Goal: Task Accomplishment & Management: Use online tool/utility

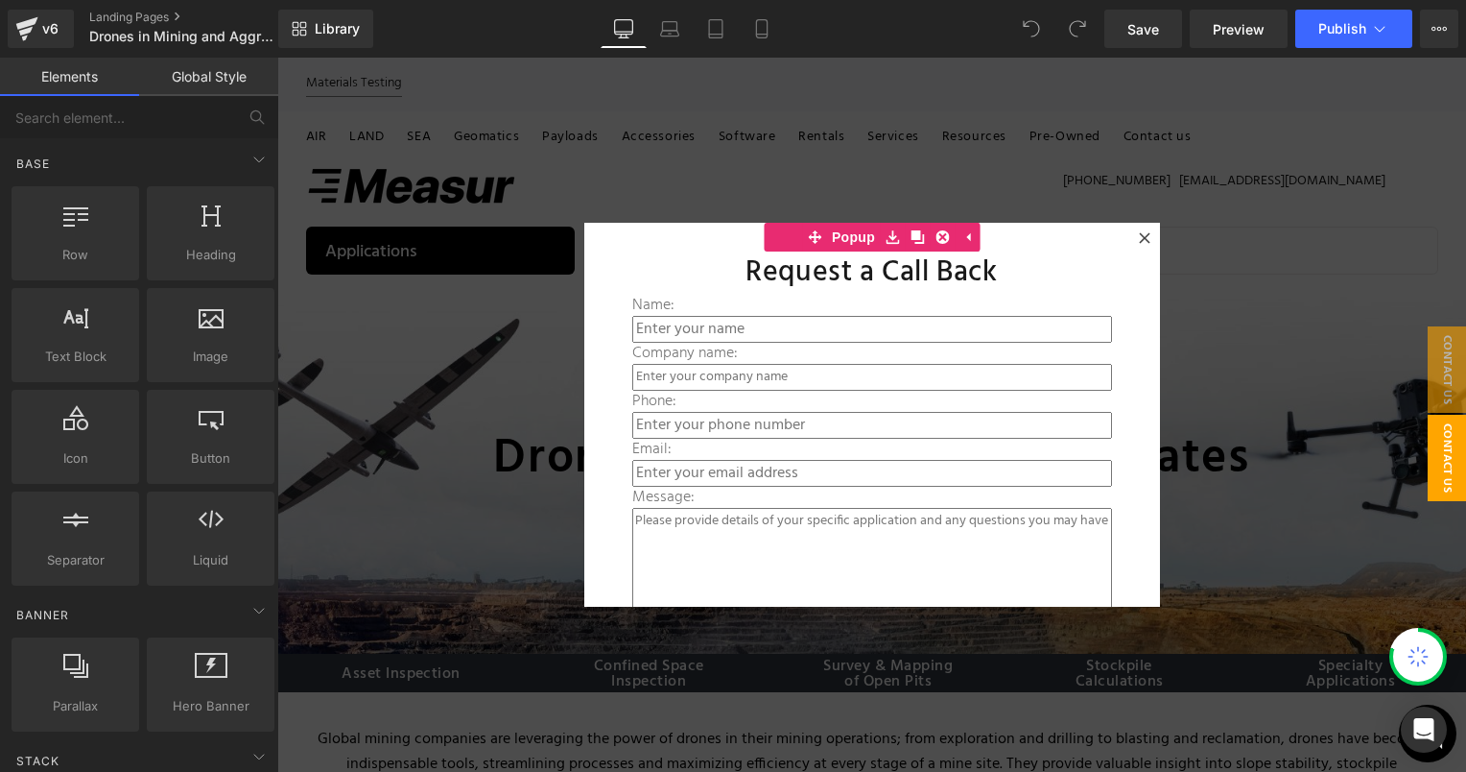
click at [1102, 177] on div at bounding box center [871, 415] width 1189 height 714
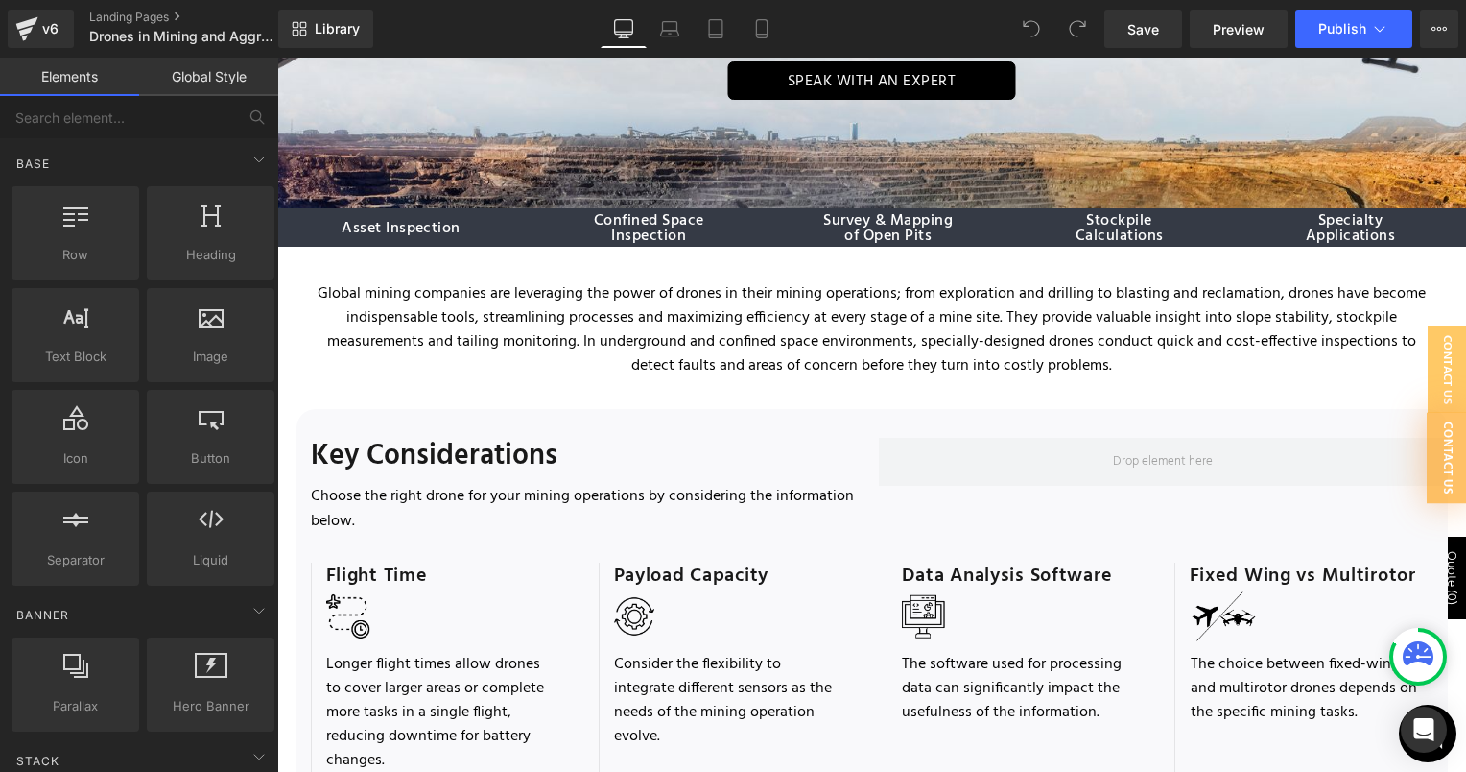
scroll to position [396, 0]
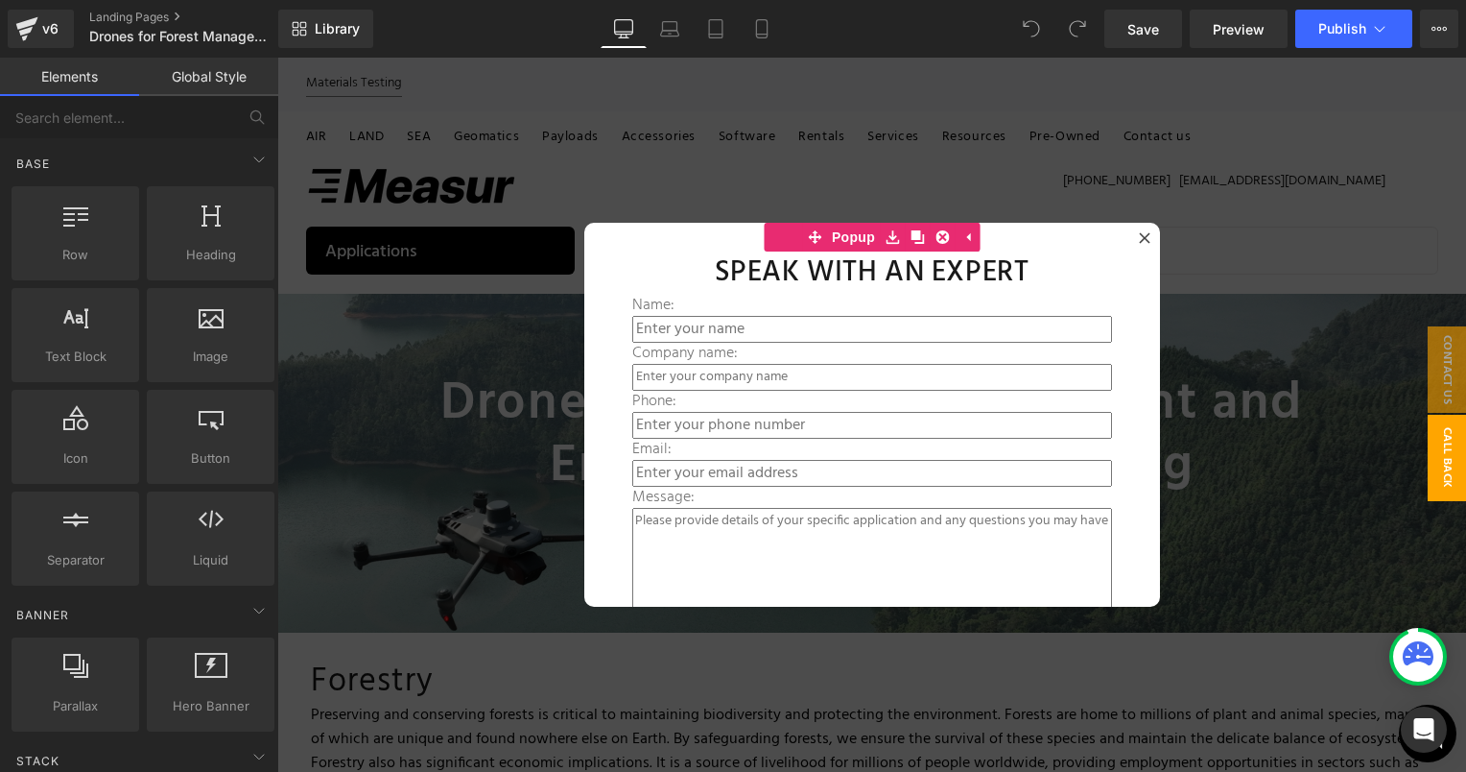
click at [1180, 196] on div at bounding box center [871, 415] width 1189 height 714
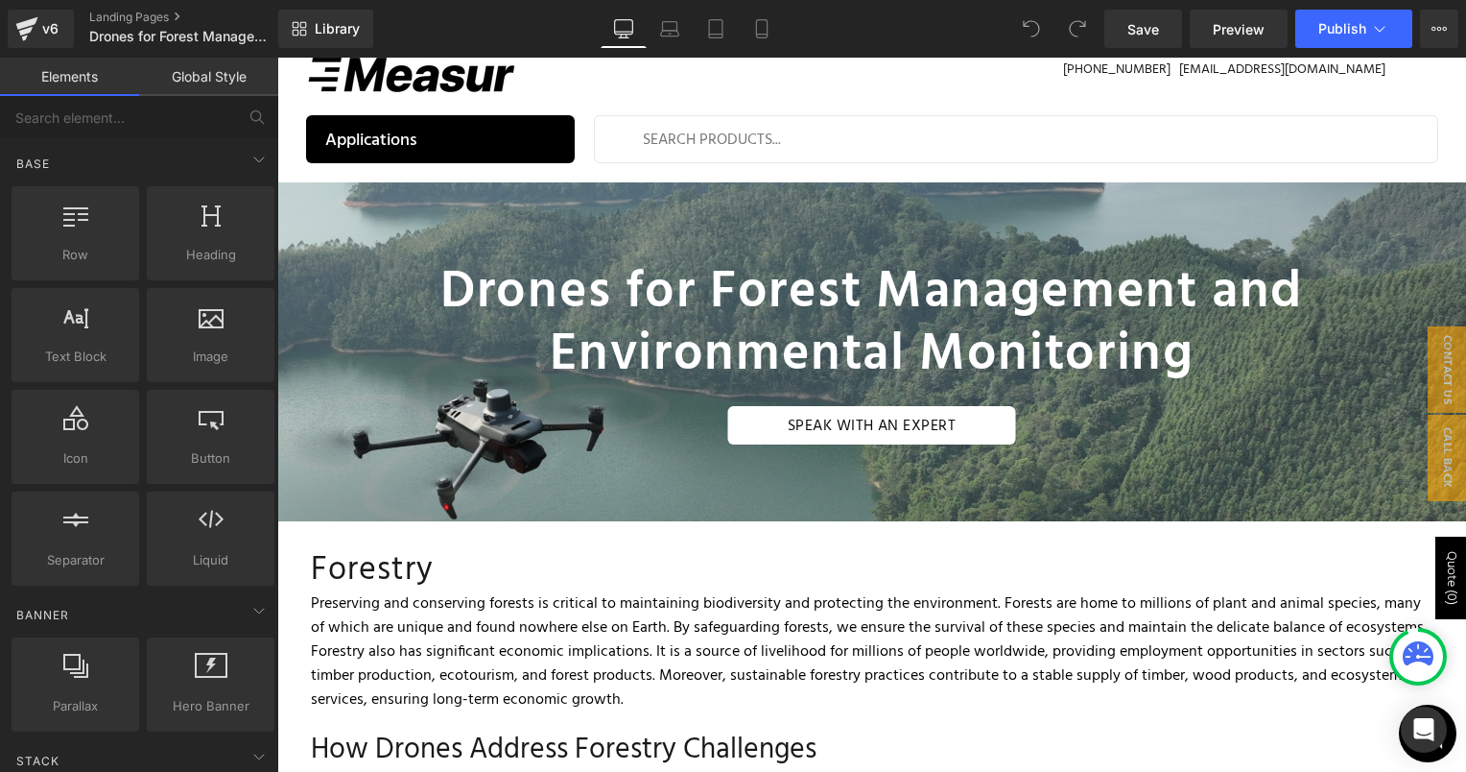
scroll to position [83, 0]
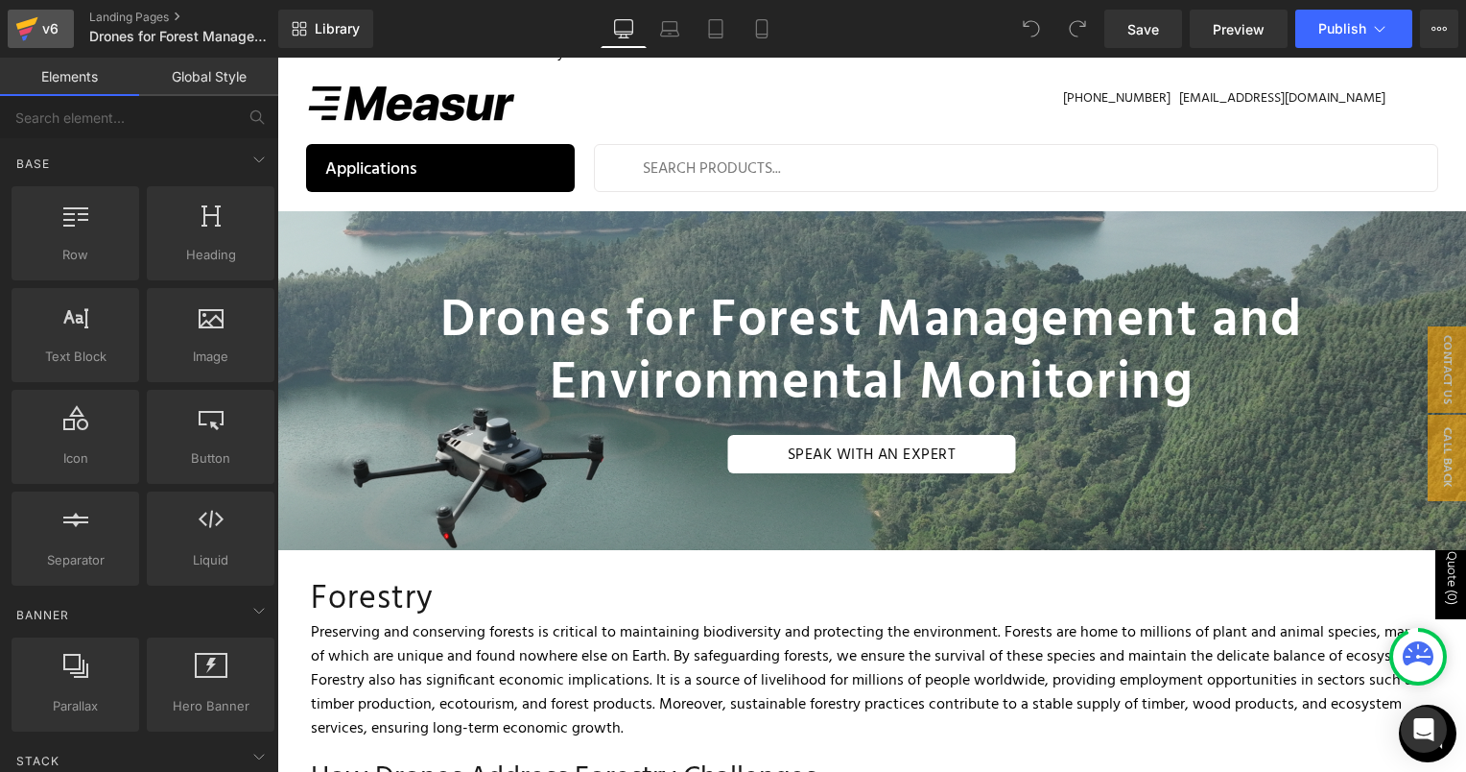
click at [34, 32] on icon at bounding box center [26, 29] width 23 height 48
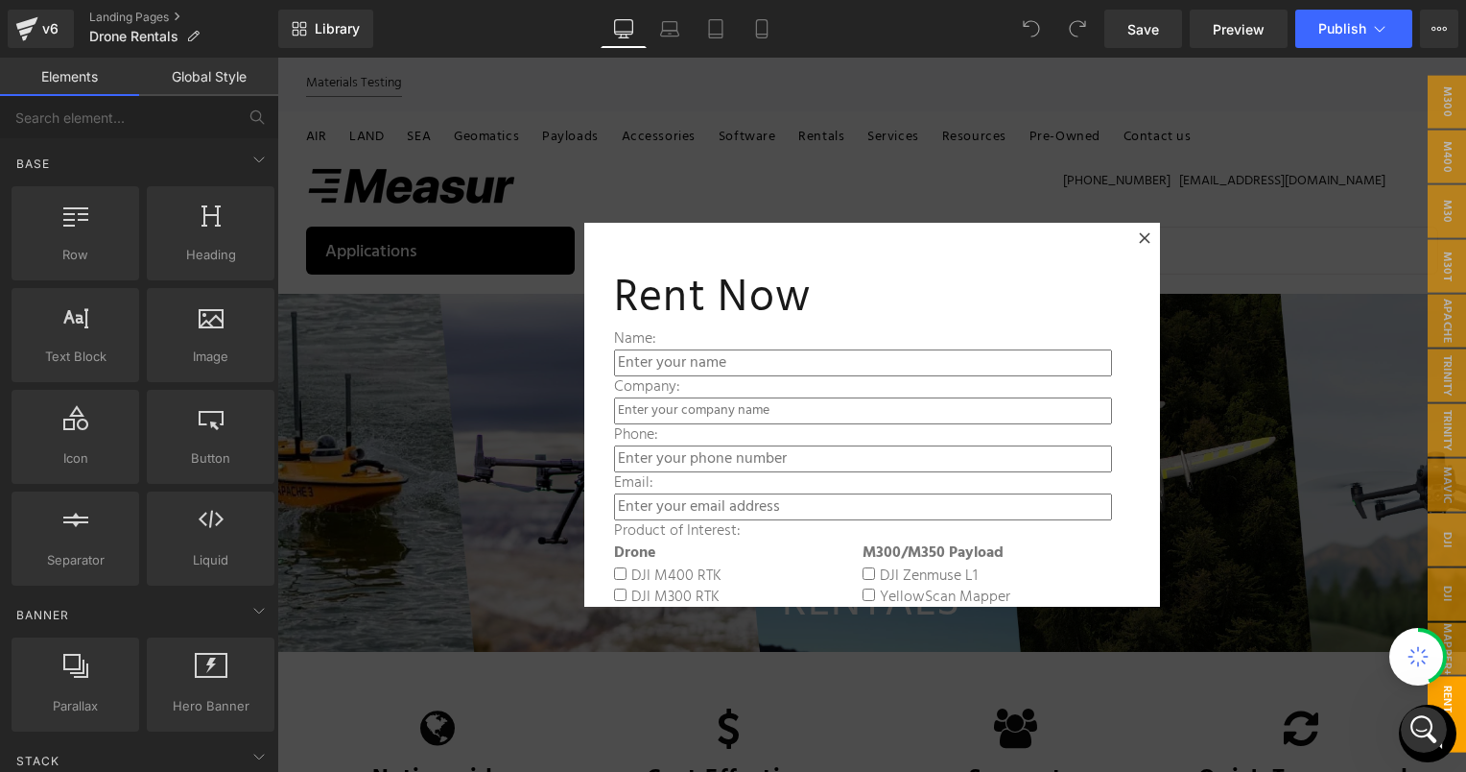
click at [1359, 265] on div at bounding box center [871, 415] width 1189 height 714
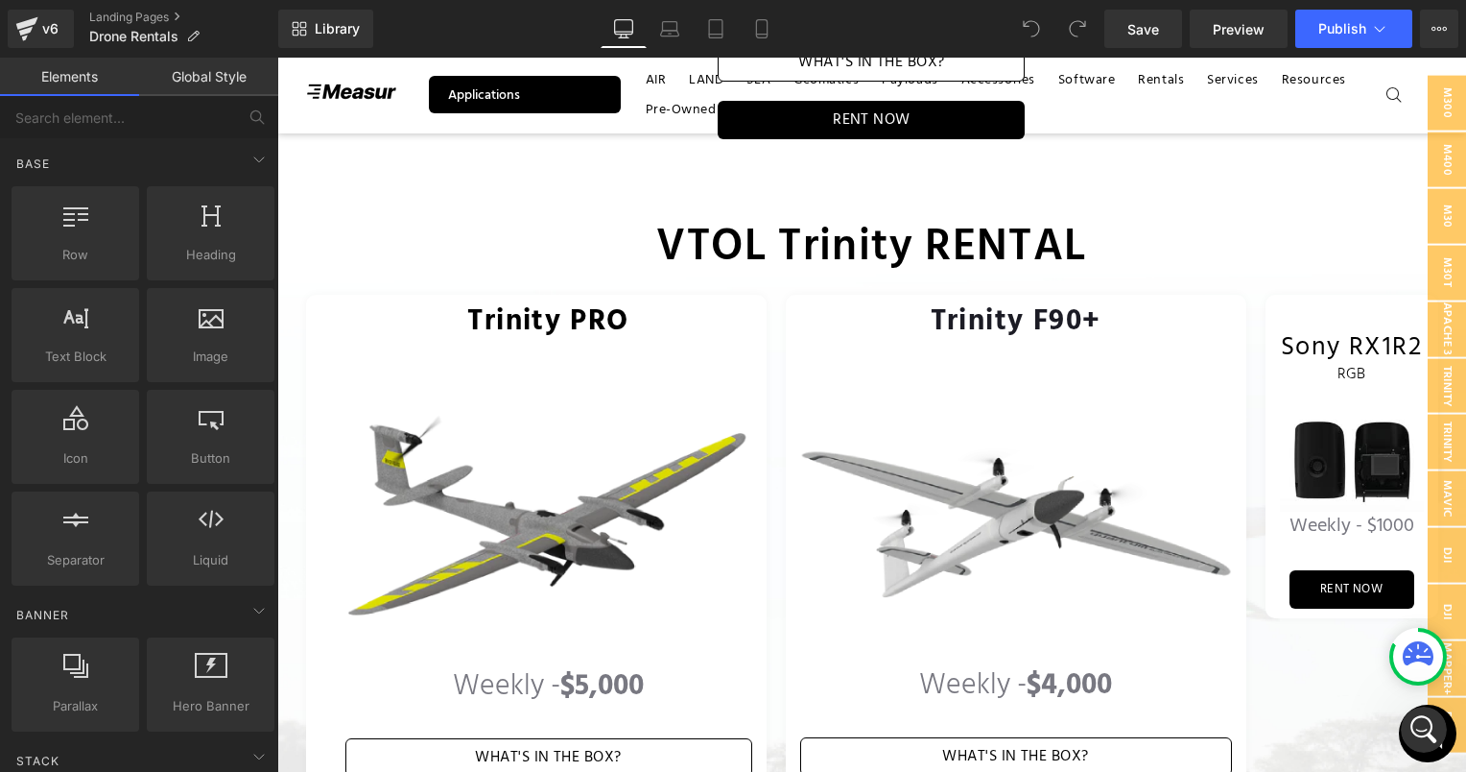
scroll to position [2605, 0]
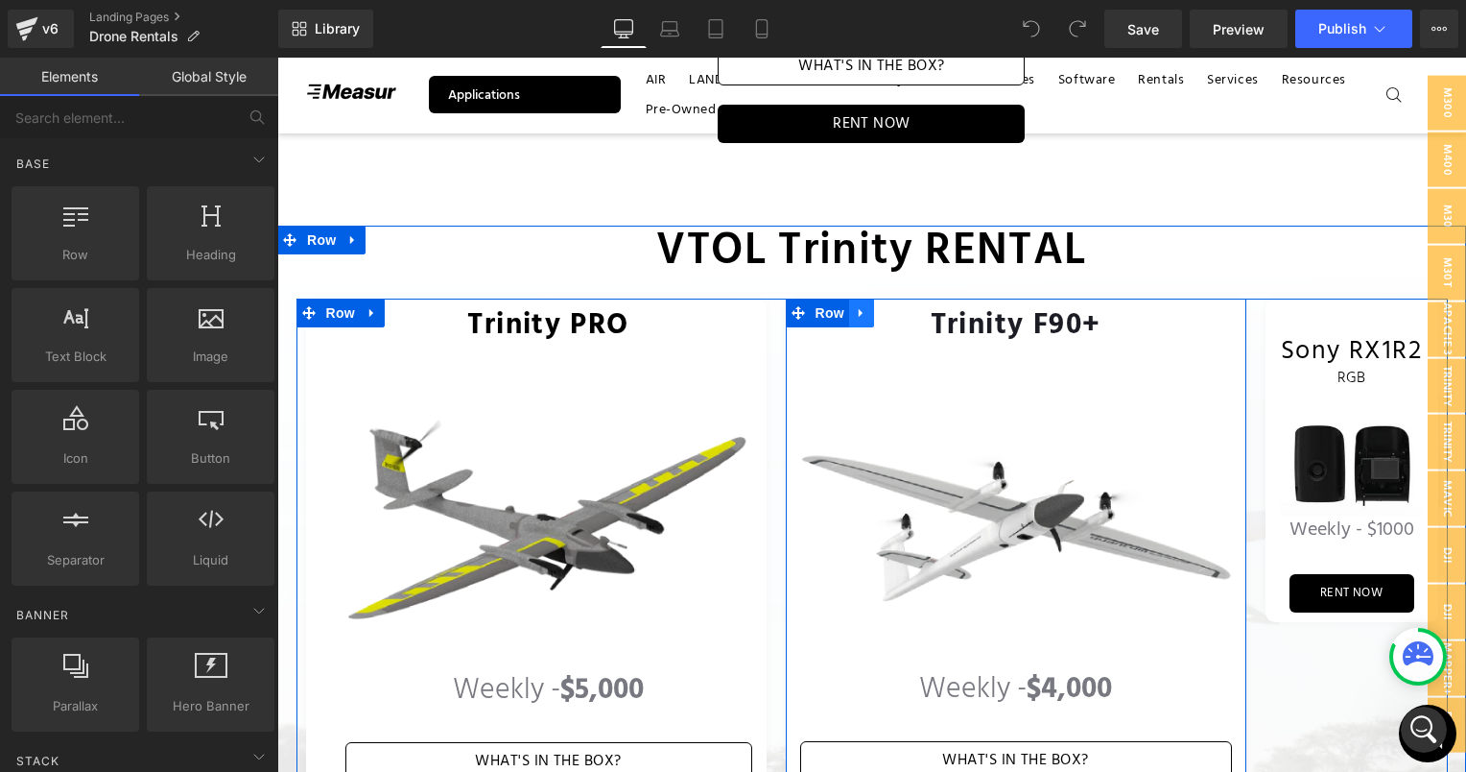
click at [857, 305] on icon at bounding box center [861, 312] width 13 height 14
click at [905, 306] on icon at bounding box center [911, 312] width 13 height 13
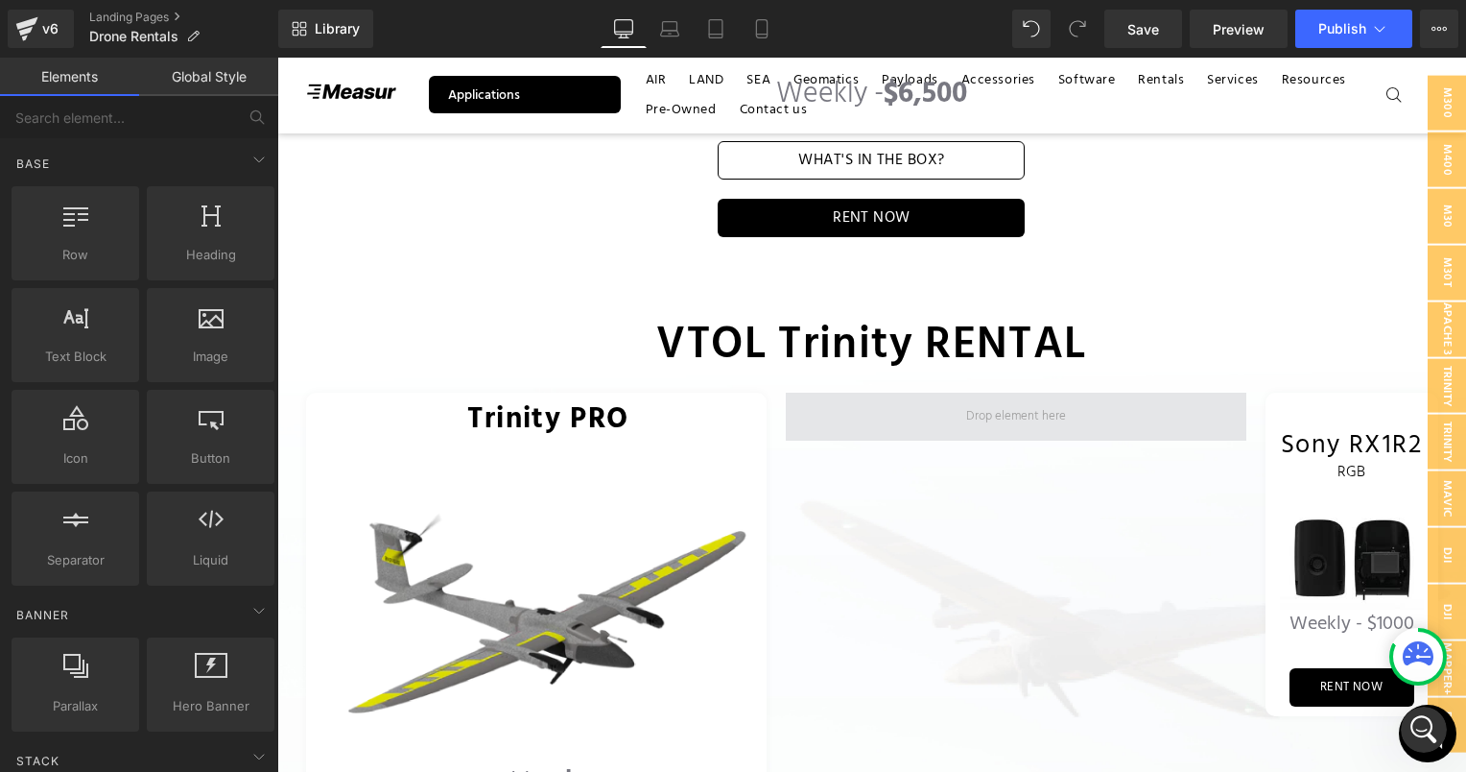
scroll to position [2509, 0]
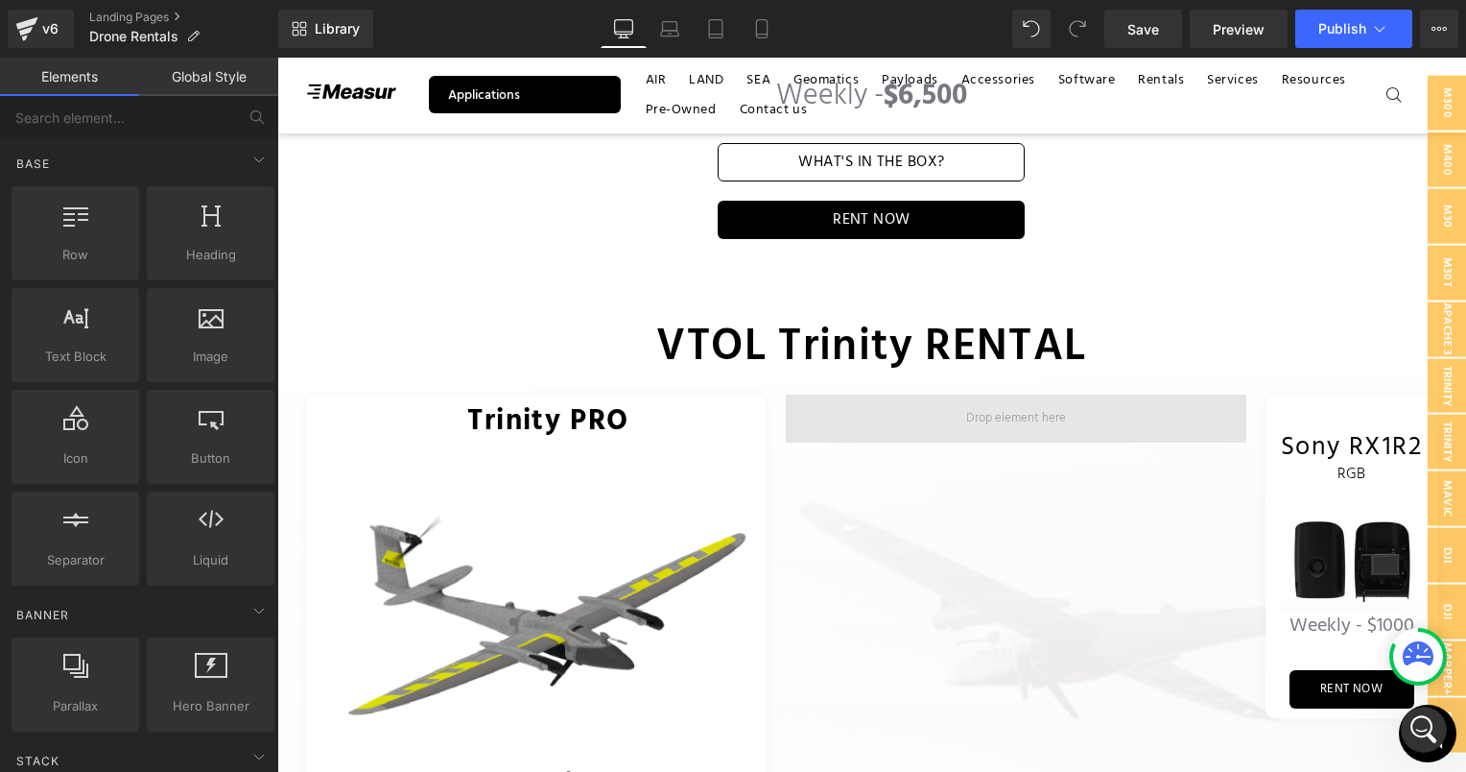
click at [1027, 403] on span at bounding box center [1016, 418] width 113 height 31
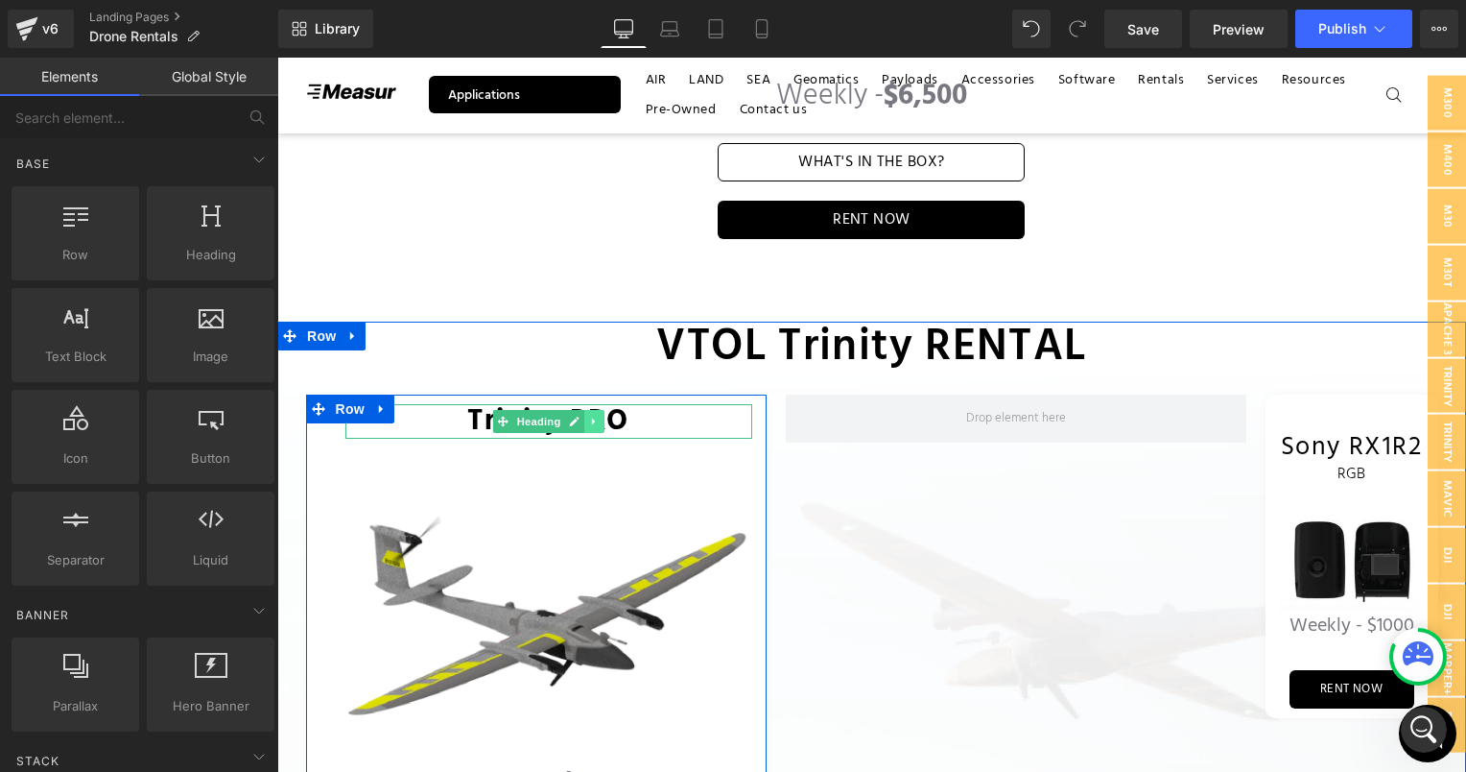
click at [593, 410] on link at bounding box center [594, 421] width 20 height 23
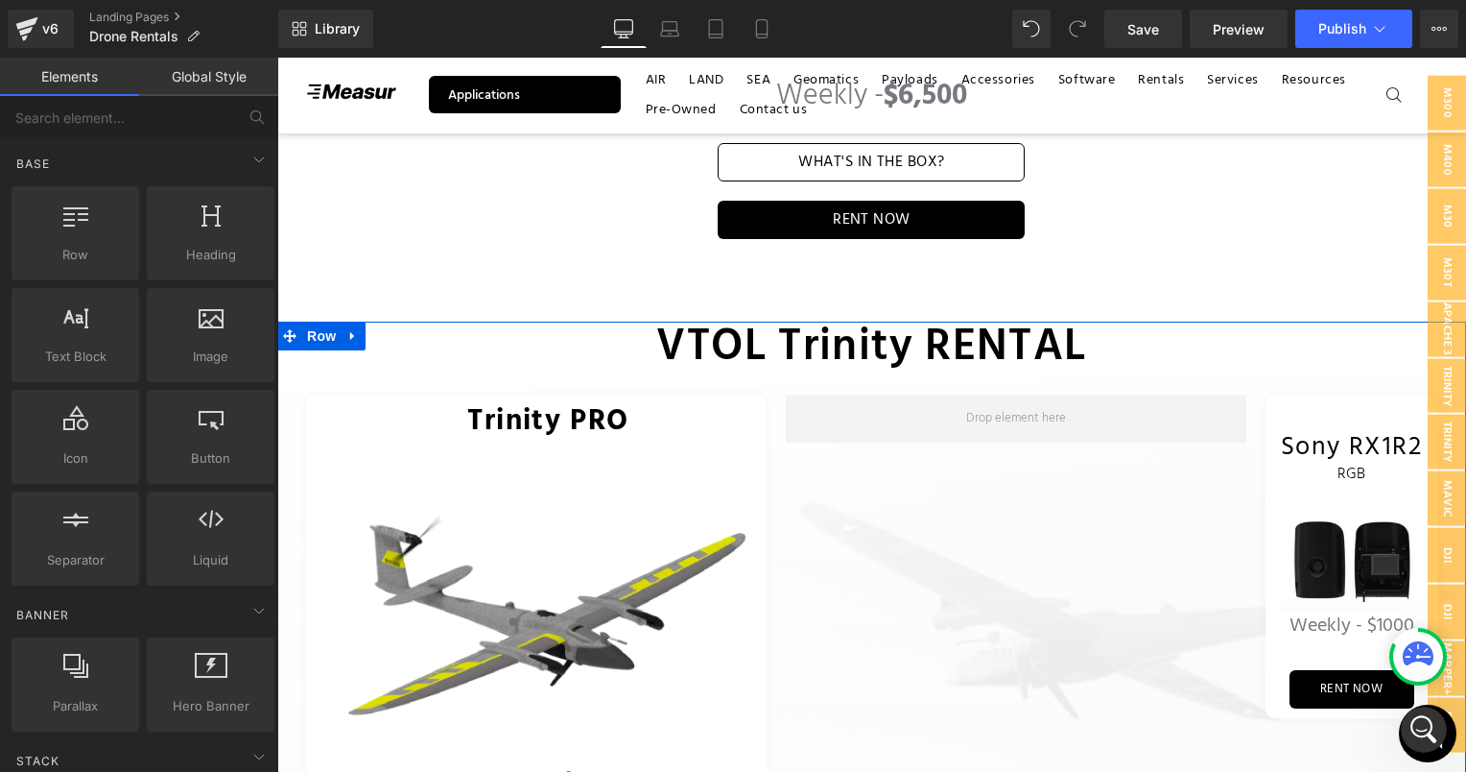
click at [891, 345] on div "VTOL Trinity RENTAL Heading" at bounding box center [871, 347] width 1189 height 53
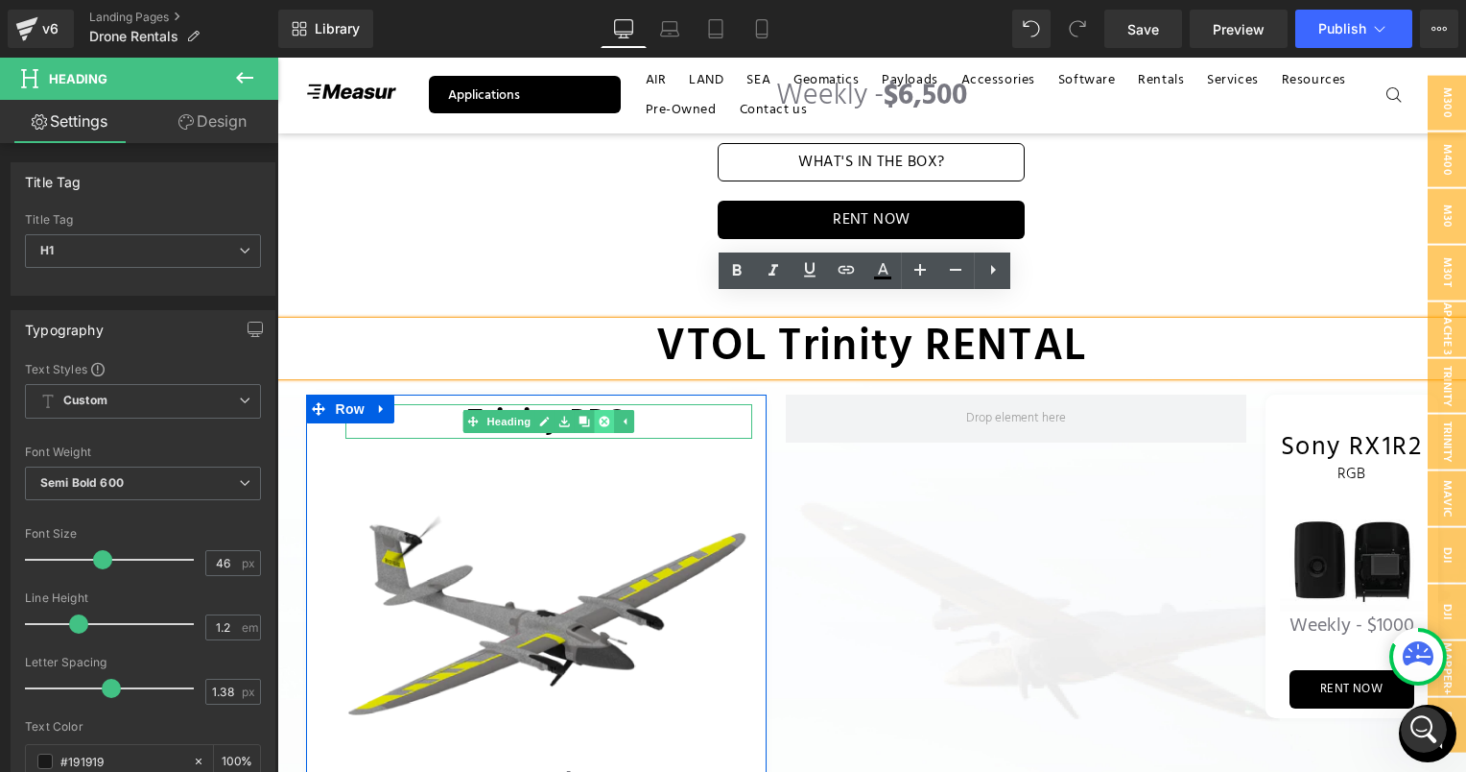
click at [599, 416] on icon at bounding box center [604, 422] width 11 height 12
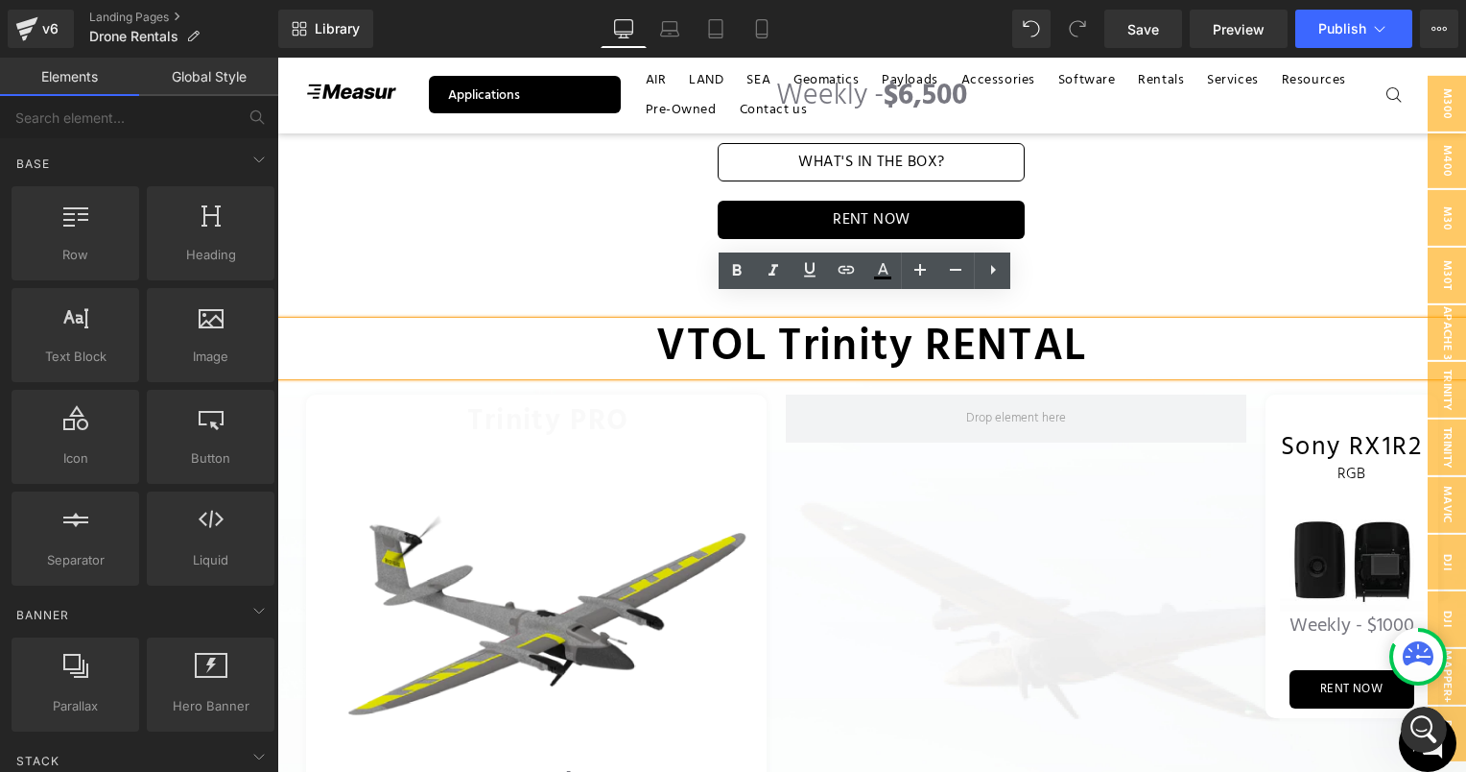
click at [864, 327] on span "VTOL Trinity RENTAL" at bounding box center [871, 347] width 430 height 71
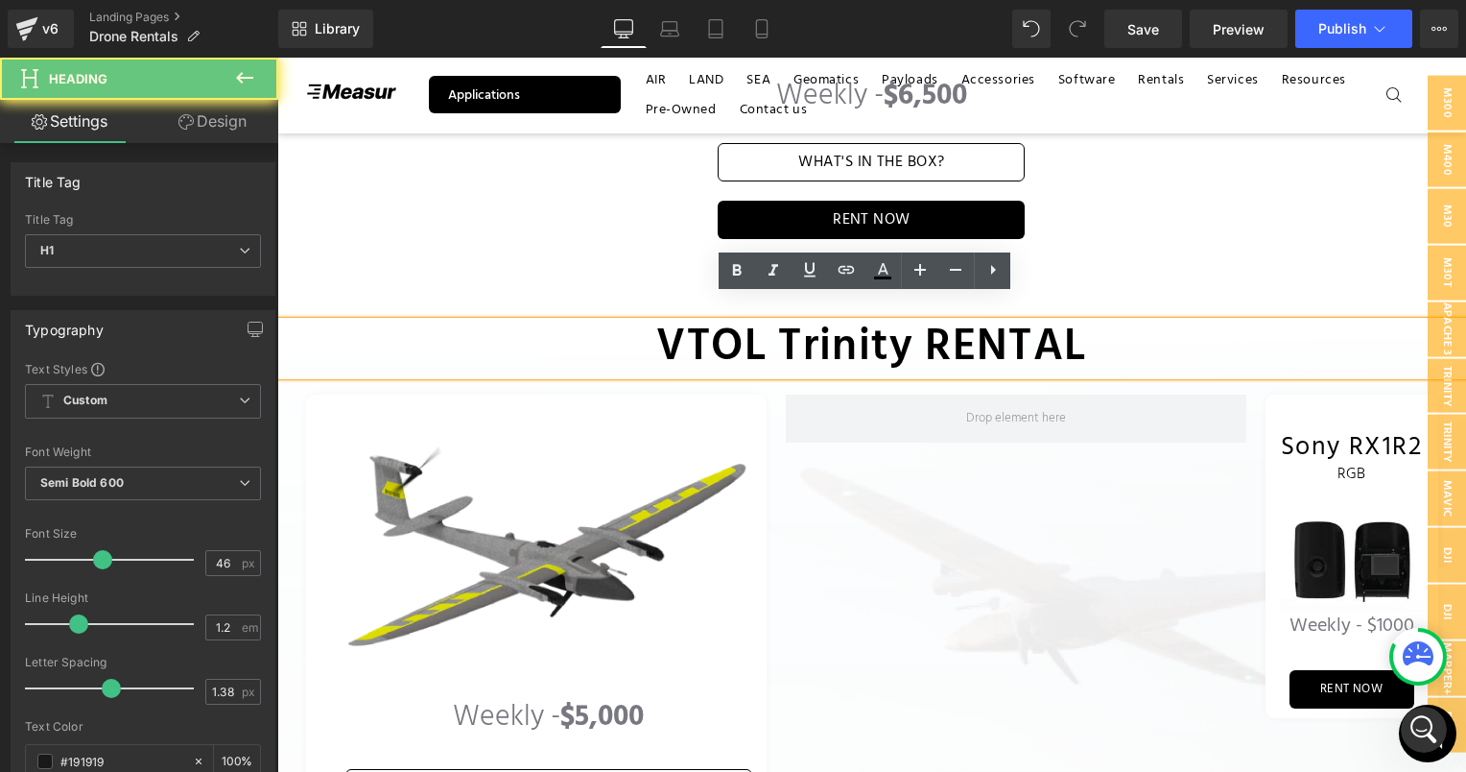
click at [922, 319] on span "VTOL Trinity RENTAL" at bounding box center [871, 347] width 430 height 71
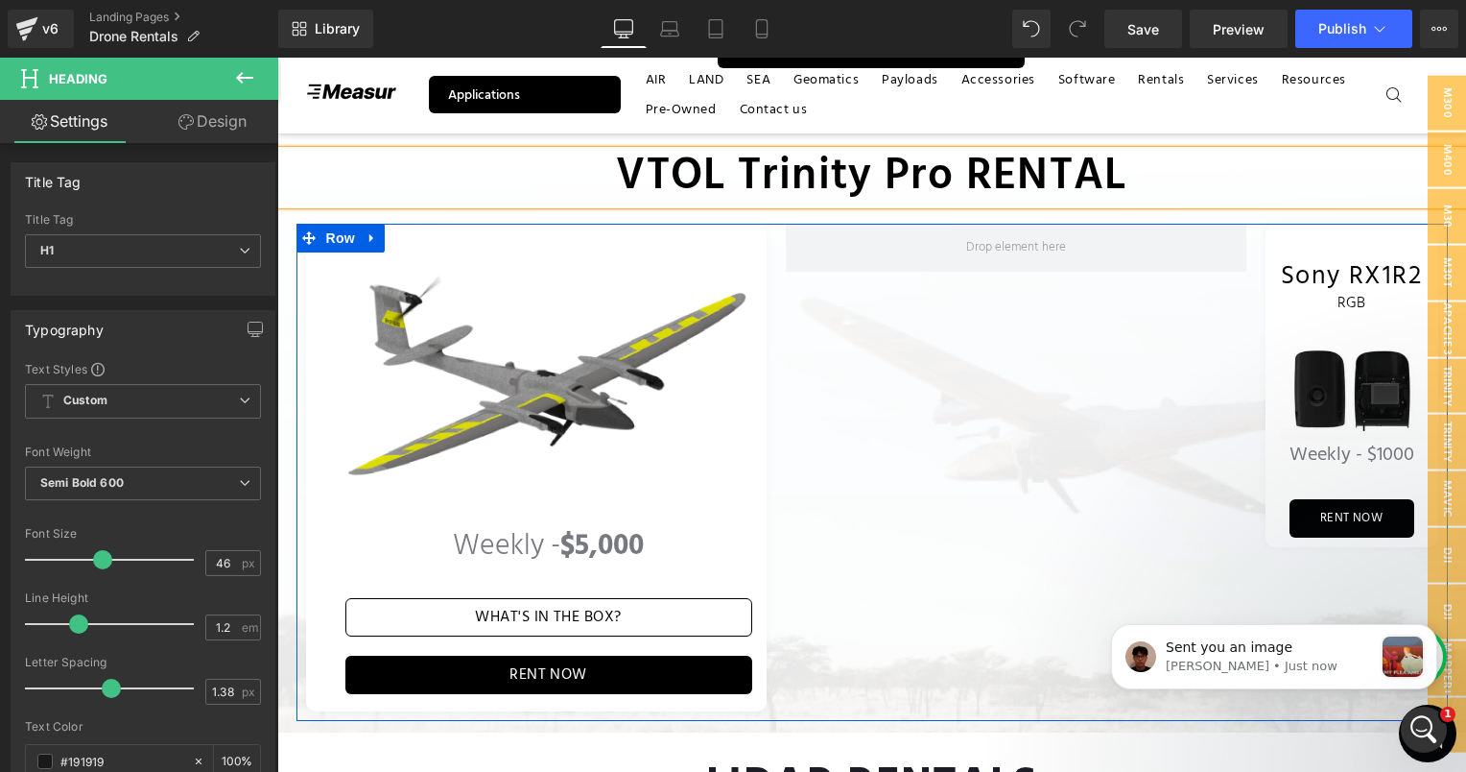
scroll to position [2701, 0]
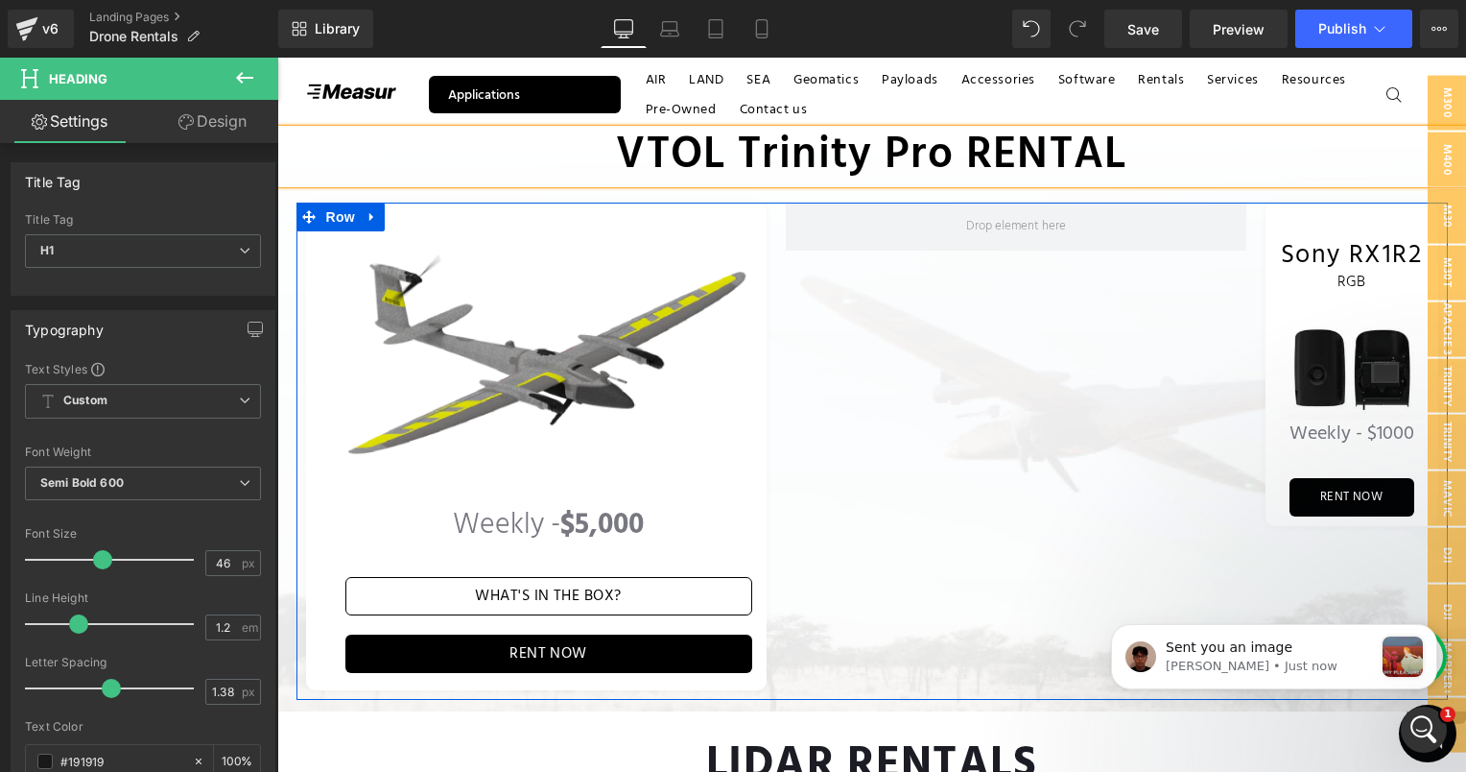
click at [1023, 282] on div "Image Weekly - $5,000 Text Block WHAT'S IN THE BOX? Button RENT NOW Button Row …" at bounding box center [873, 451] width 1152 height 498
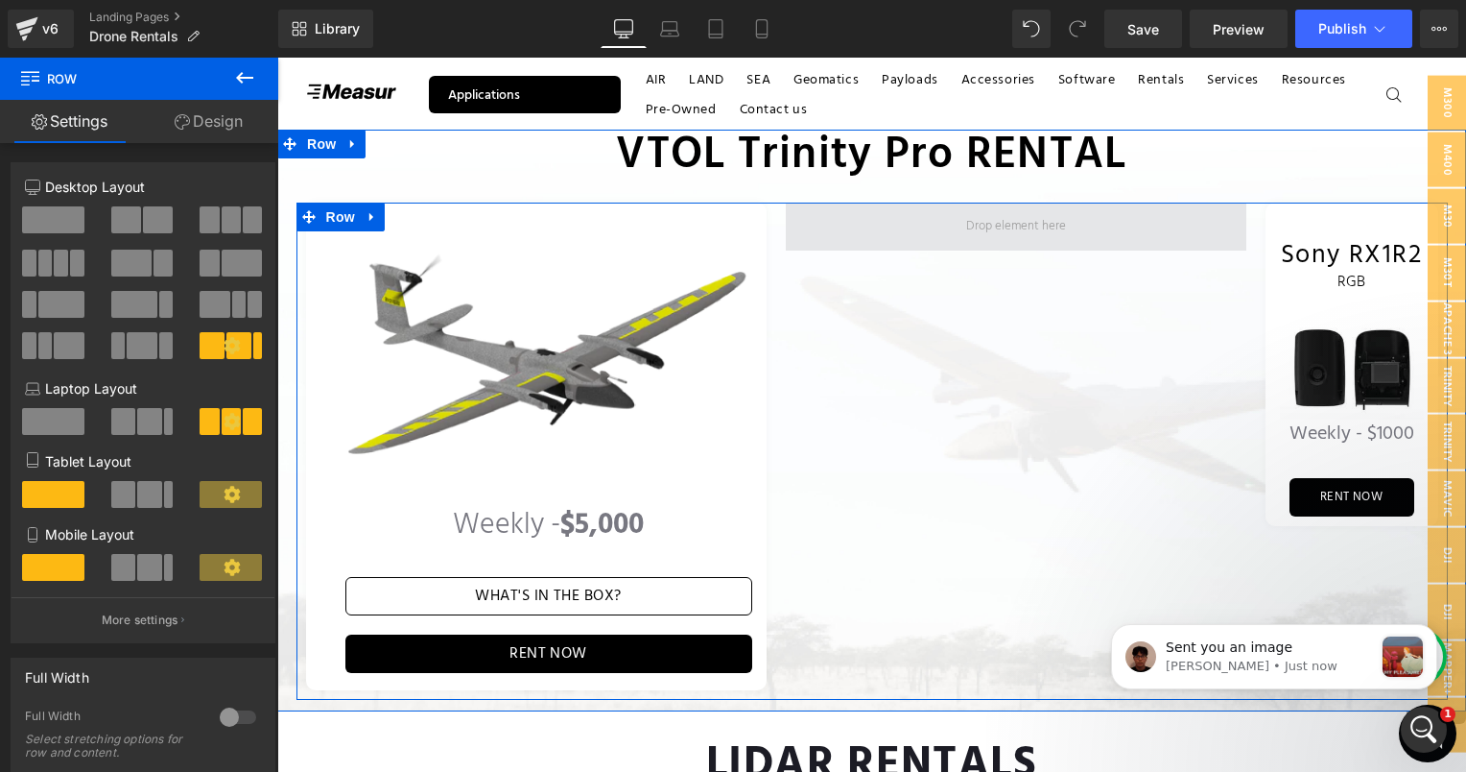
click at [991, 215] on span at bounding box center [1016, 226] width 113 height 31
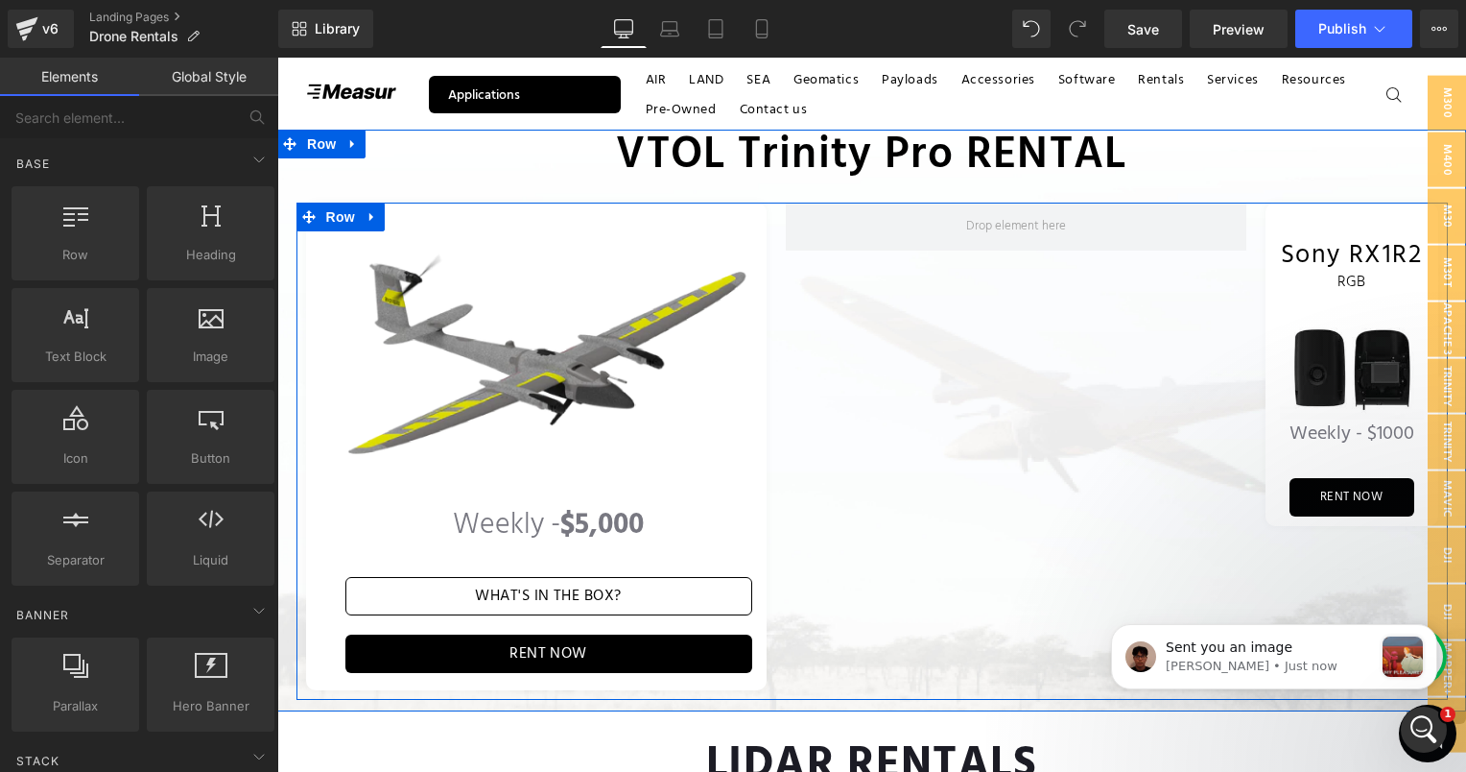
click at [925, 305] on div "Image Weekly - $5,000 Text Block WHAT'S IN THE BOX? Button RENT NOW Button Row …" at bounding box center [873, 451] width 1152 height 498
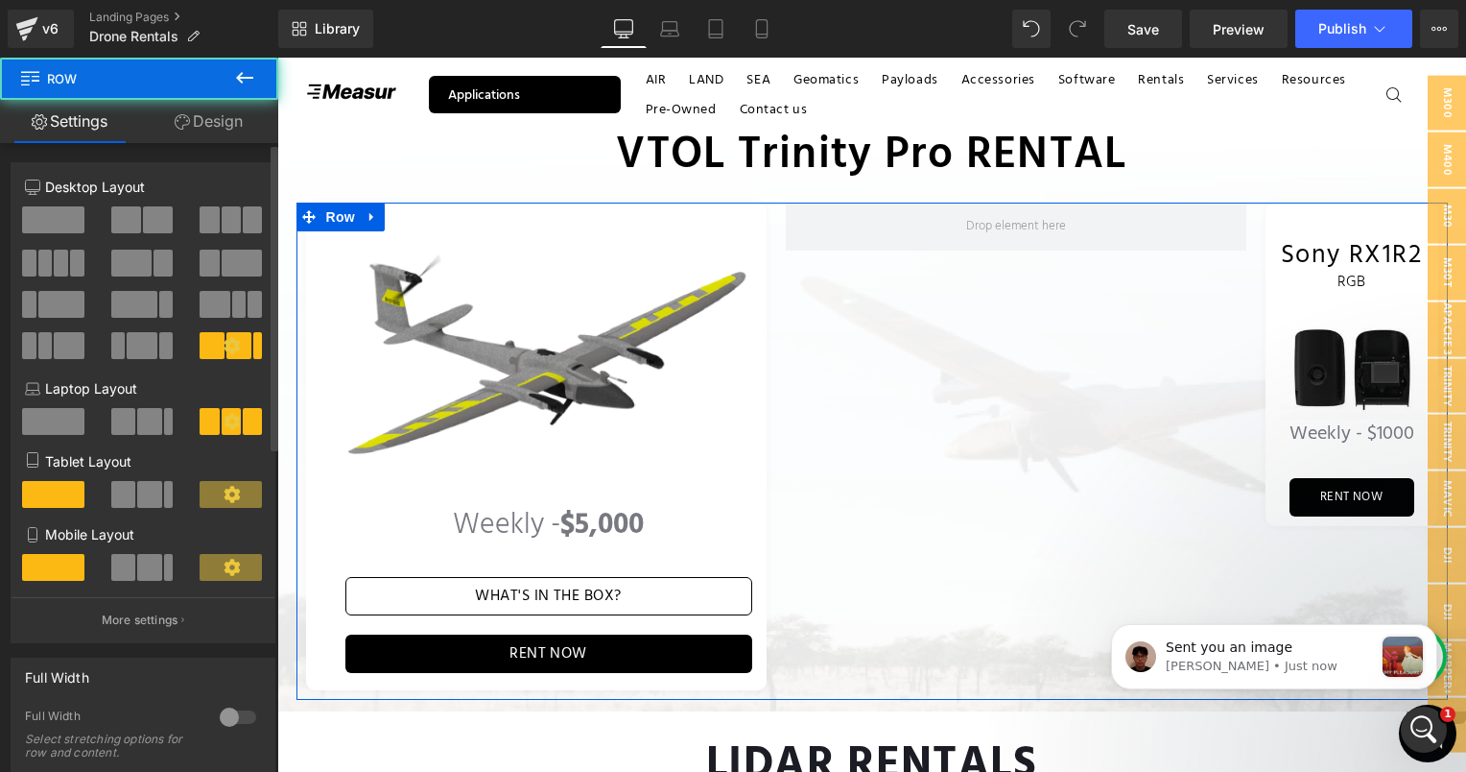
click at [93, 230] on div at bounding box center [54, 227] width 89 height 43
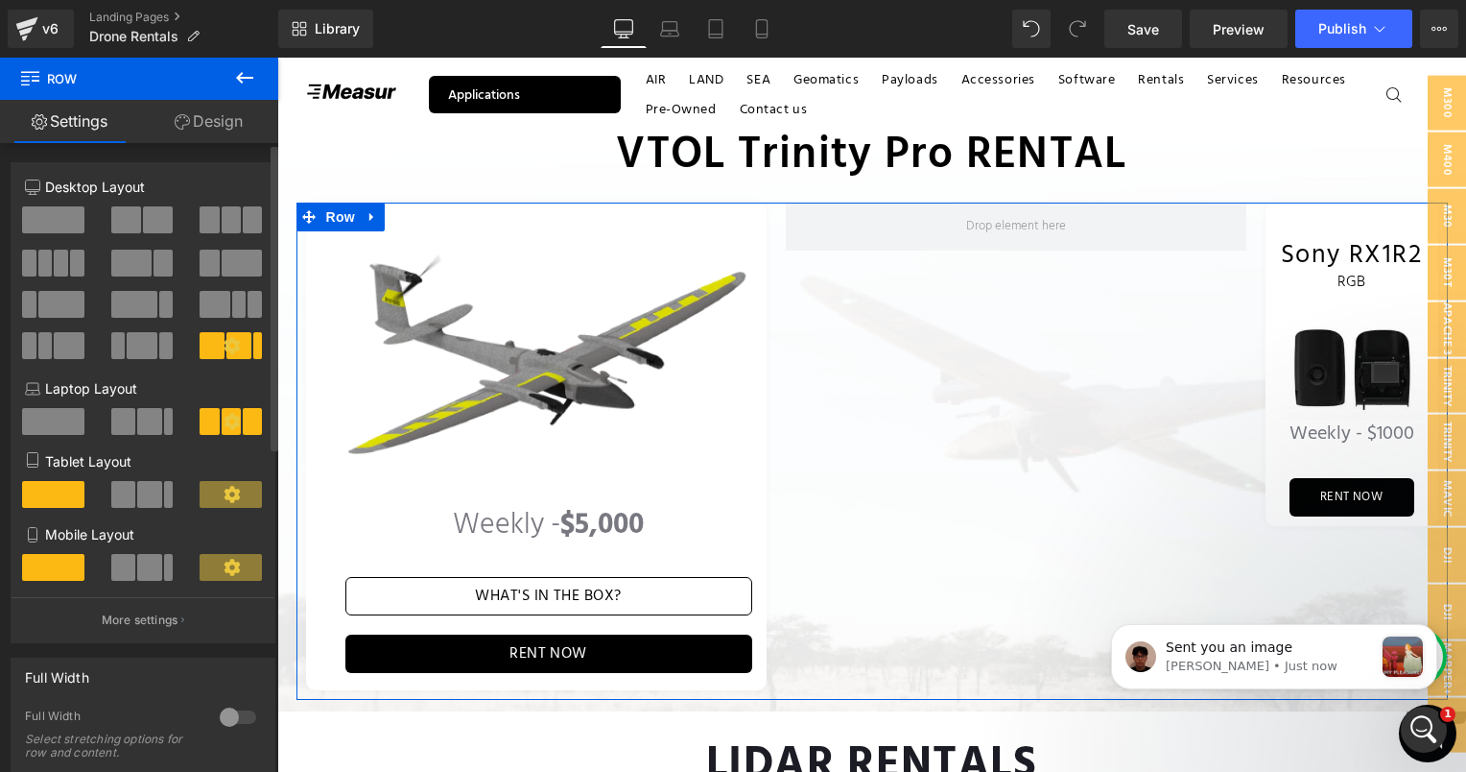
click at [143, 221] on span at bounding box center [158, 219] width 30 height 27
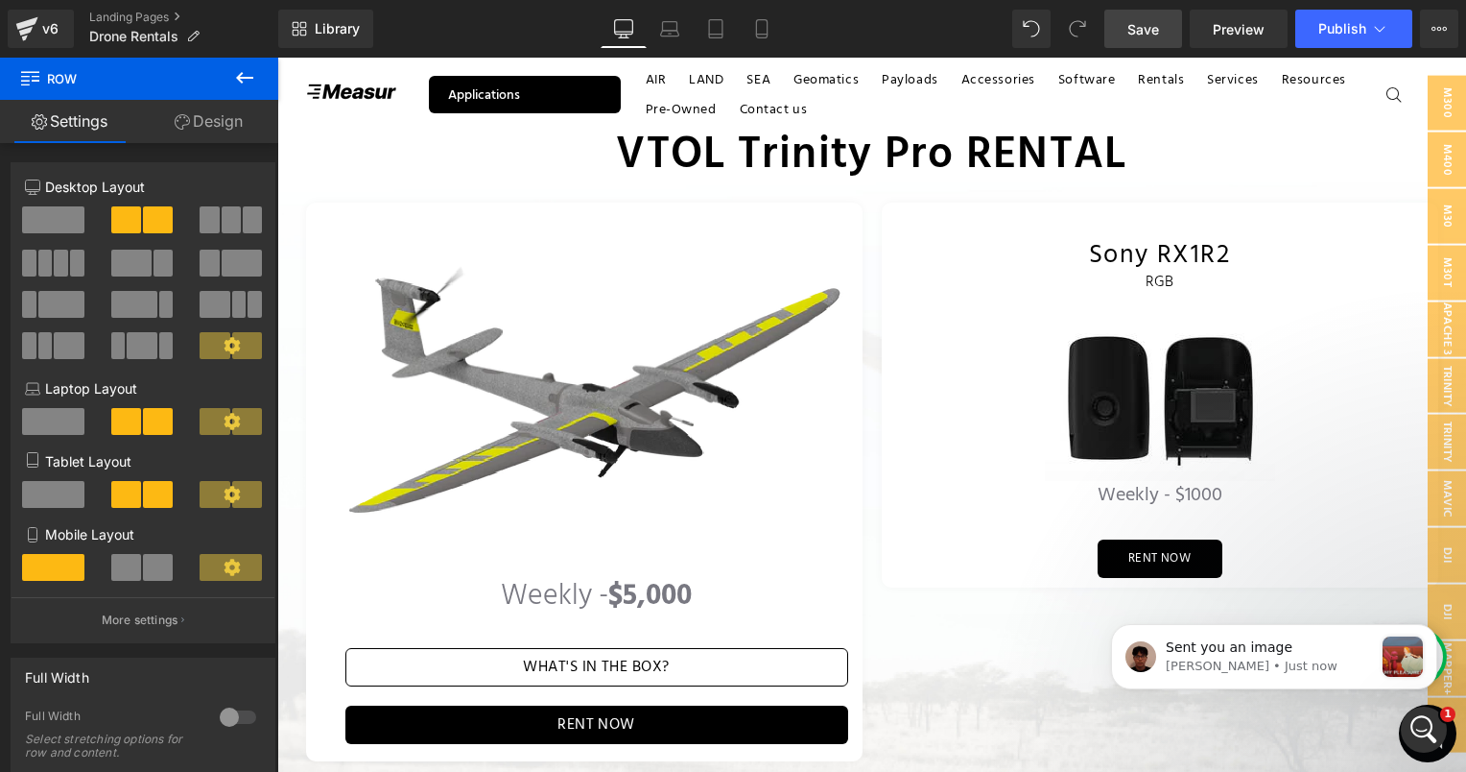
drag, startPoint x: 1155, startPoint y: 32, endPoint x: 1182, endPoint y: 386, distance: 355.1
click at [1155, 32] on span "Save" at bounding box center [1144, 29] width 32 height 20
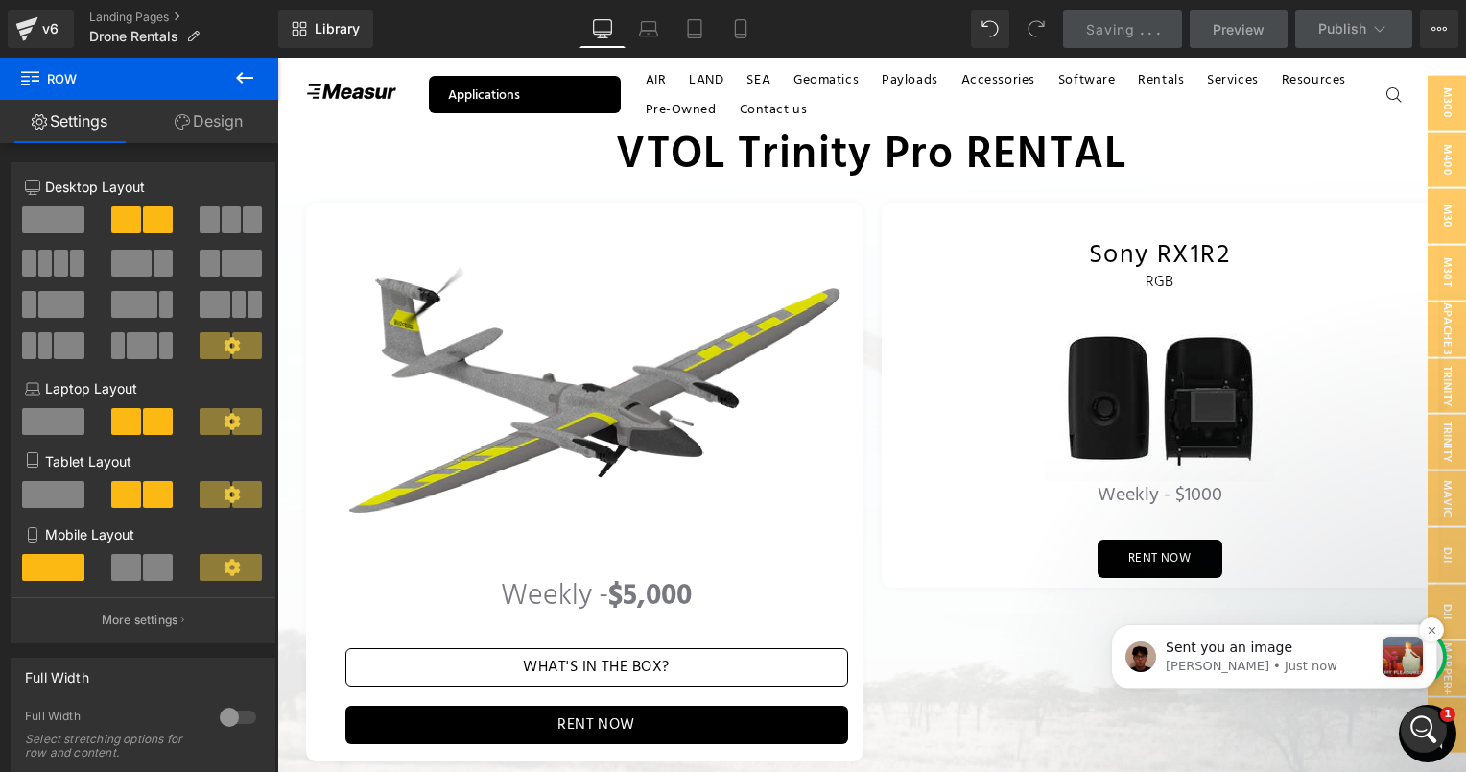
click at [1389, 664] on div "message notification from Kyle, Just now. Sent you an image" at bounding box center [1403, 656] width 40 height 40
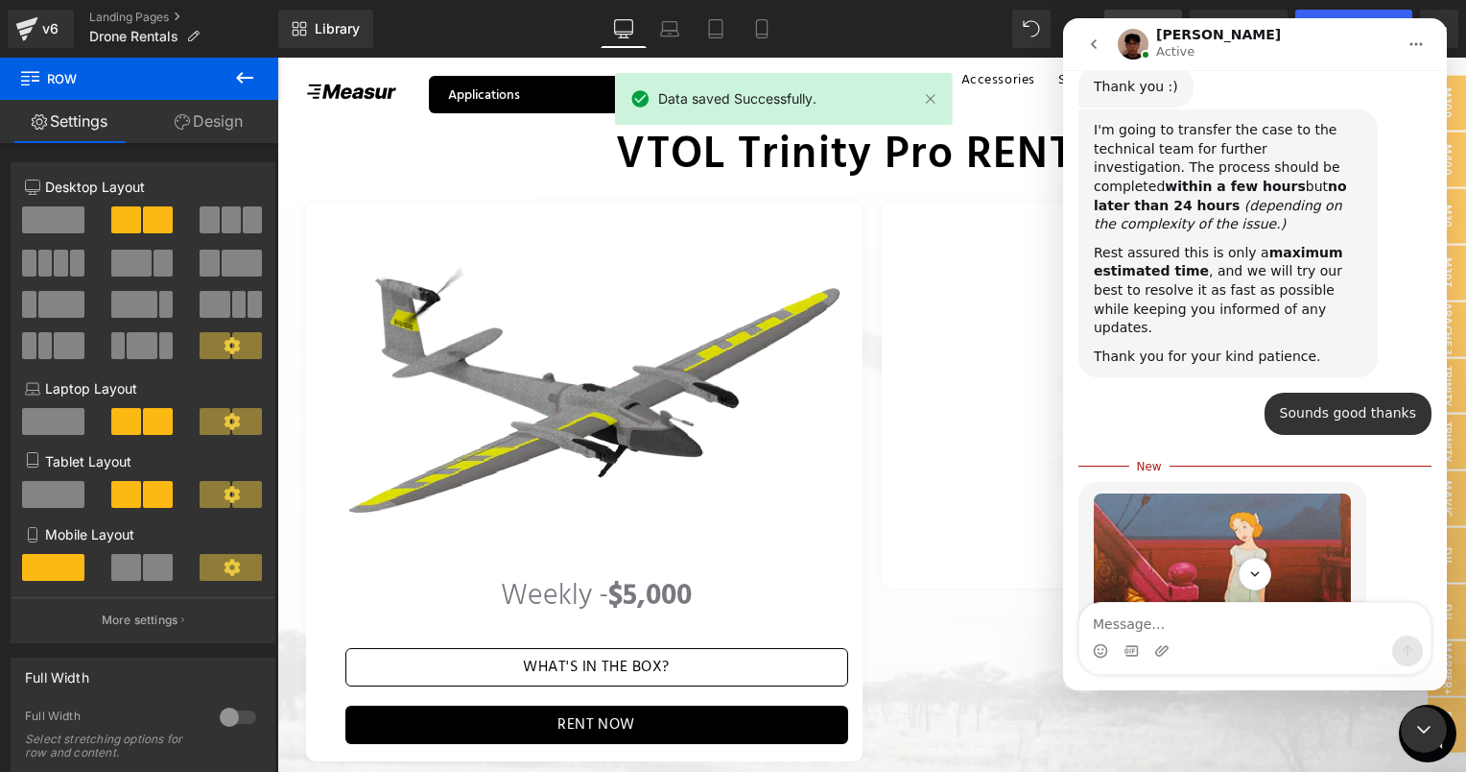
scroll to position [2424, 0]
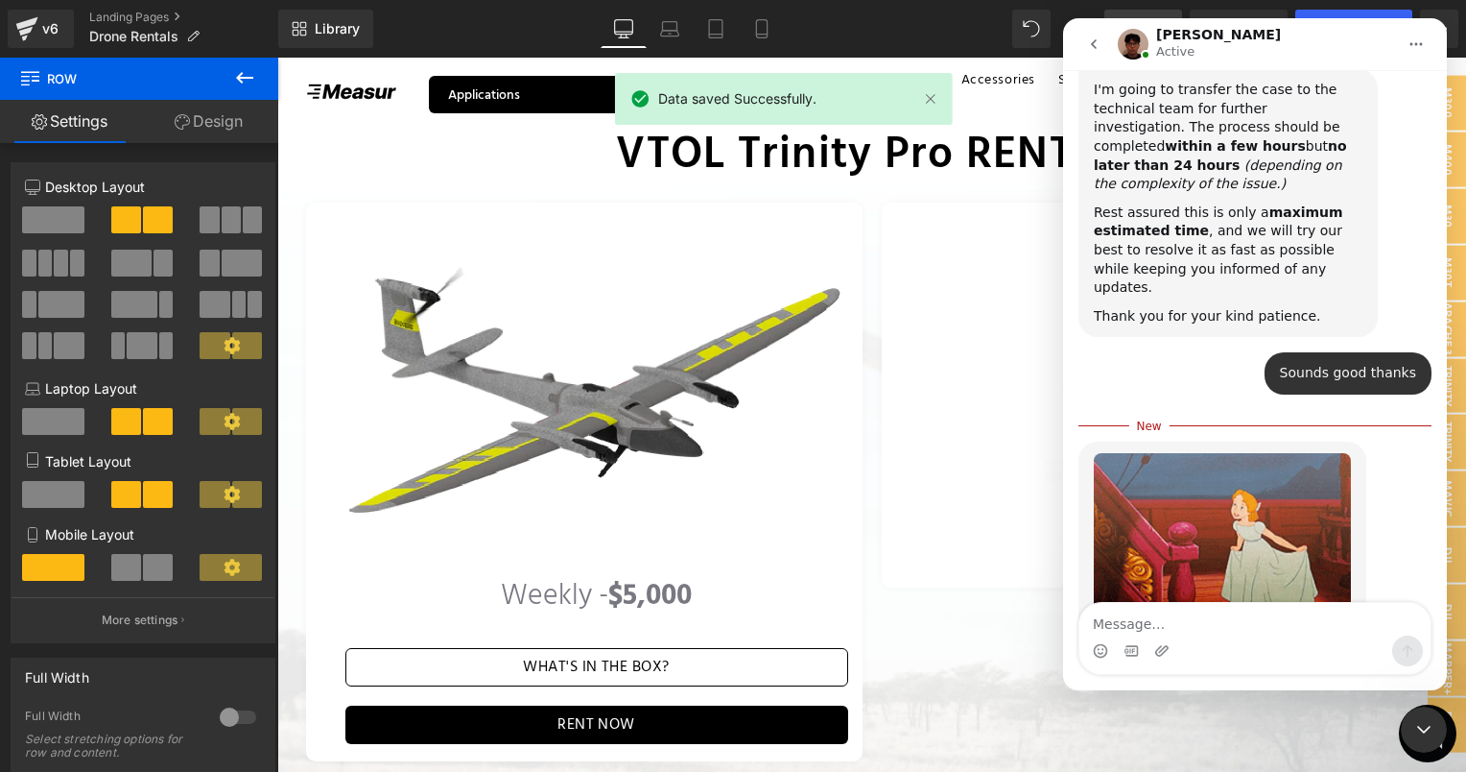
click at [1429, 730] on icon "Close Intercom Messenger" at bounding box center [1424, 729] width 23 height 23
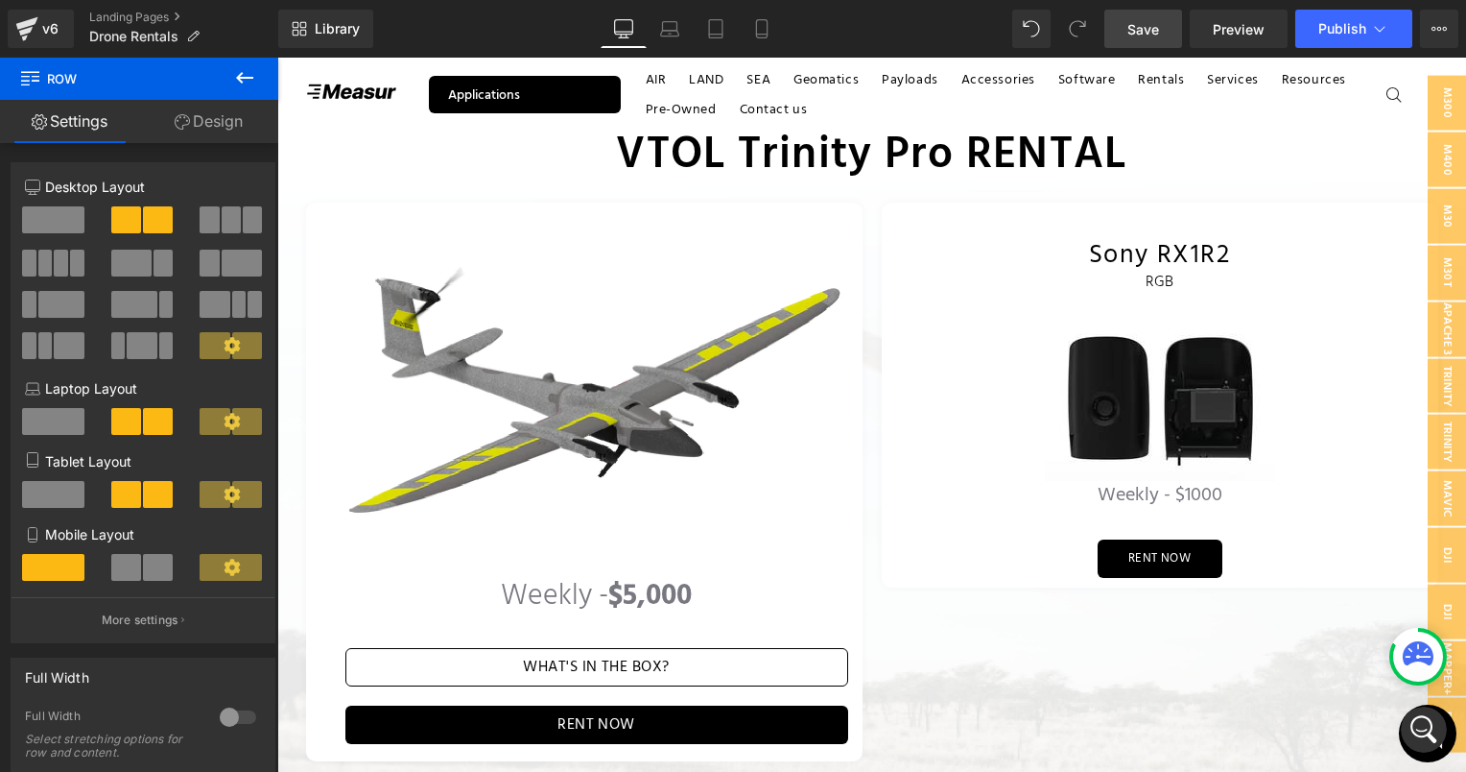
scroll to position [2392, 0]
click at [1253, 24] on span "Preview" at bounding box center [1239, 29] width 52 height 20
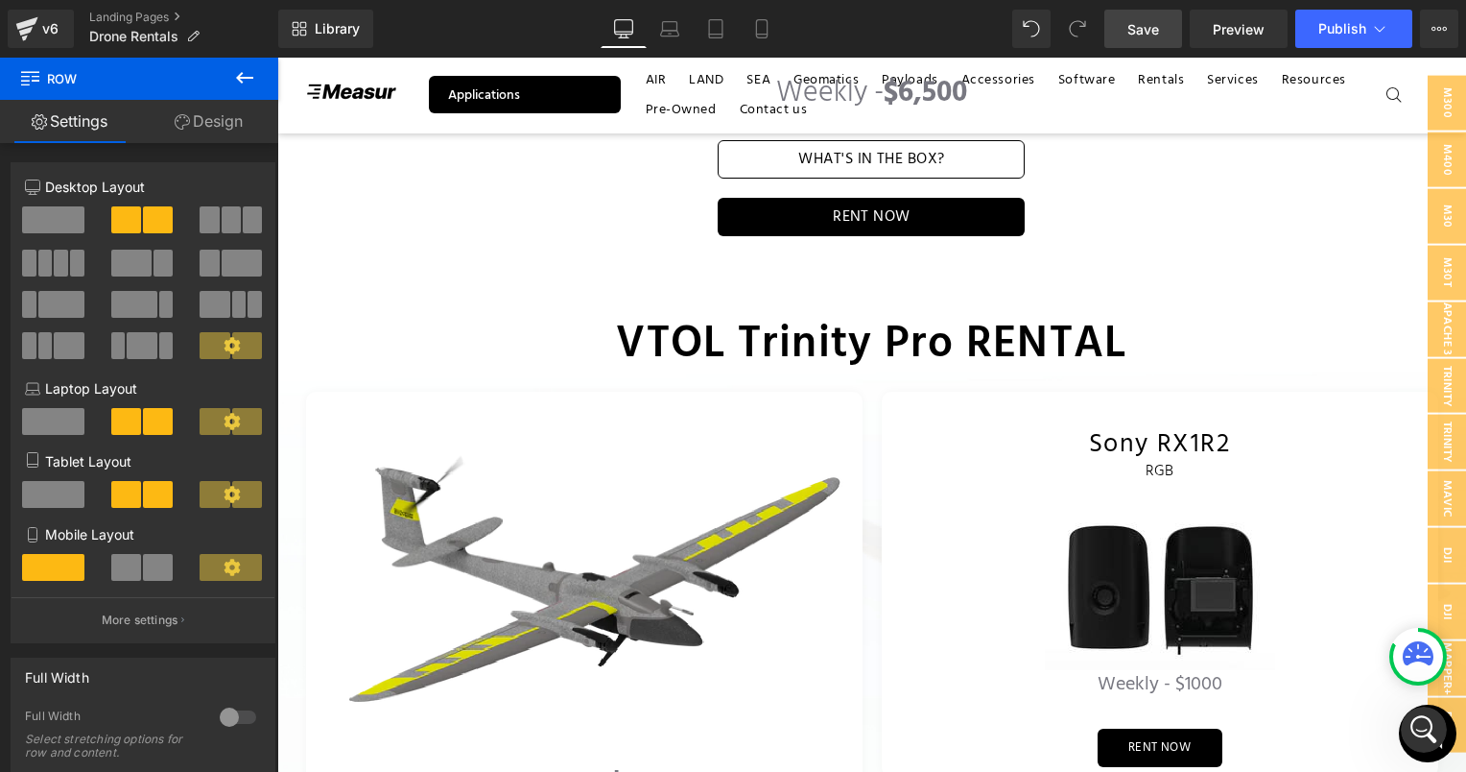
scroll to position [2509, 0]
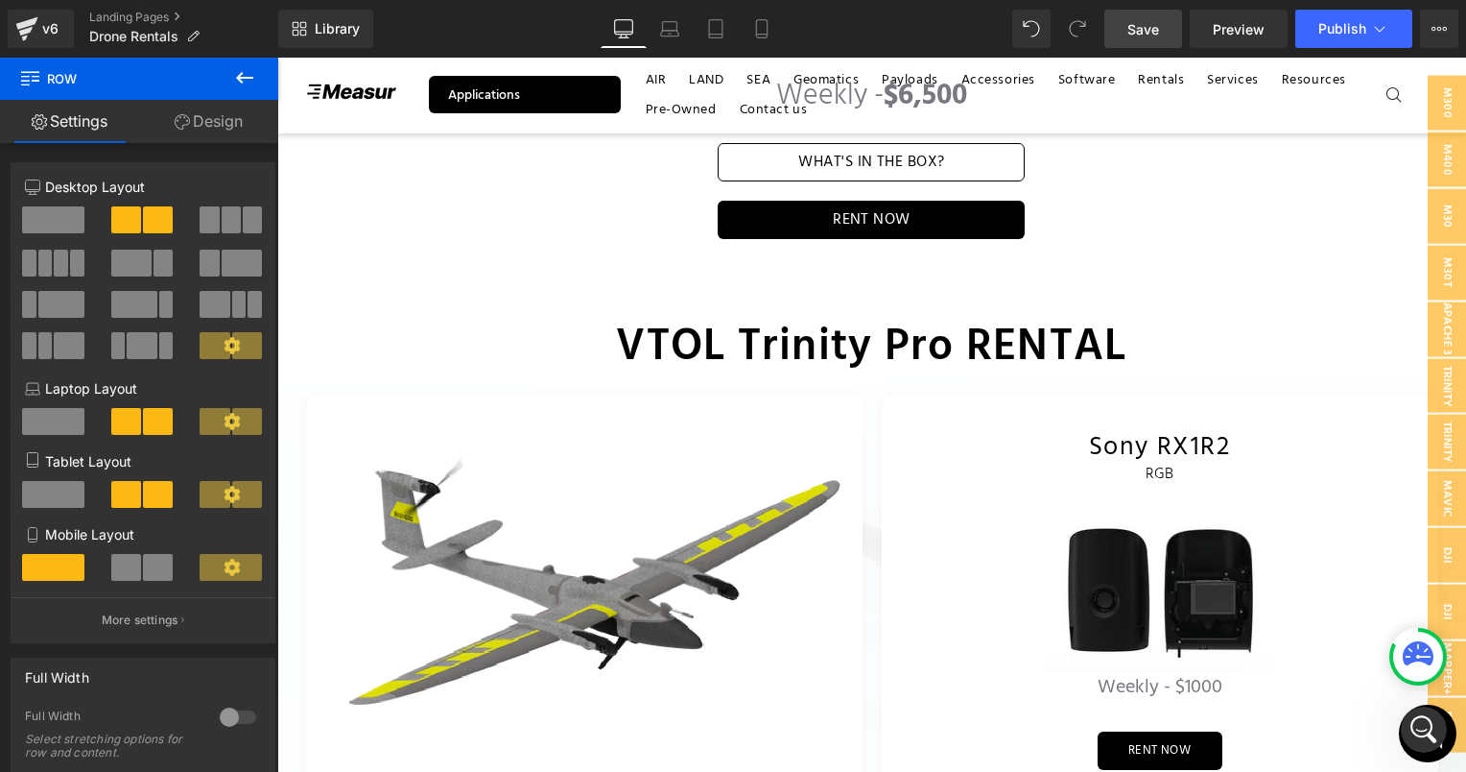
click at [1151, 24] on span "Save" at bounding box center [1144, 29] width 32 height 20
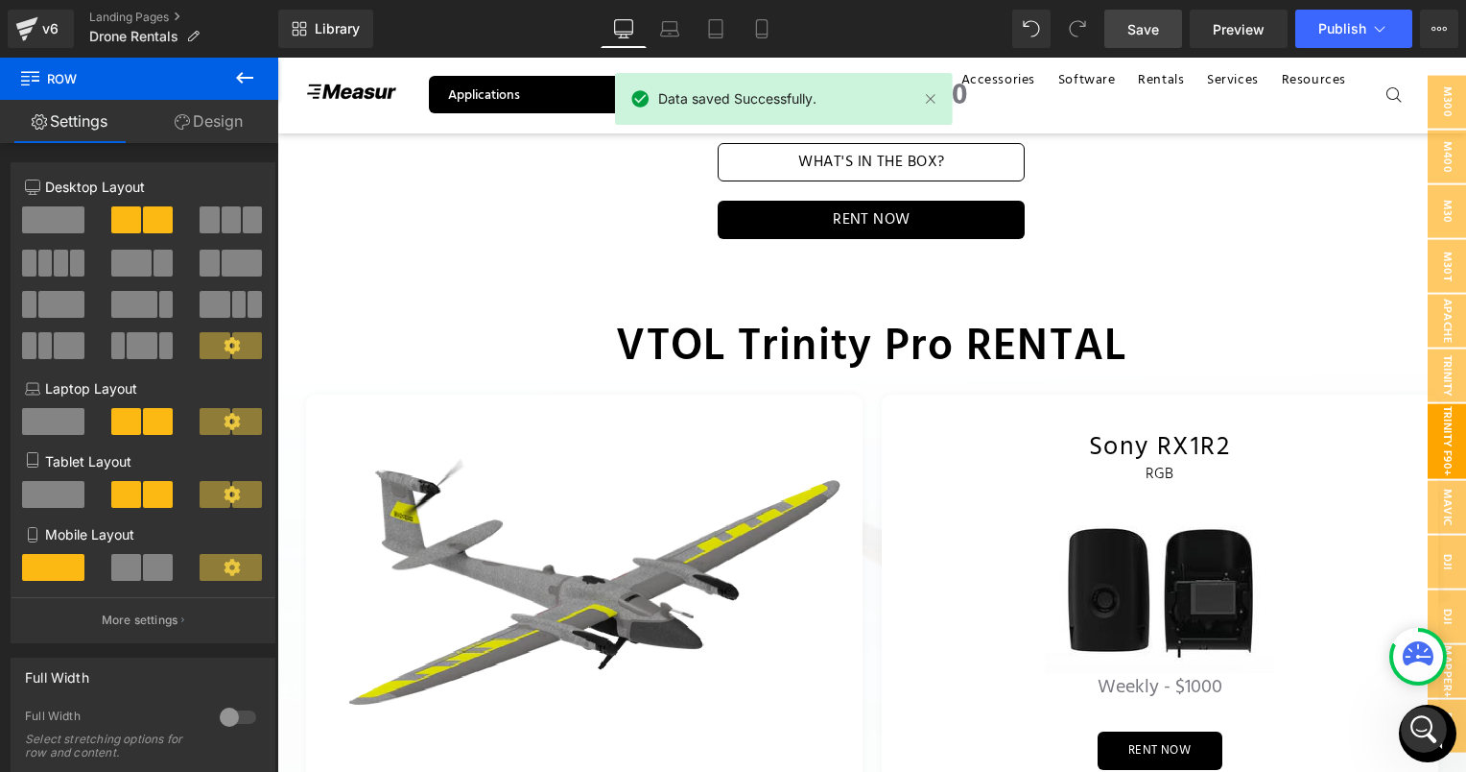
click at [1431, 421] on span "Trinity F90+" at bounding box center [1447, 440] width 38 height 75
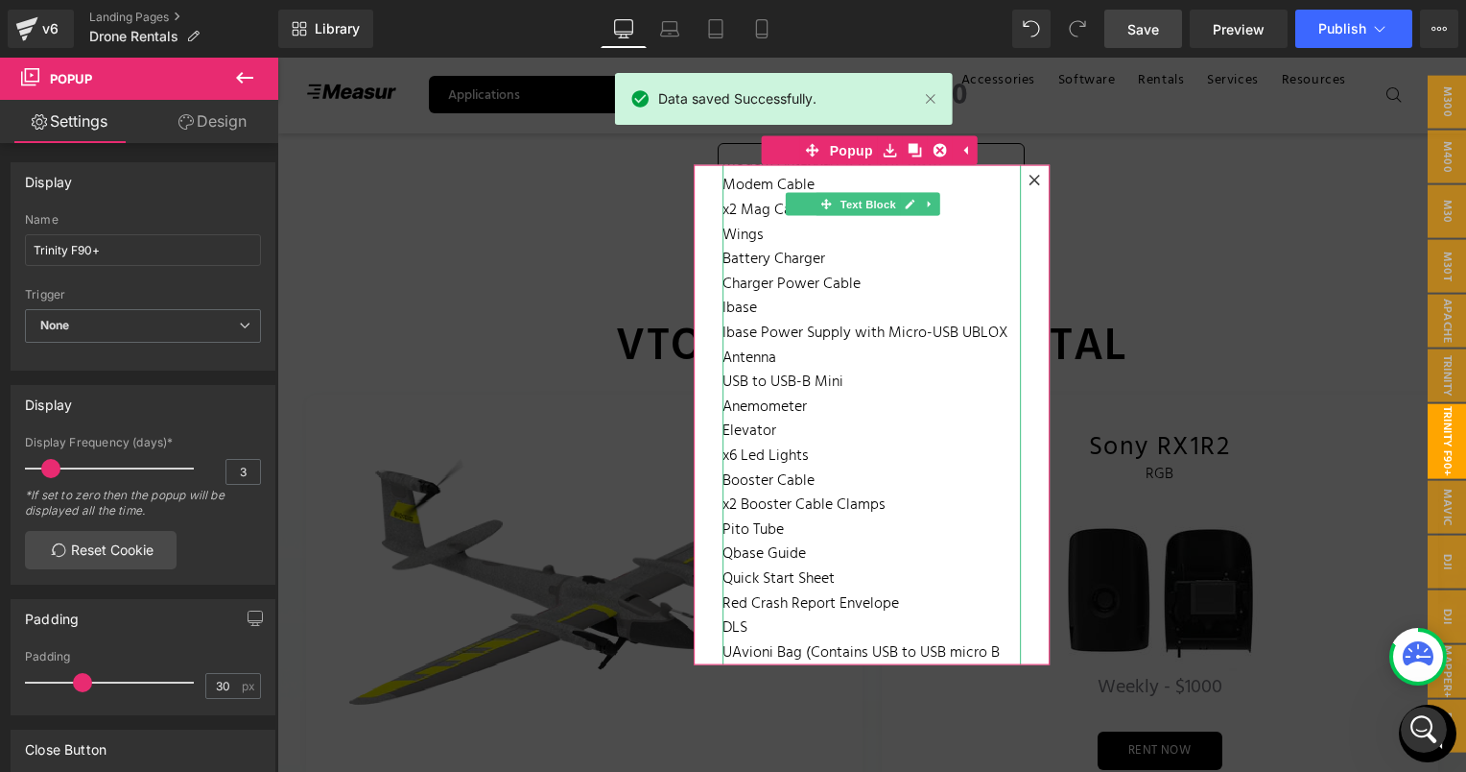
scroll to position [46, 0]
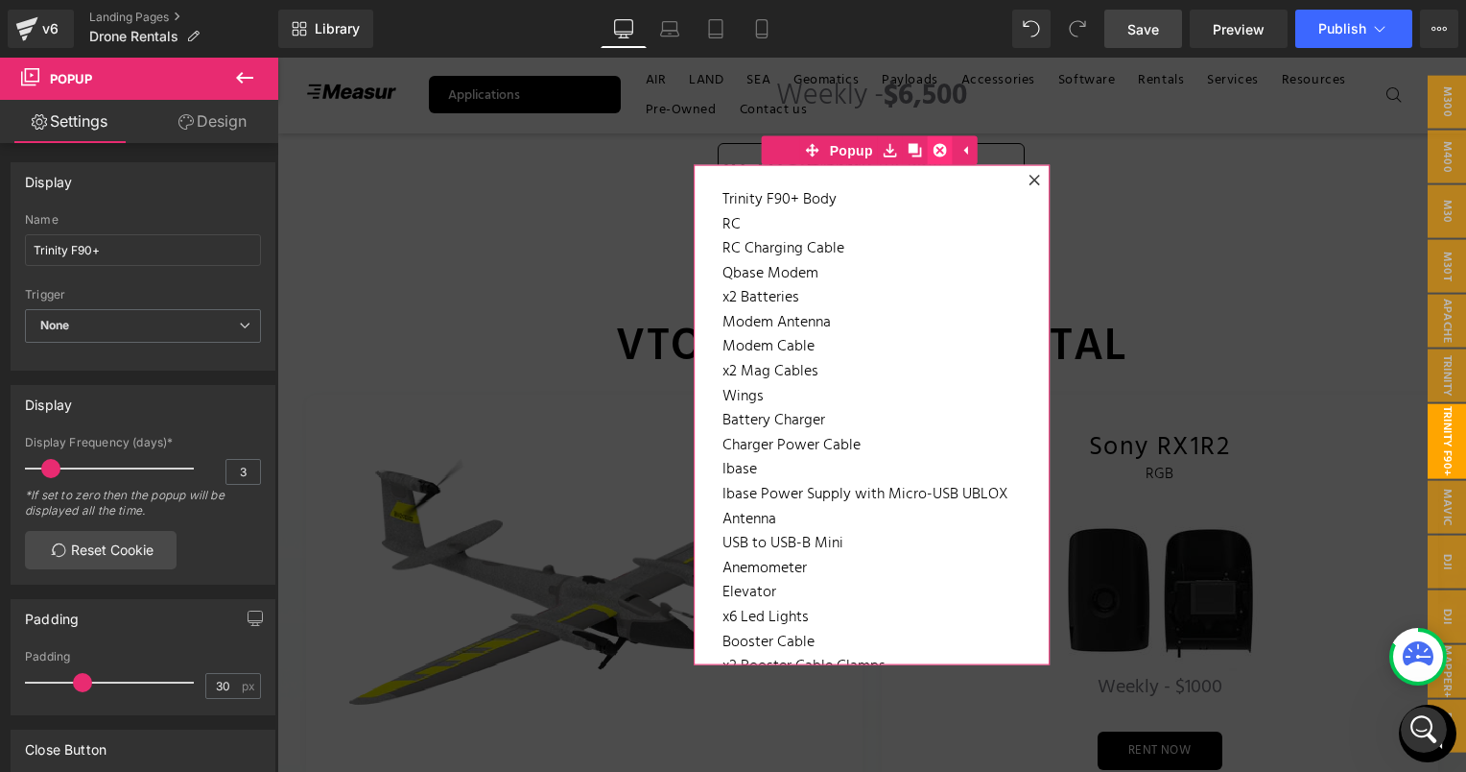
click at [929, 157] on link at bounding box center [940, 150] width 25 height 29
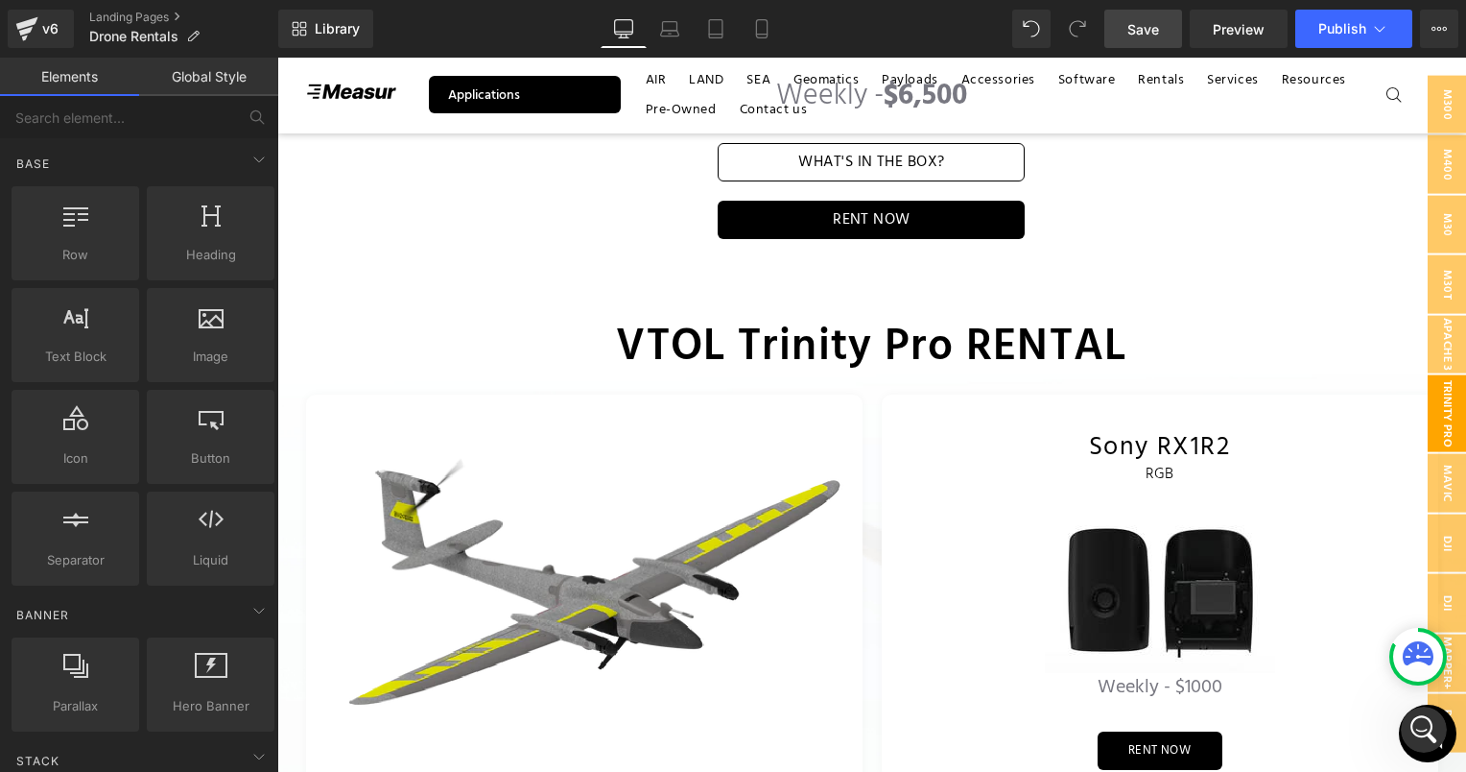
click at [1433, 422] on span "Trinity PRO" at bounding box center [1447, 413] width 38 height 77
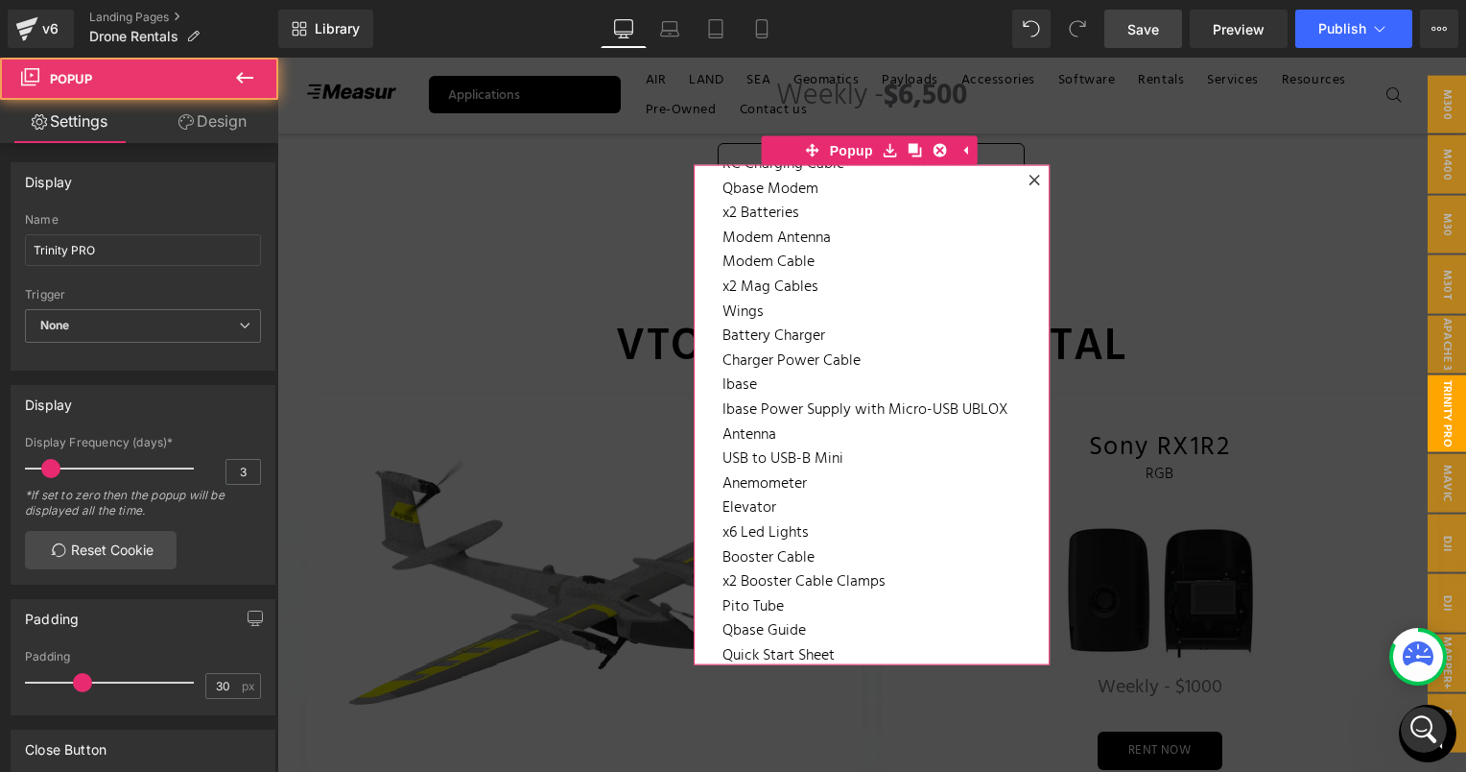
scroll to position [334, 0]
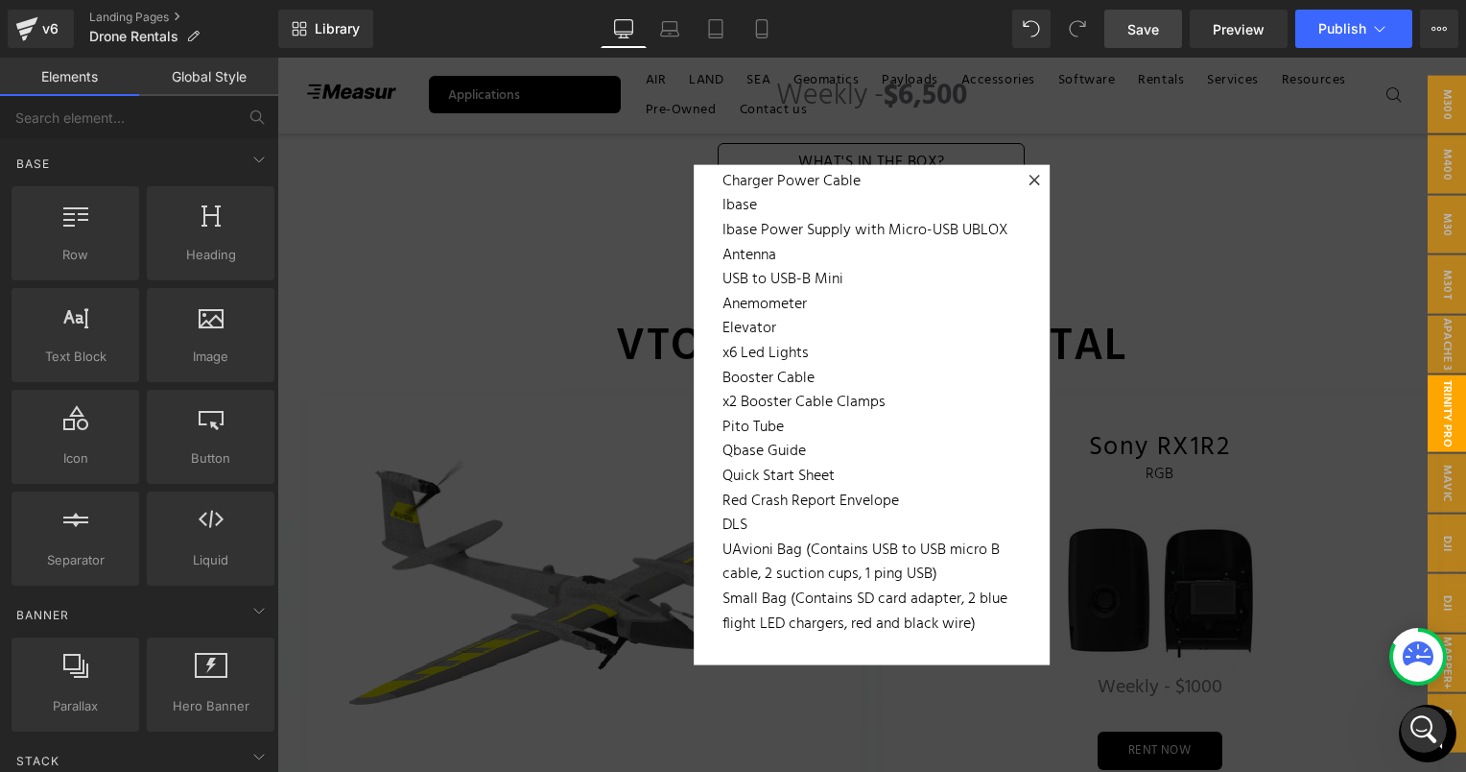
click at [1225, 330] on div at bounding box center [871, 415] width 1189 height 714
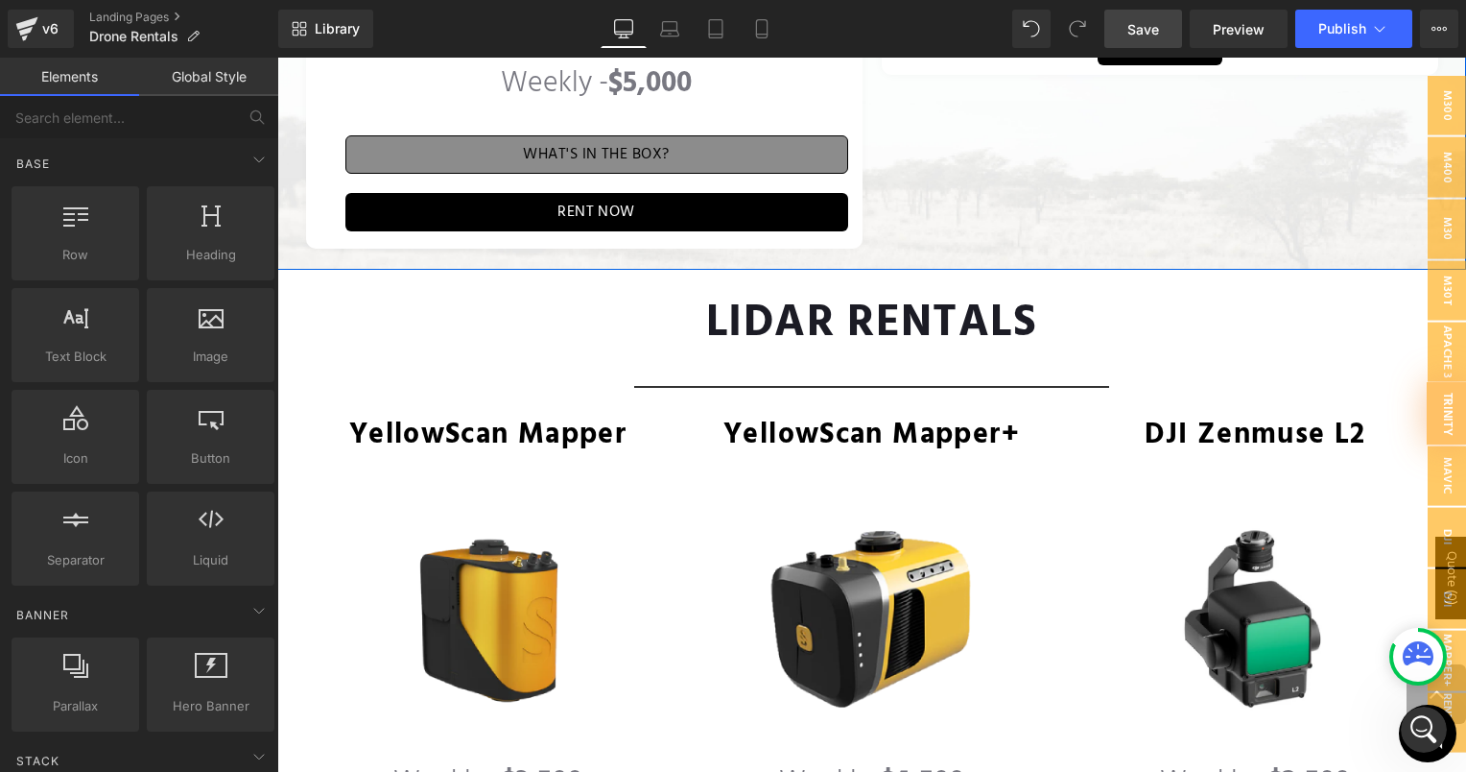
scroll to position [2988, 0]
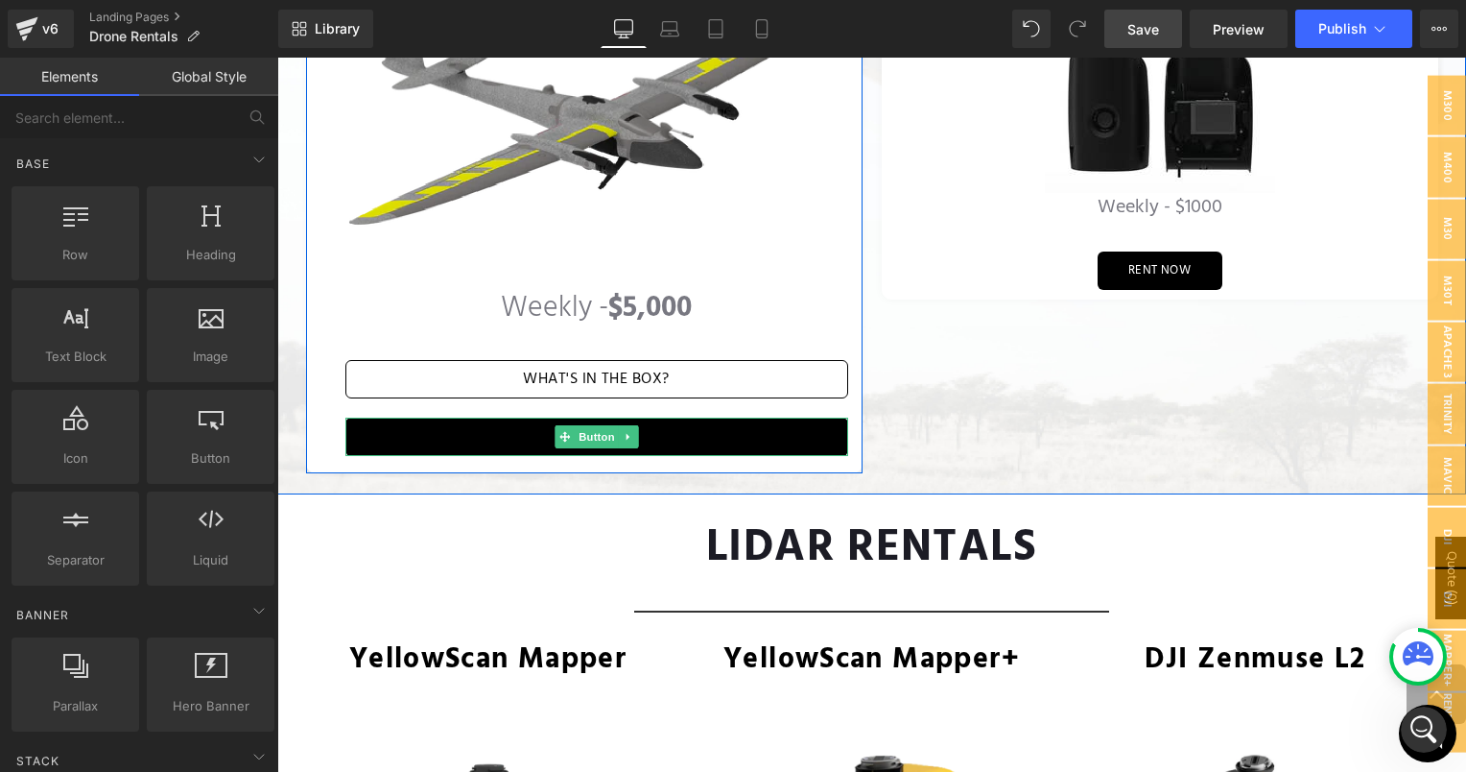
click at [729, 417] on link "RENT NOW" at bounding box center [596, 436] width 503 height 38
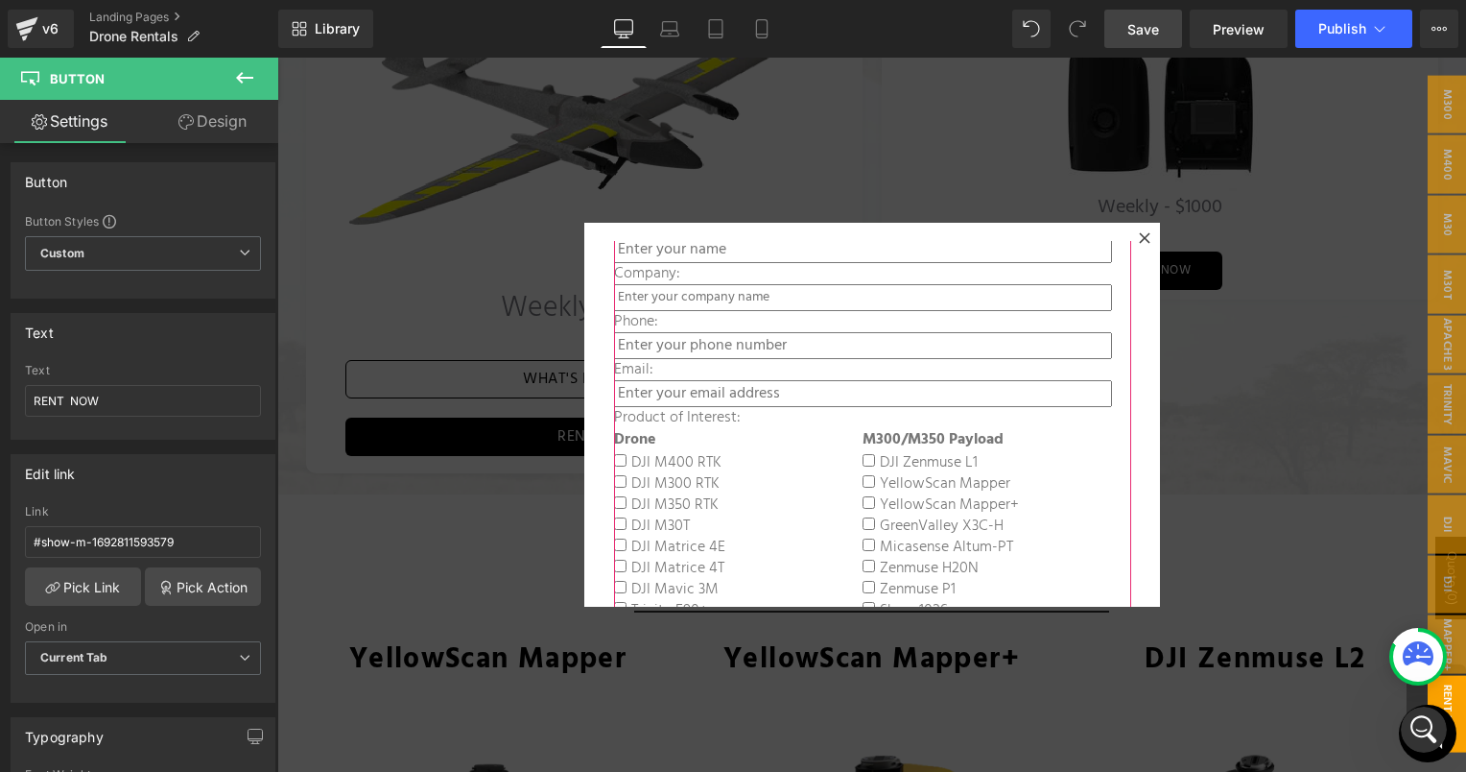
scroll to position [288, 0]
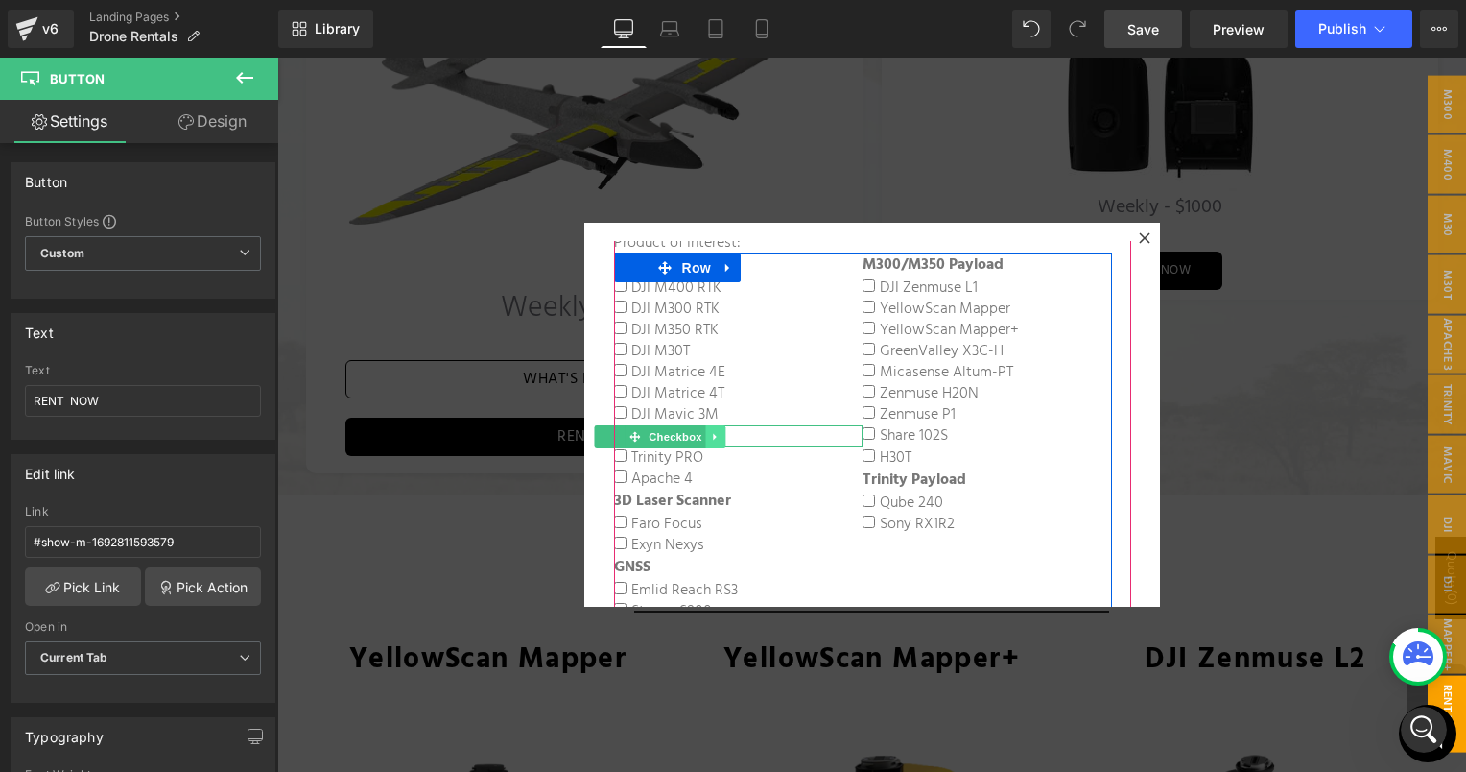
click at [712, 435] on link at bounding box center [715, 436] width 20 height 23
click at [721, 434] on icon at bounding box center [726, 436] width 11 height 11
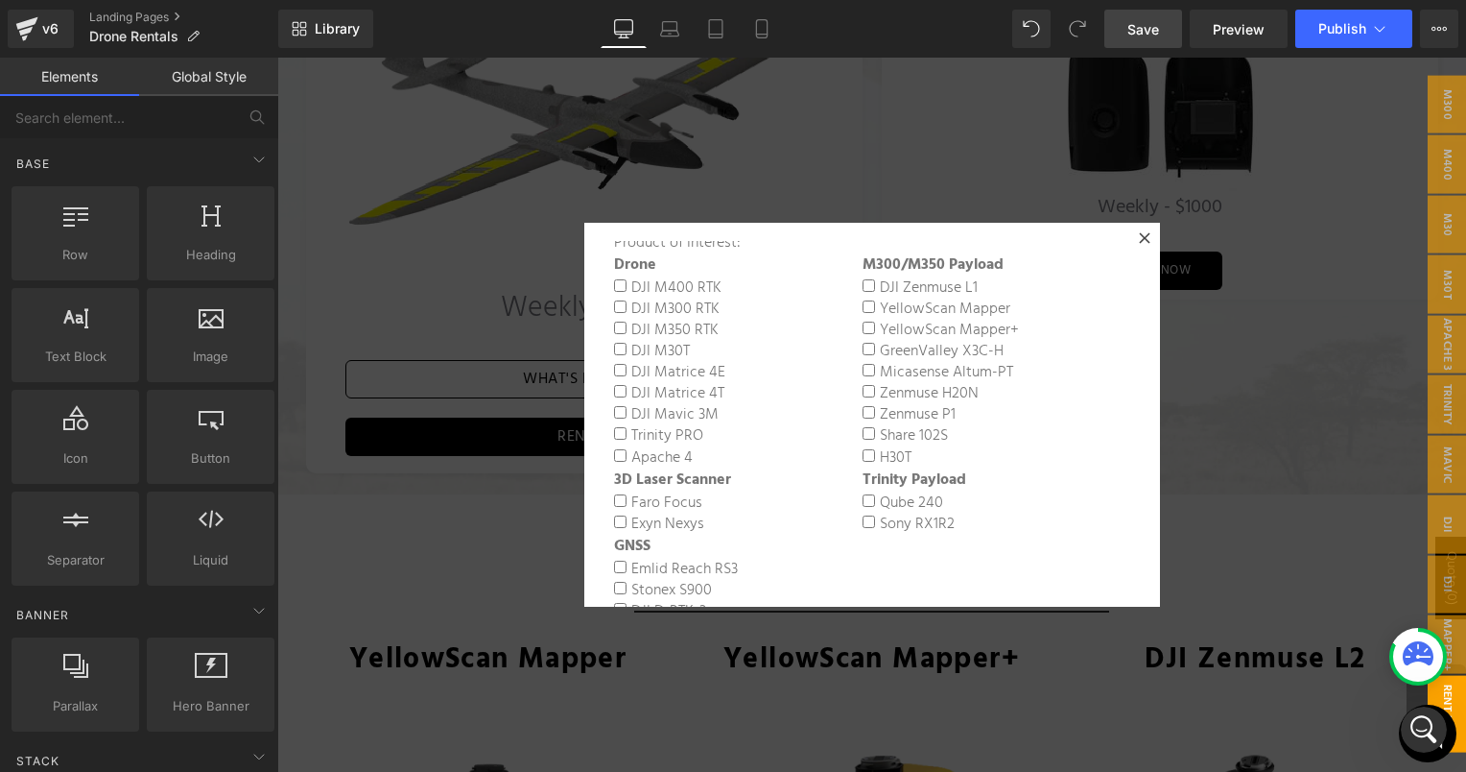
click at [1297, 338] on div at bounding box center [871, 415] width 1189 height 714
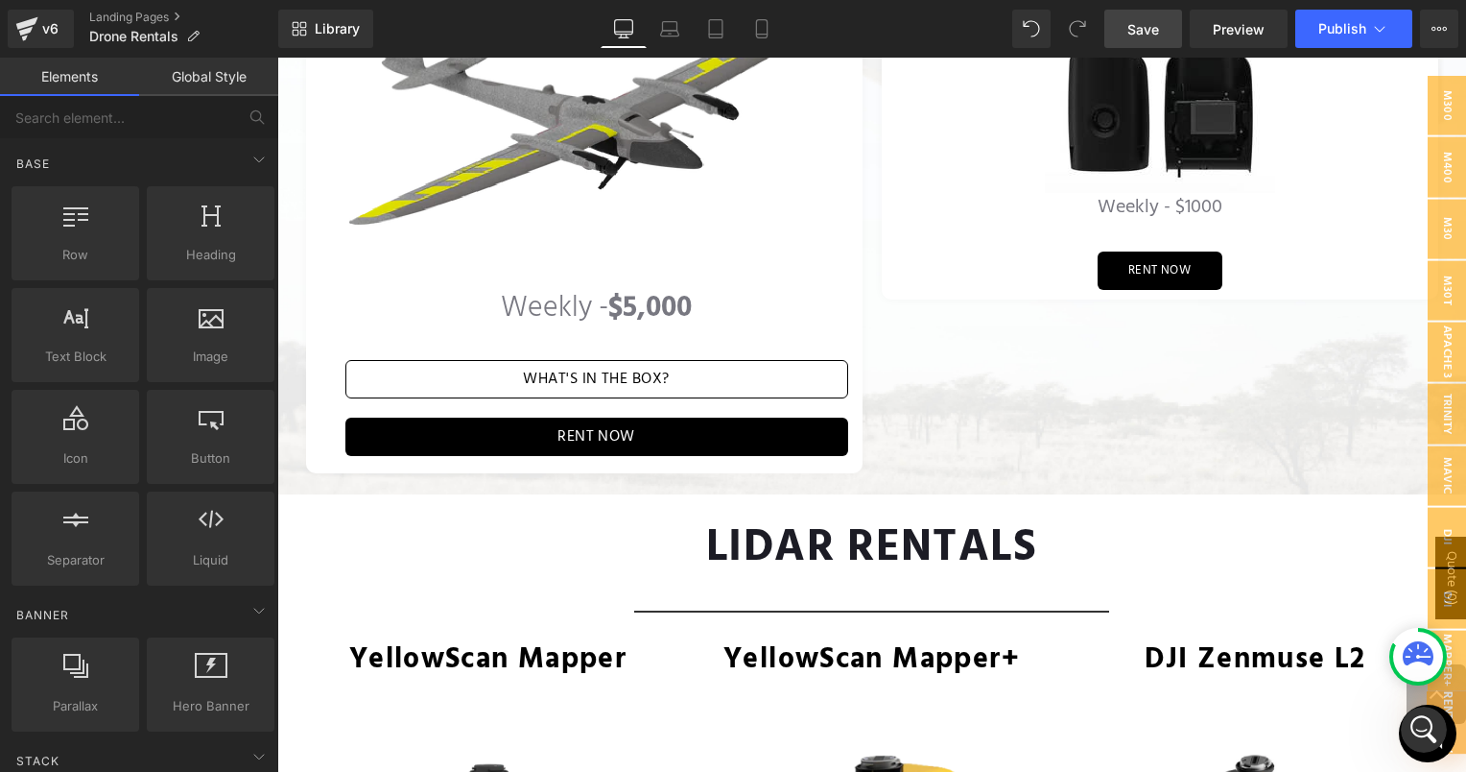
click at [1152, 19] on span "Save" at bounding box center [1144, 29] width 32 height 20
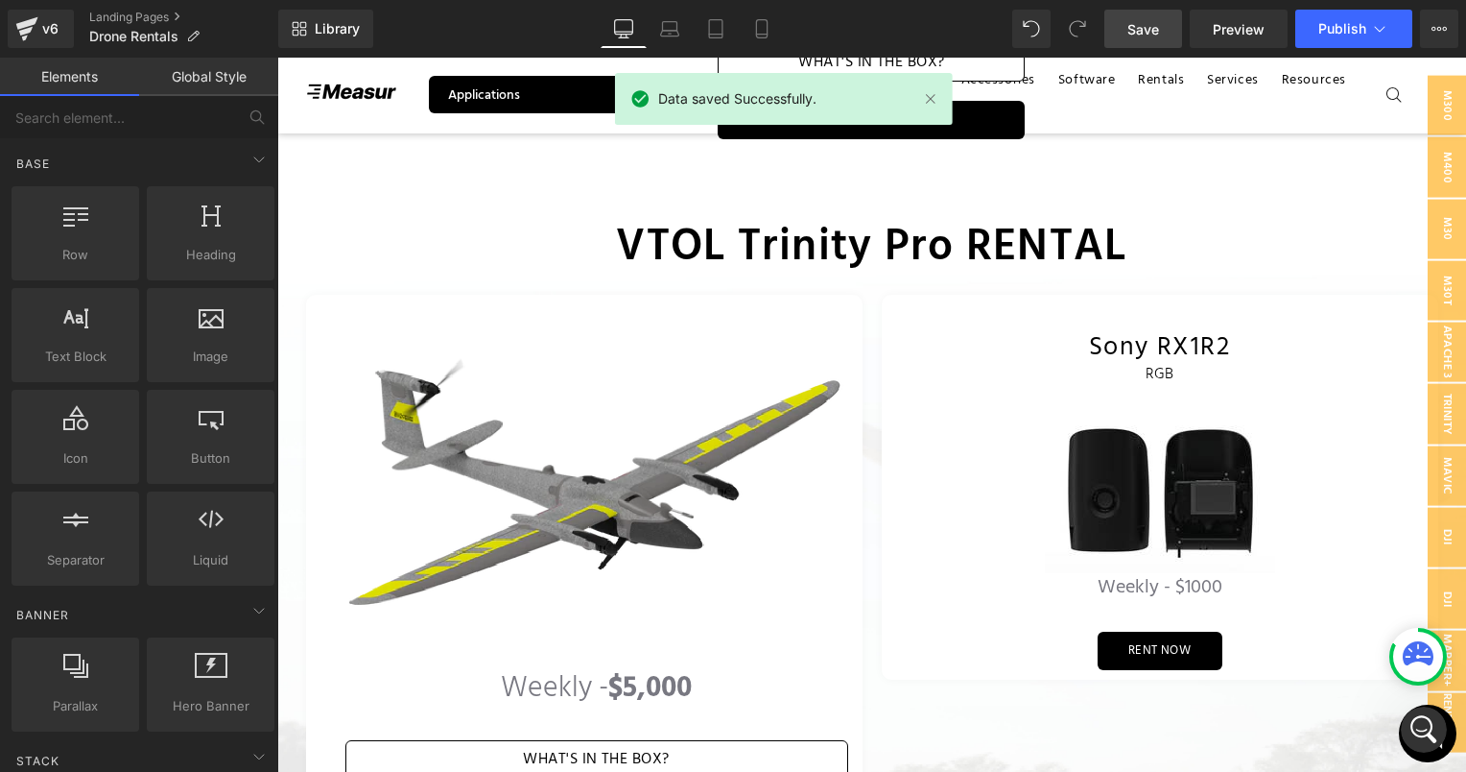
scroll to position [2605, 0]
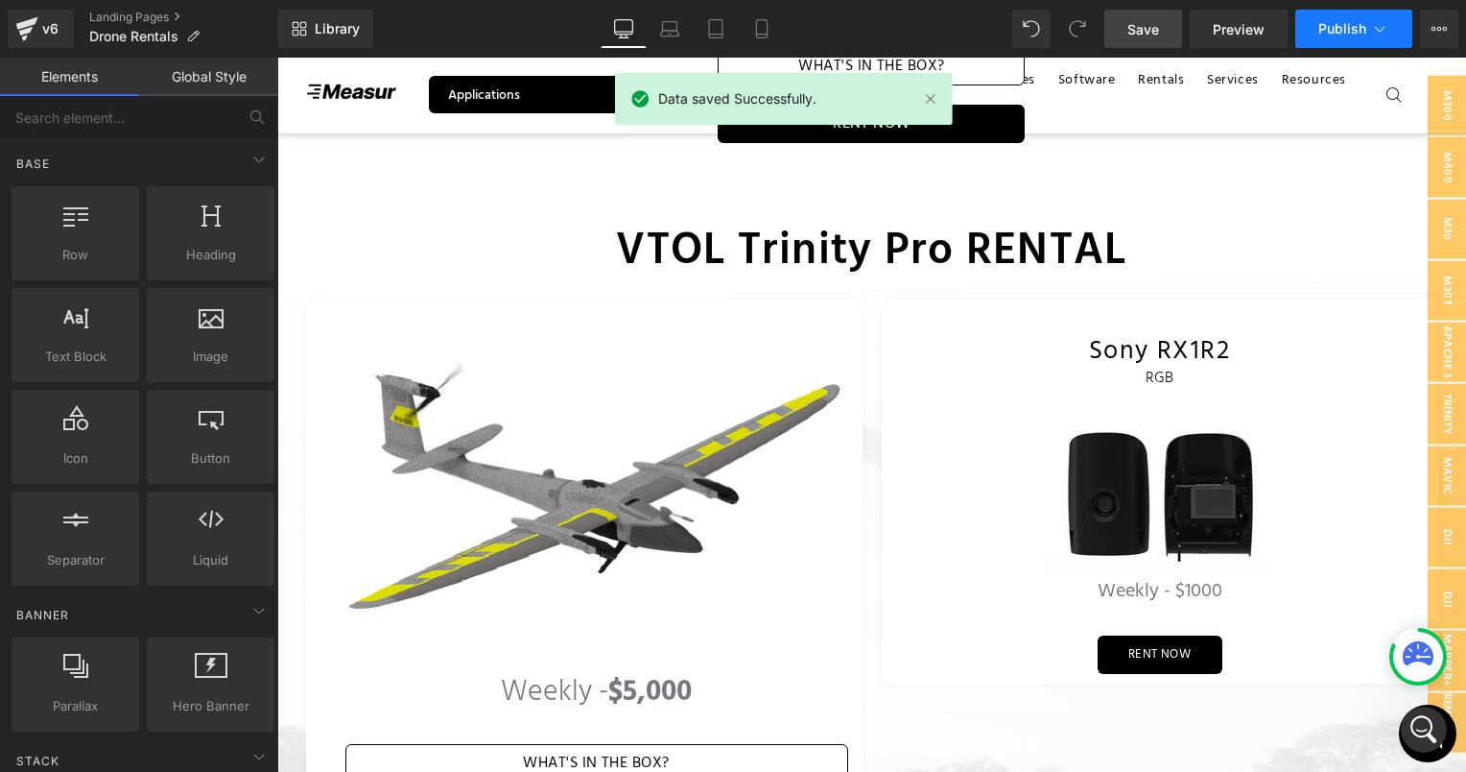
click at [1390, 12] on button "Publish" at bounding box center [1354, 29] width 117 height 38
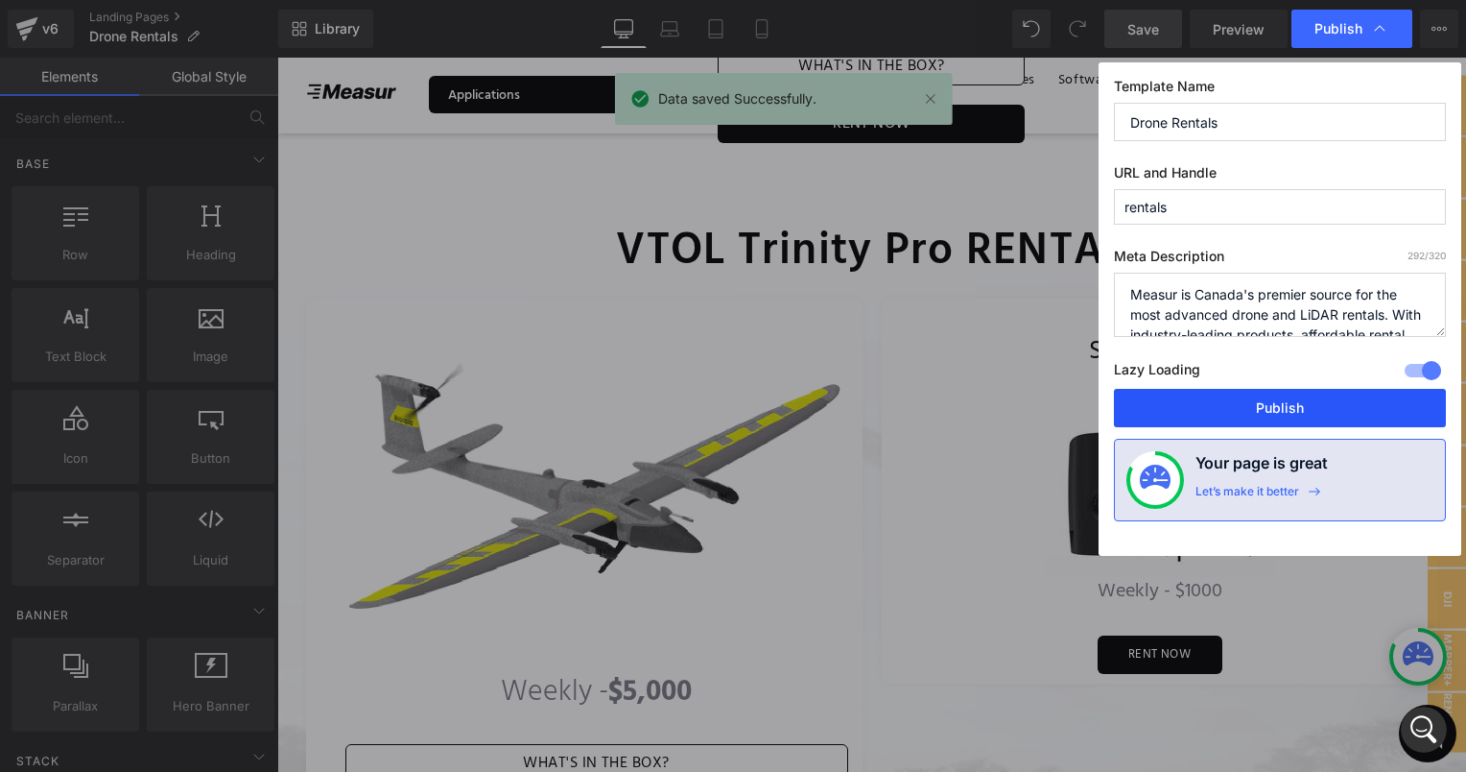
click at [1221, 413] on button "Publish" at bounding box center [1280, 408] width 332 height 38
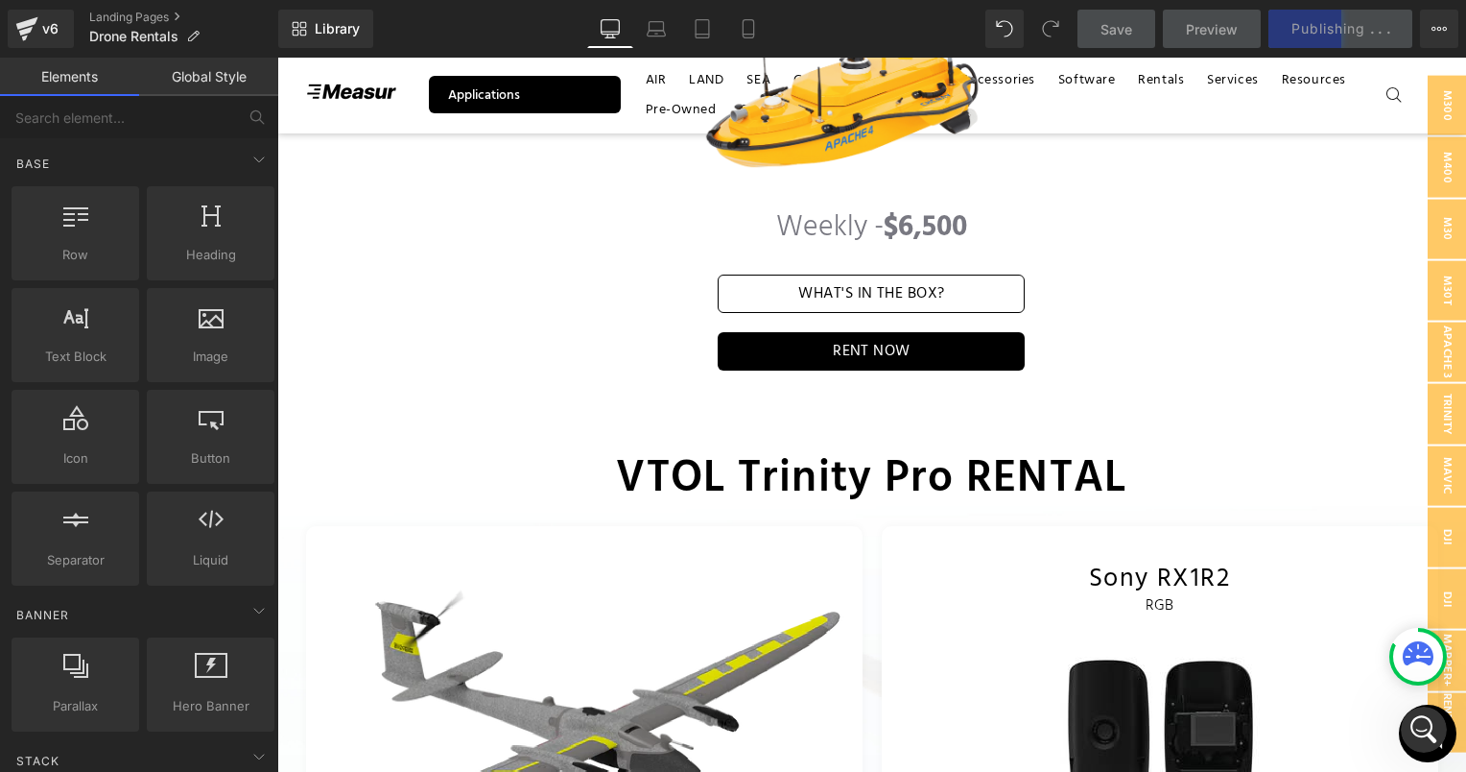
scroll to position [2317, 0]
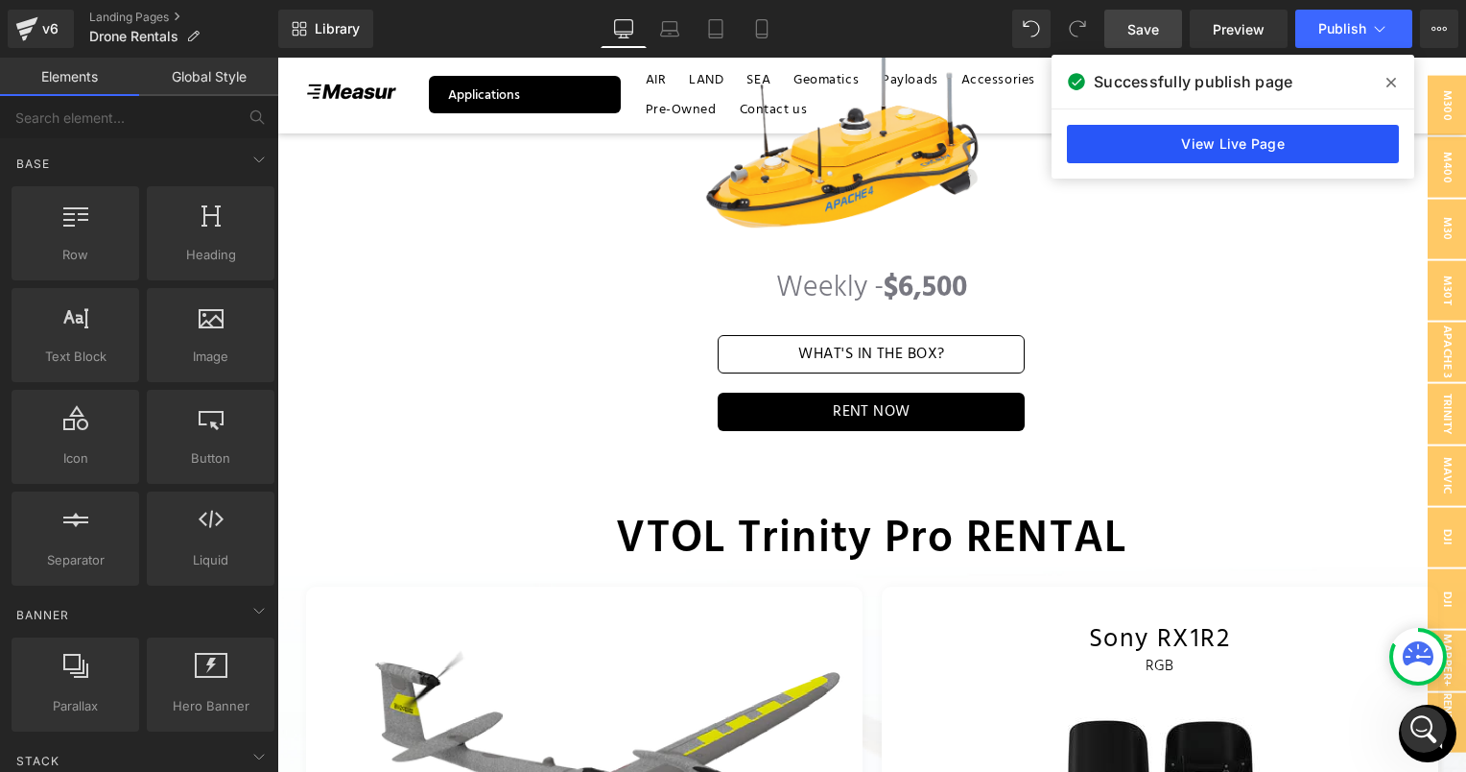
click at [1201, 152] on link "View Live Page" at bounding box center [1233, 144] width 332 height 38
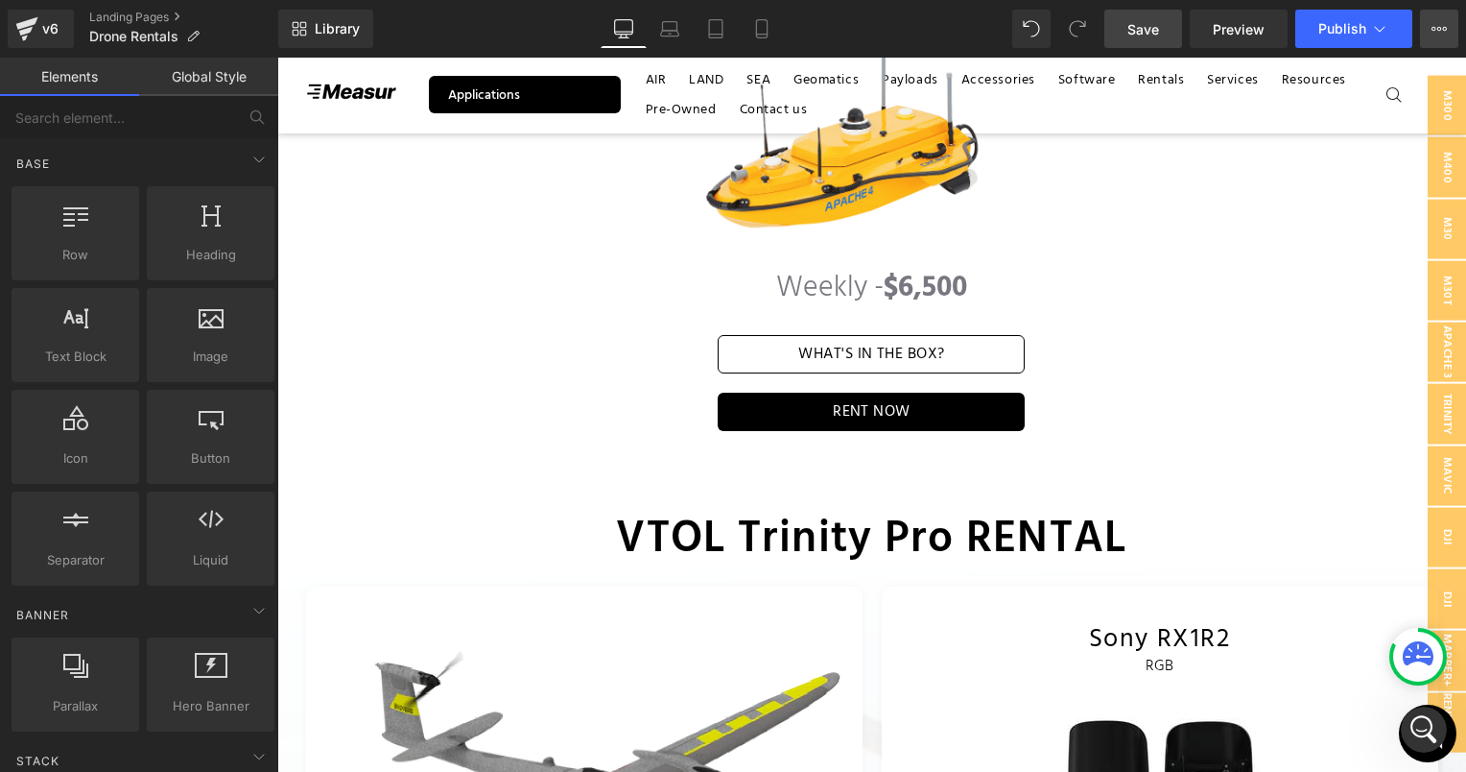
click at [1432, 36] on icon at bounding box center [1439, 28] width 15 height 15
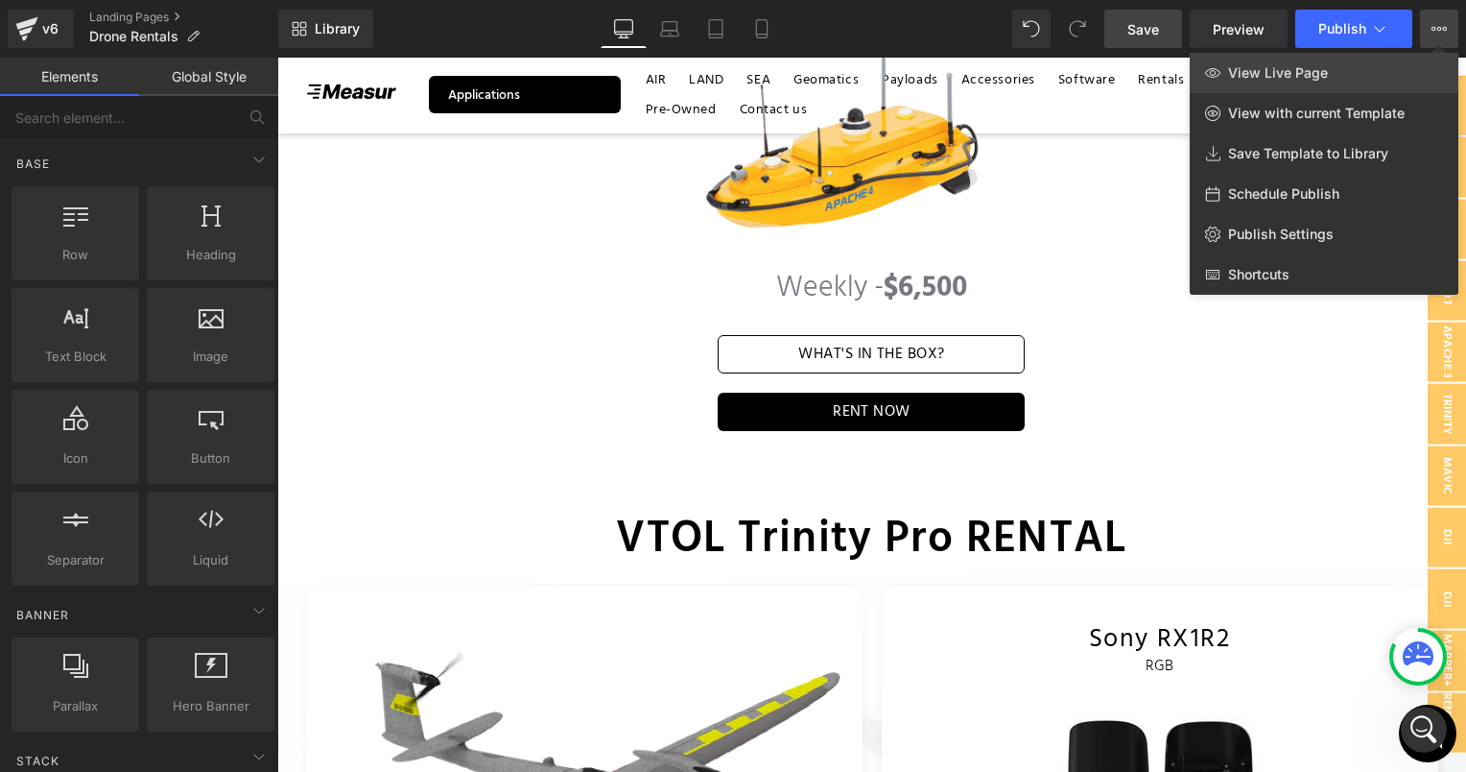
click at [1289, 68] on span "View Live Page" at bounding box center [1278, 72] width 100 height 17
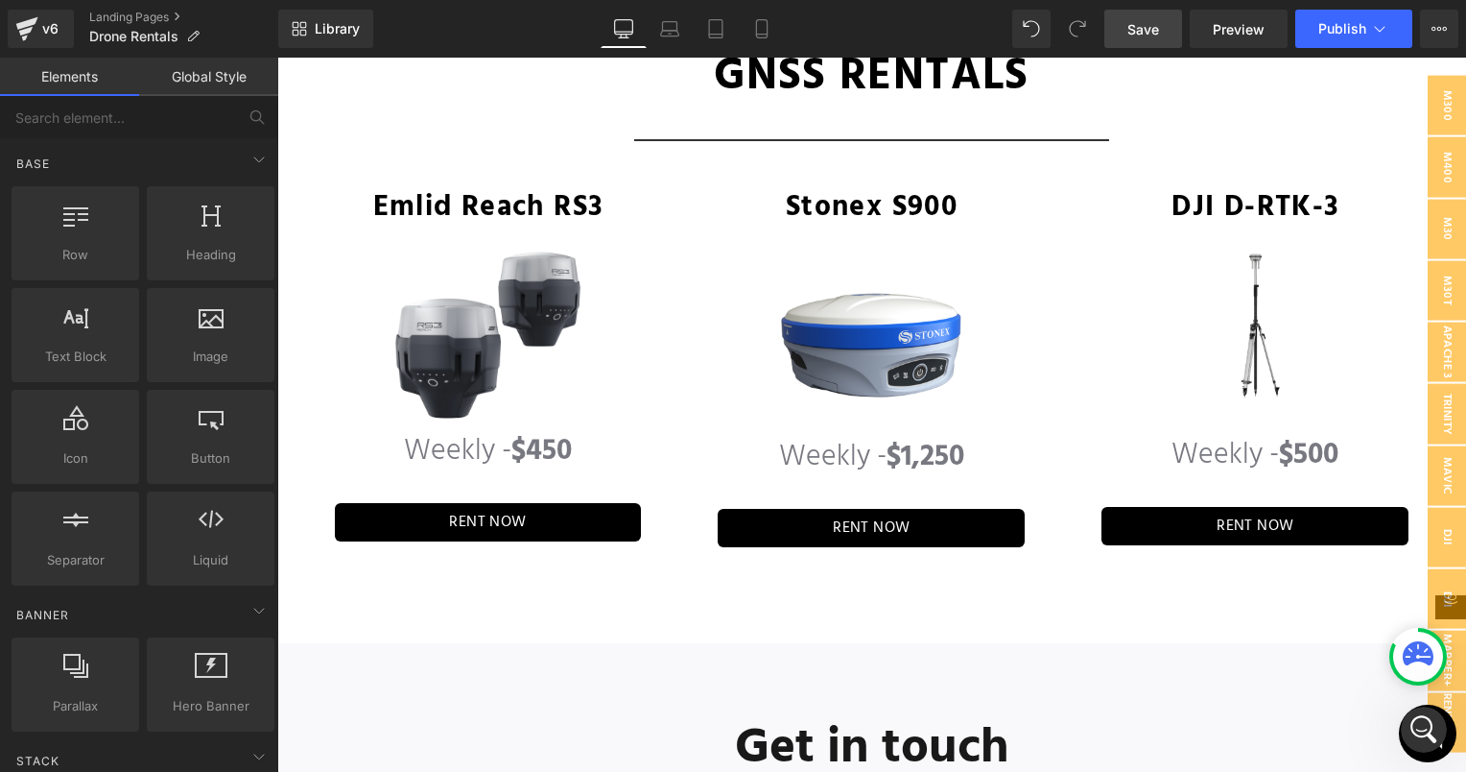
scroll to position [5484, 0]
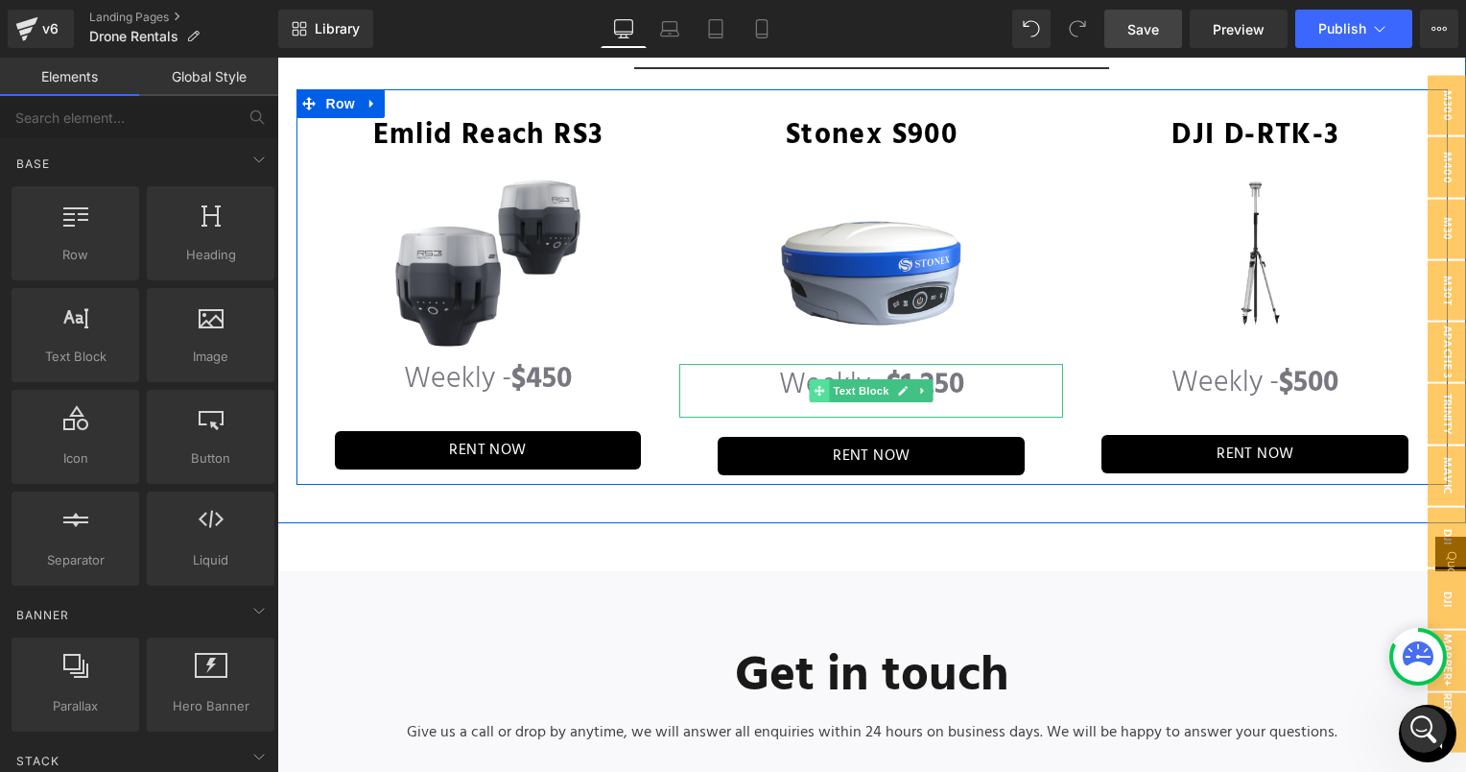
click at [810, 379] on span at bounding box center [820, 390] width 20 height 23
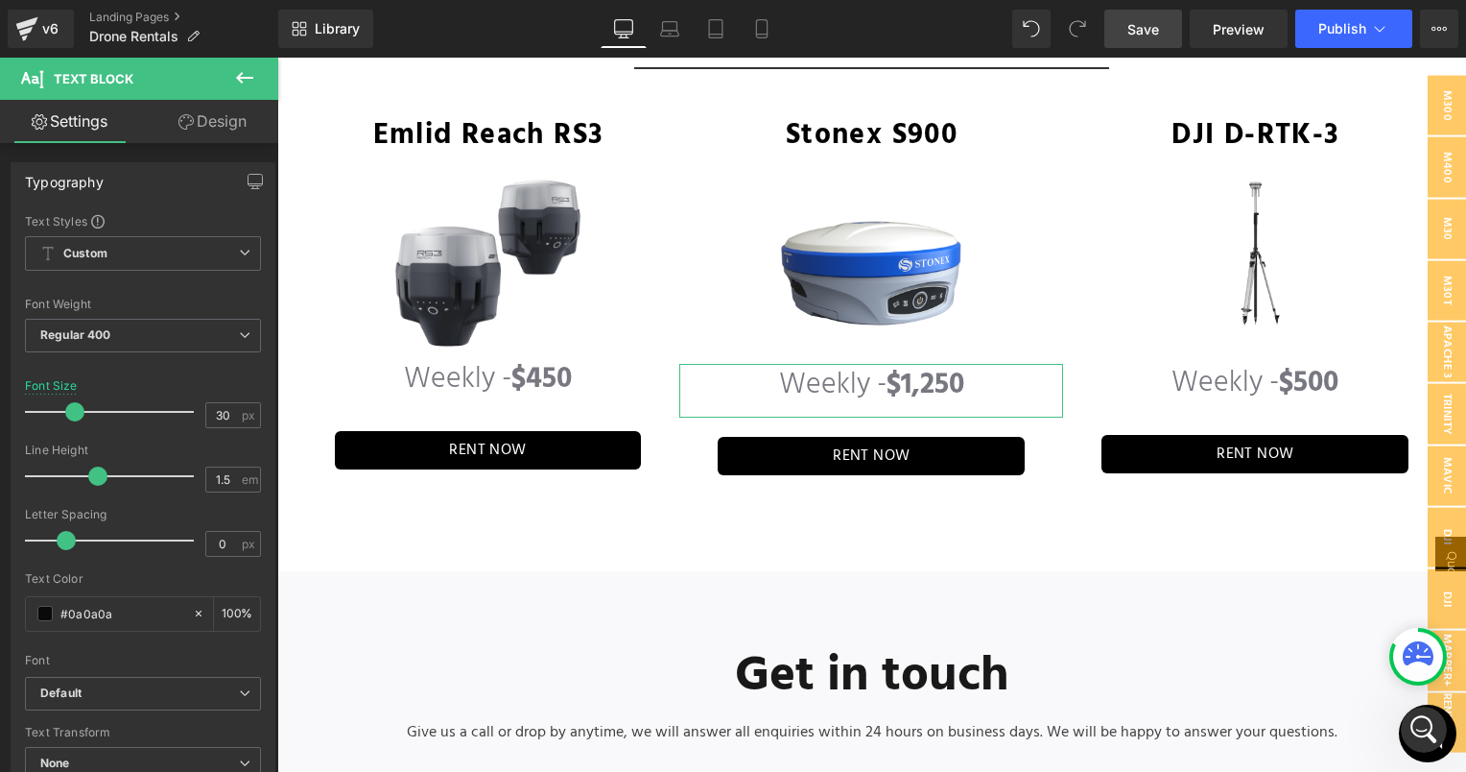
click at [193, 118] on link "Design" at bounding box center [212, 121] width 139 height 43
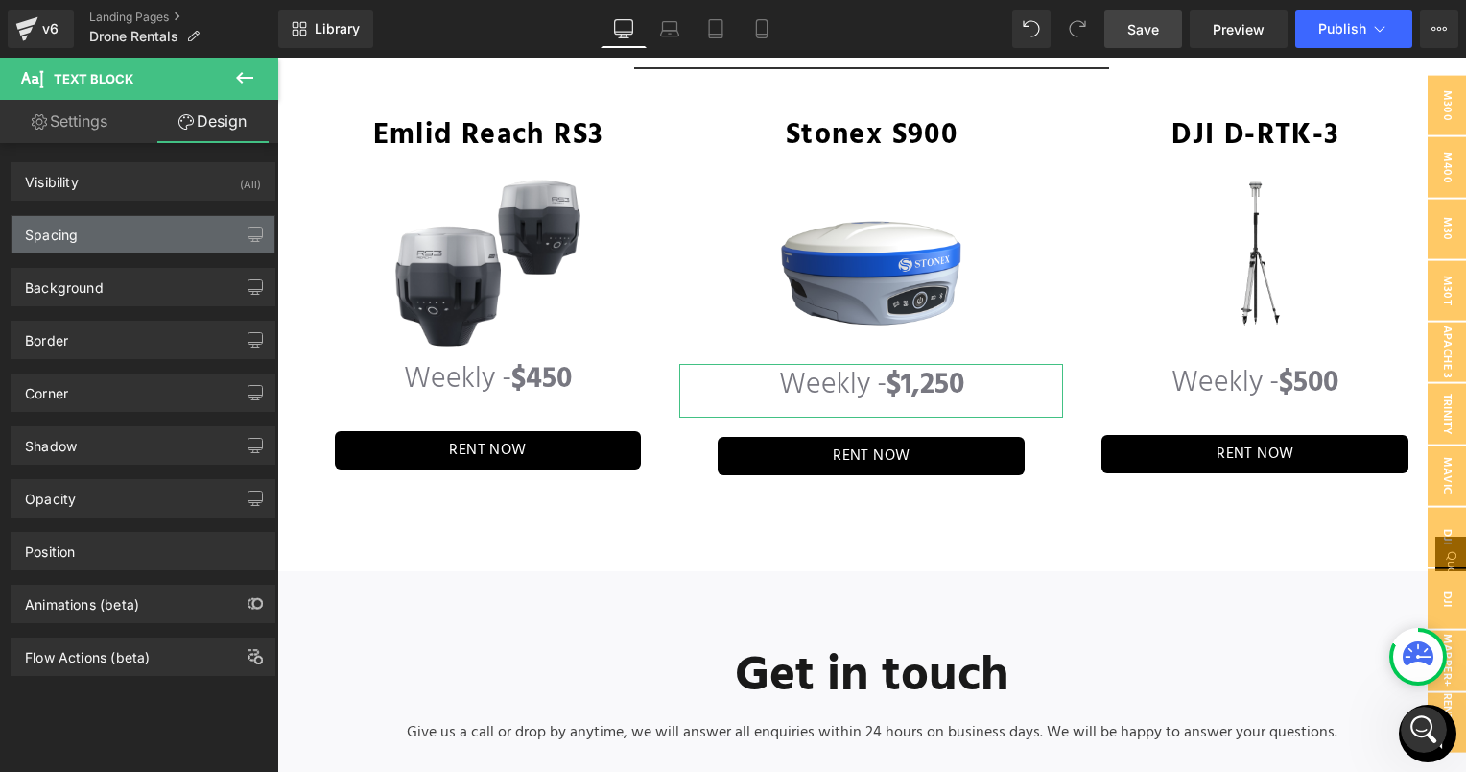
click at [132, 235] on div "Spacing" at bounding box center [143, 234] width 263 height 36
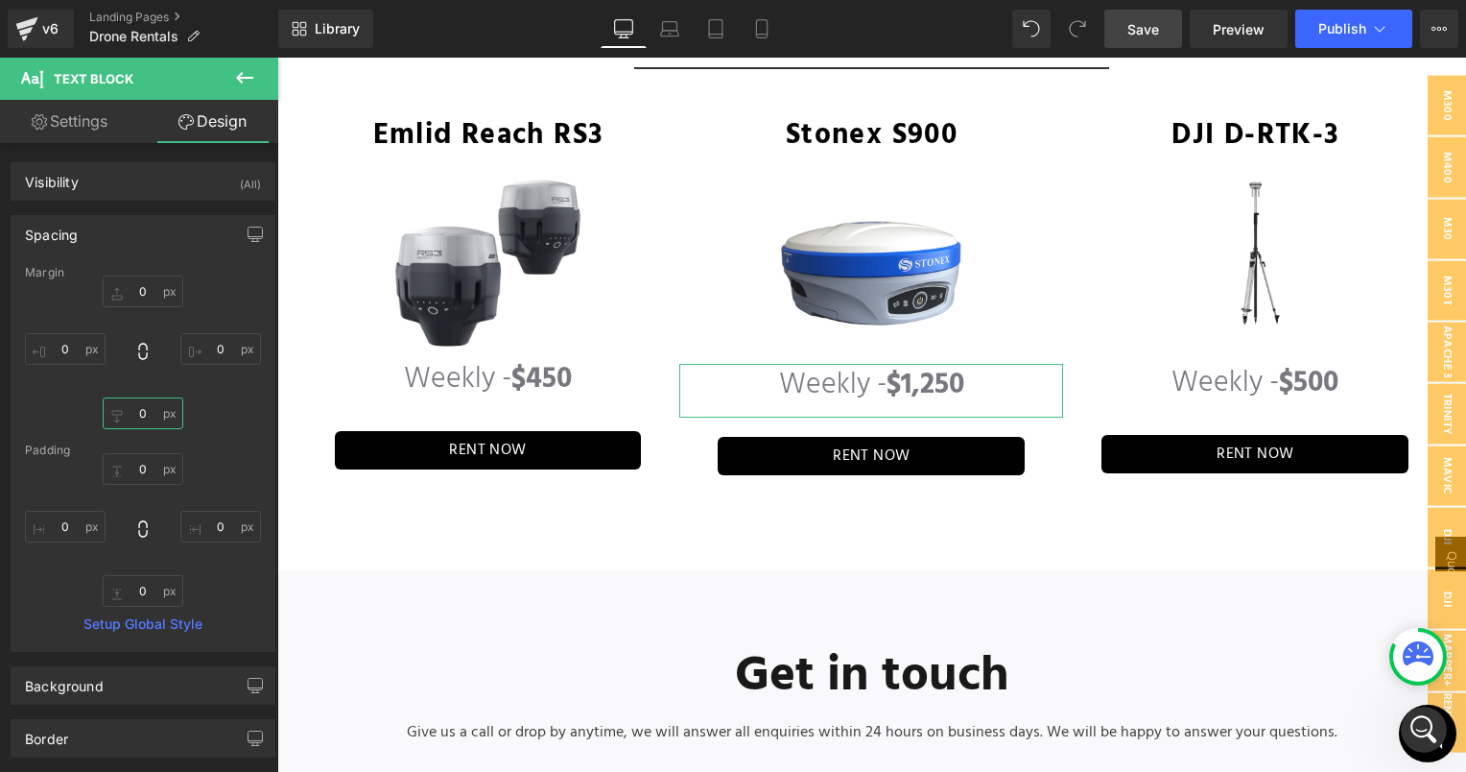
click at [119, 414] on input "0" at bounding box center [143, 413] width 81 height 32
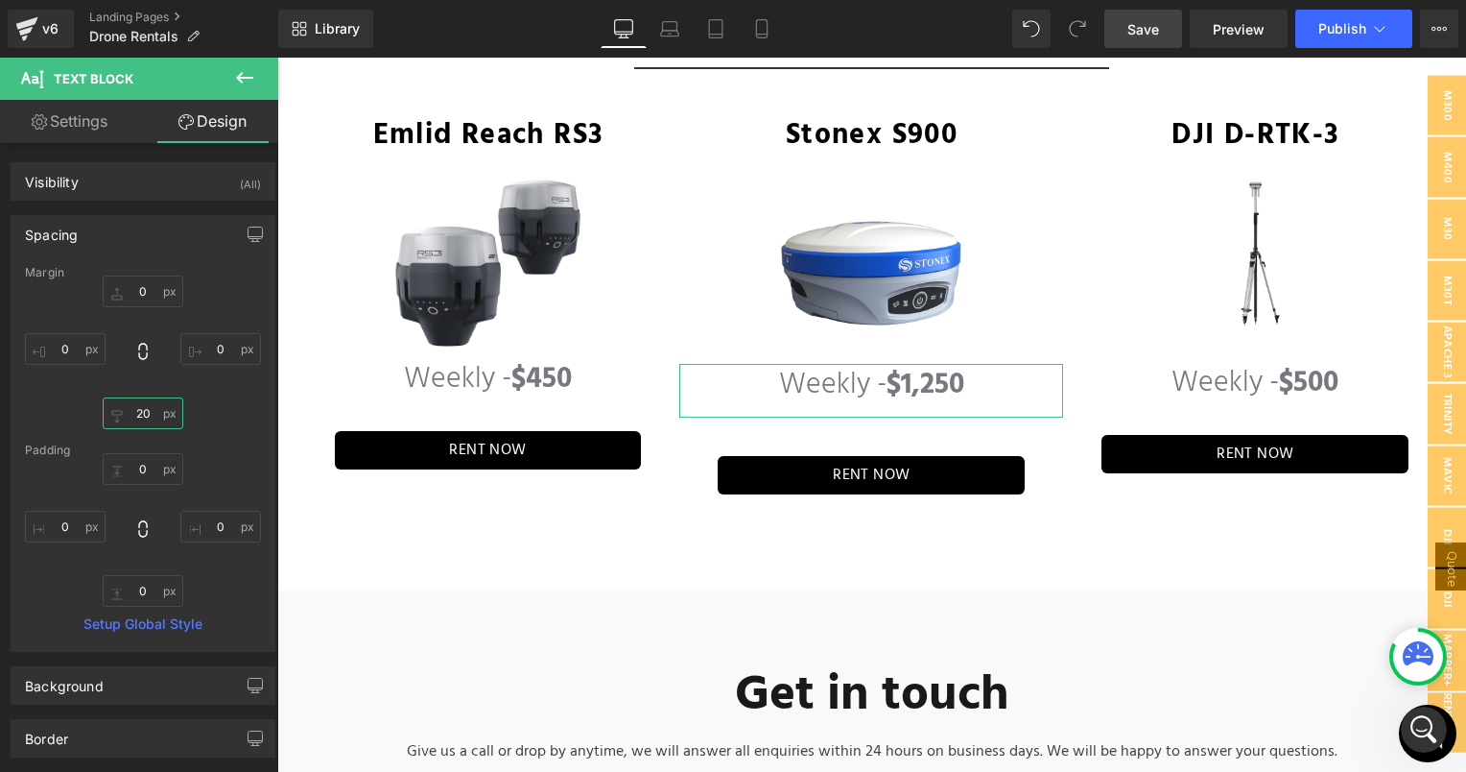
type input "2"
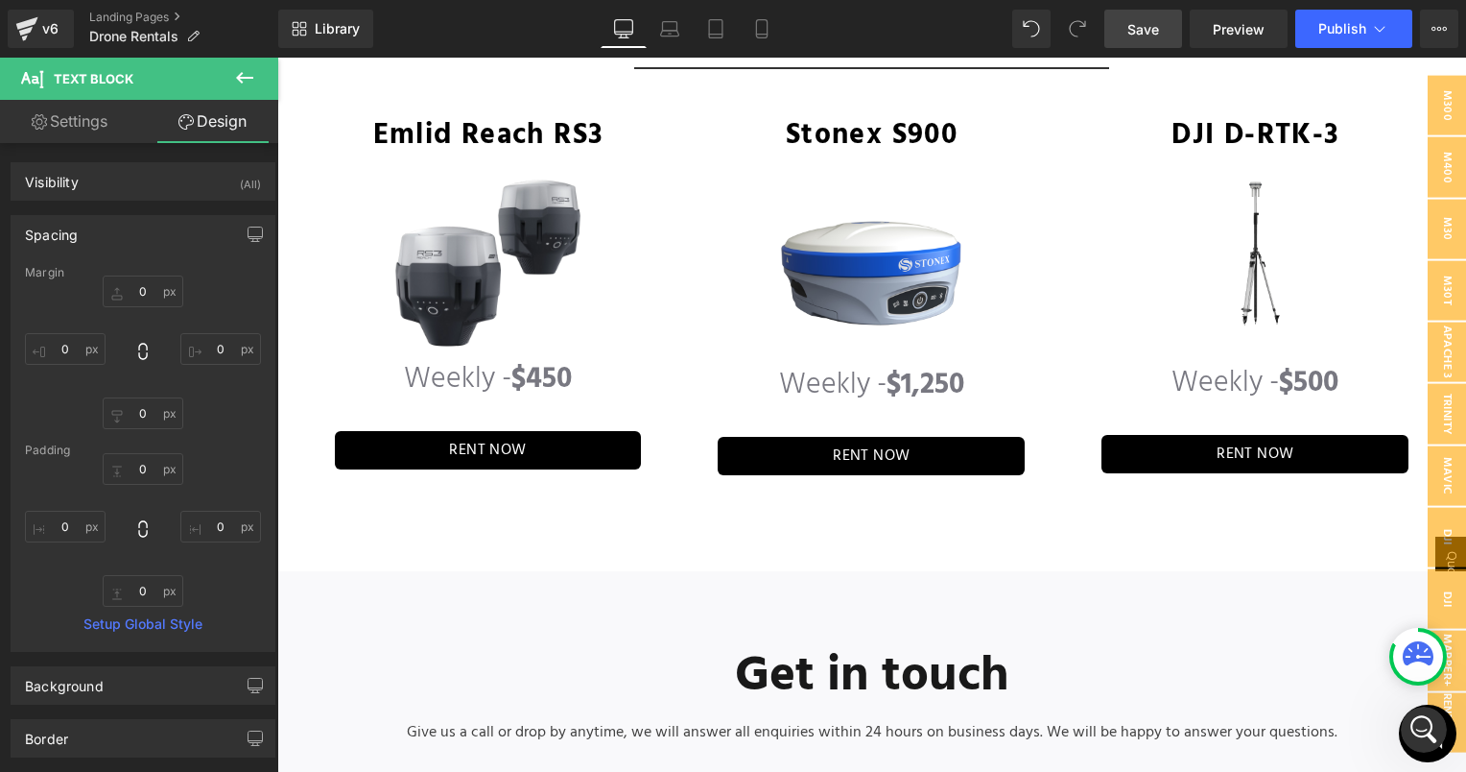
drag, startPoint x: 773, startPoint y: 354, endPoint x: 760, endPoint y: 346, distance: 14.6
click at [779, 362] on span "Weekly - $1,250" at bounding box center [871, 385] width 185 height 46
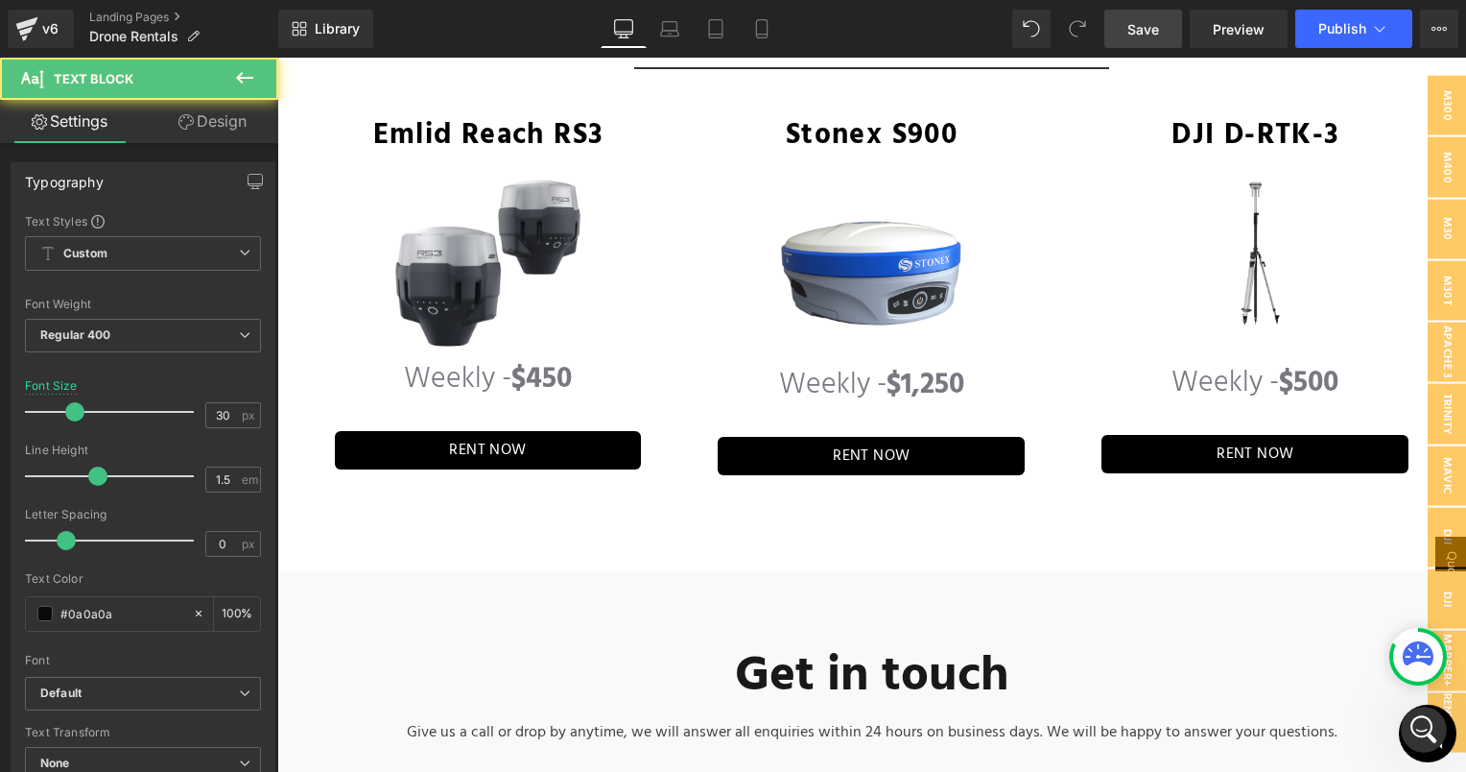
click at [208, 131] on link "Design" at bounding box center [212, 121] width 139 height 43
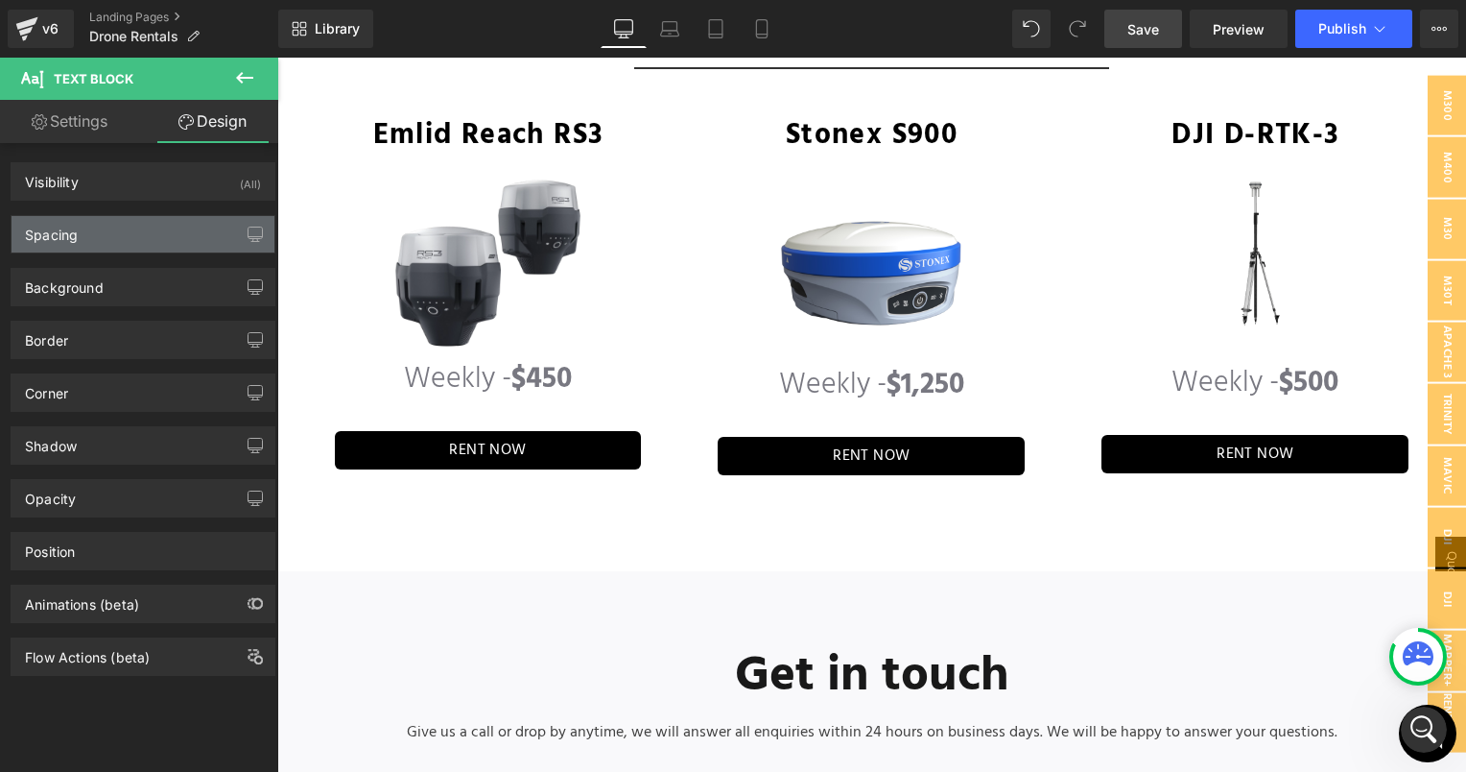
click at [111, 246] on div "Spacing" at bounding box center [143, 234] width 263 height 36
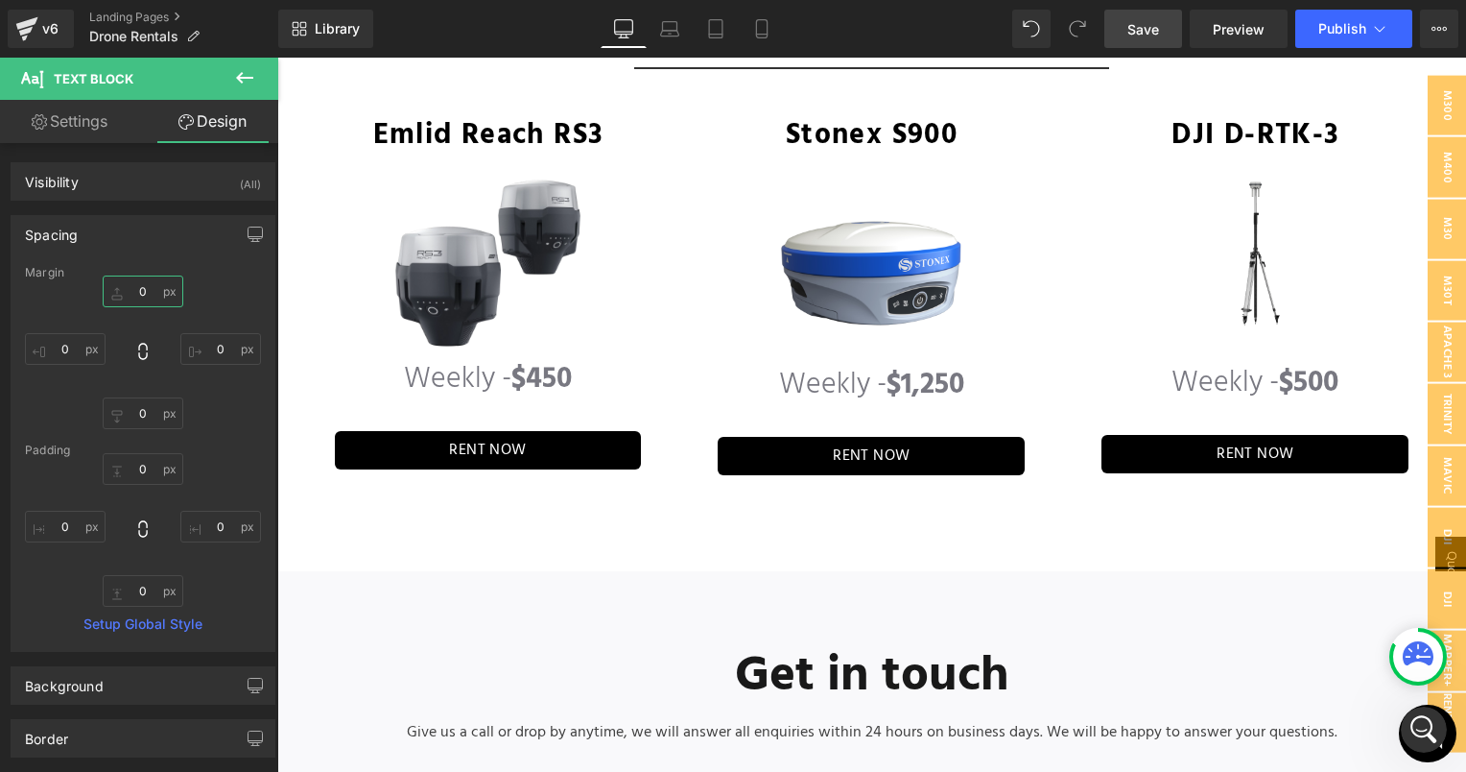
click at [128, 280] on input "text" at bounding box center [143, 291] width 81 height 32
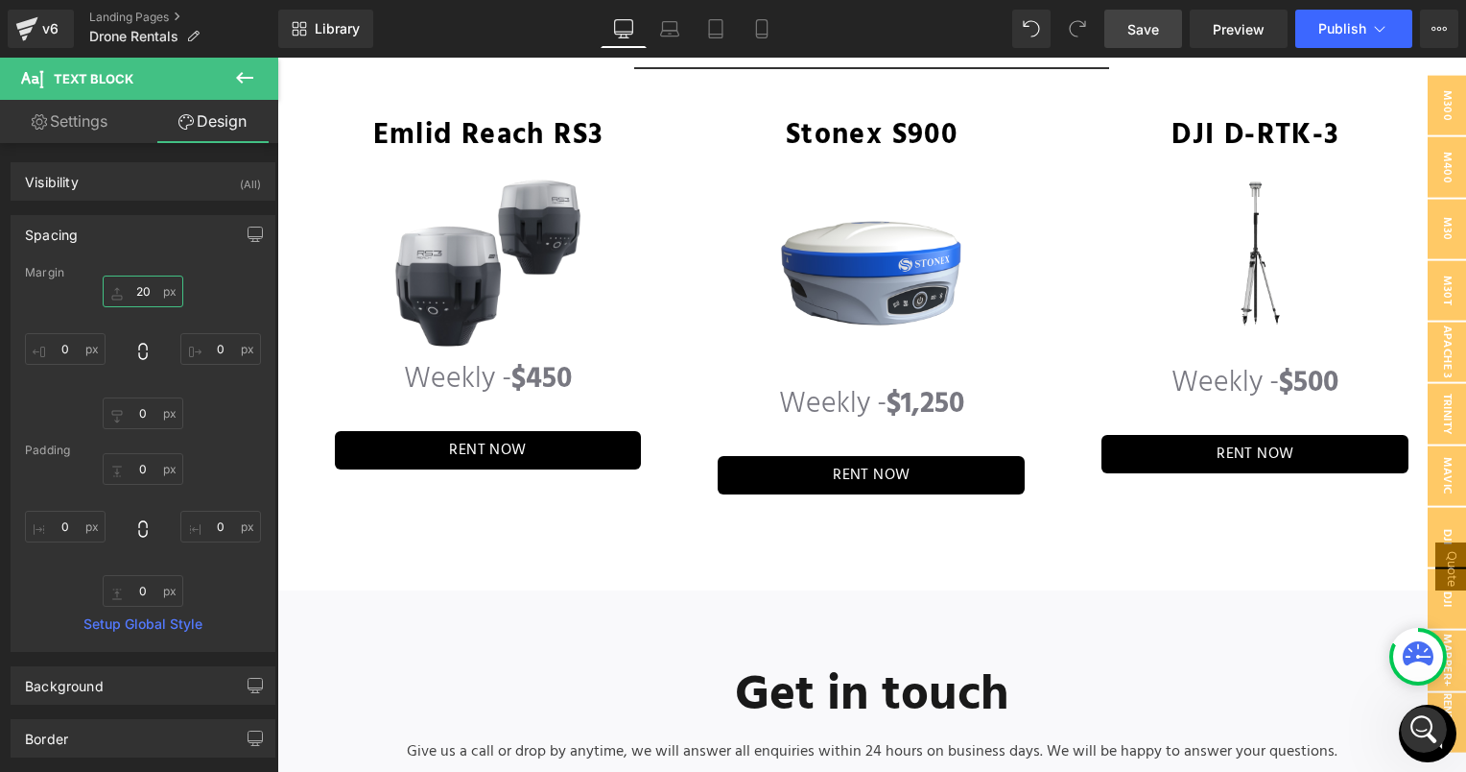
type input "20"
click at [1144, 23] on span "Save" at bounding box center [1144, 29] width 32 height 20
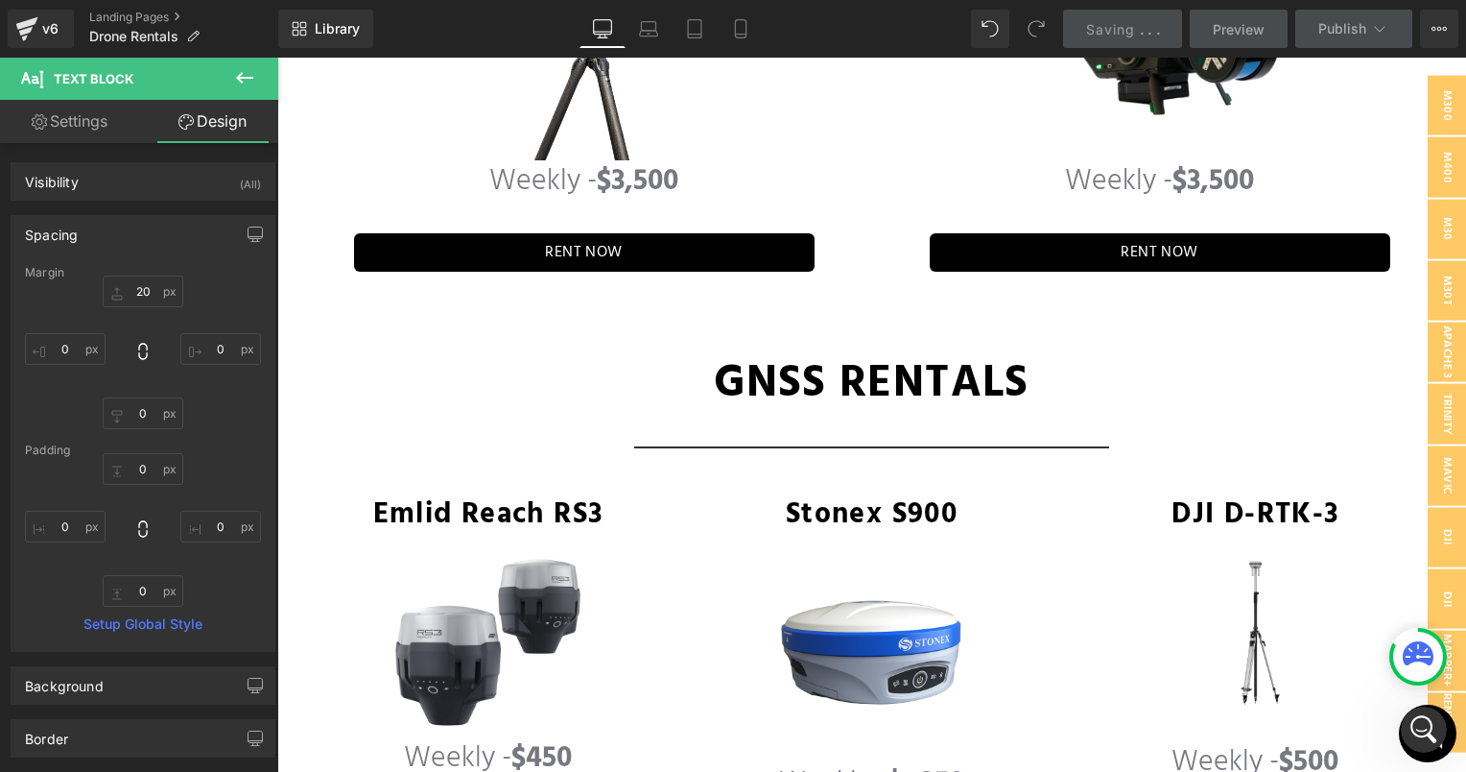
scroll to position [5100, 0]
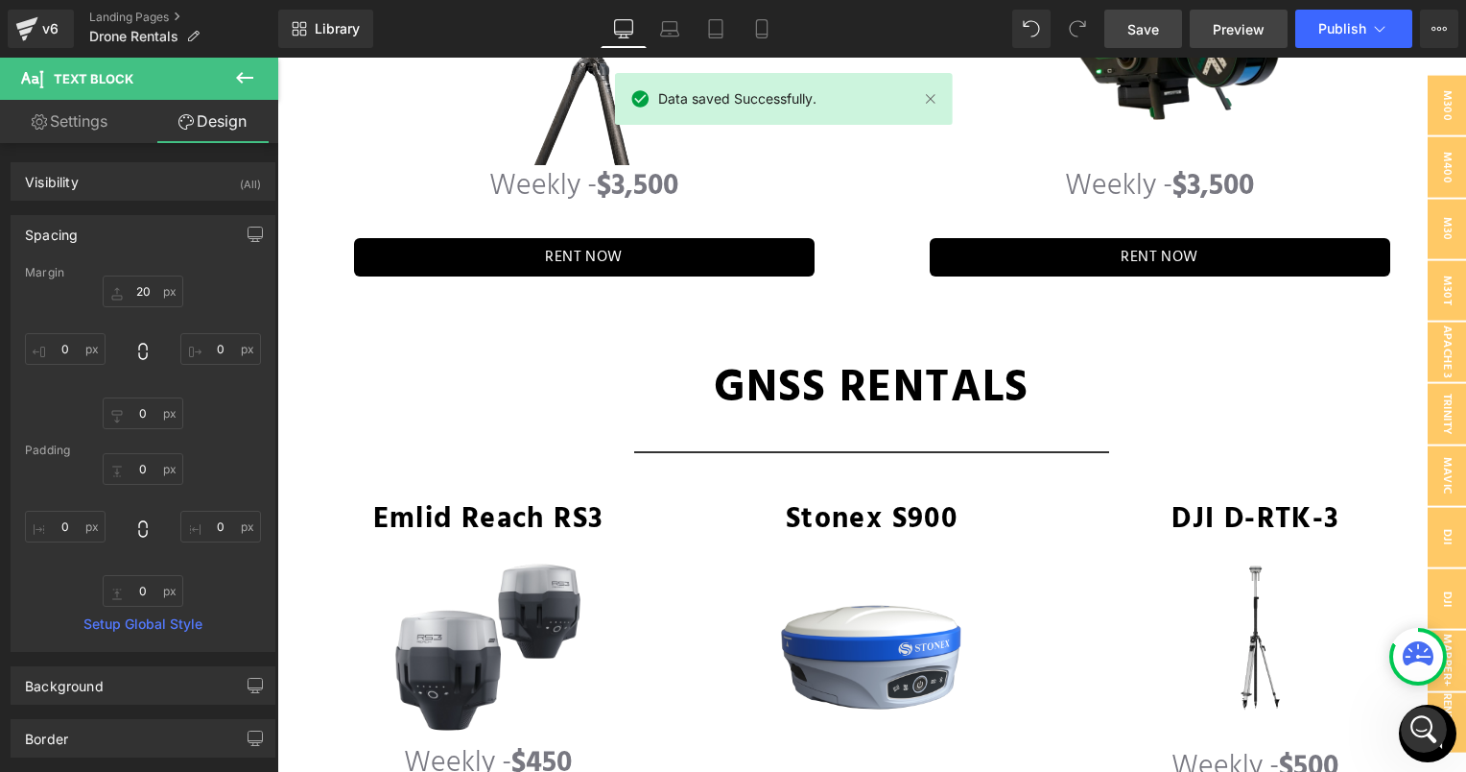
click at [1259, 27] on span "Preview" at bounding box center [1239, 29] width 52 height 20
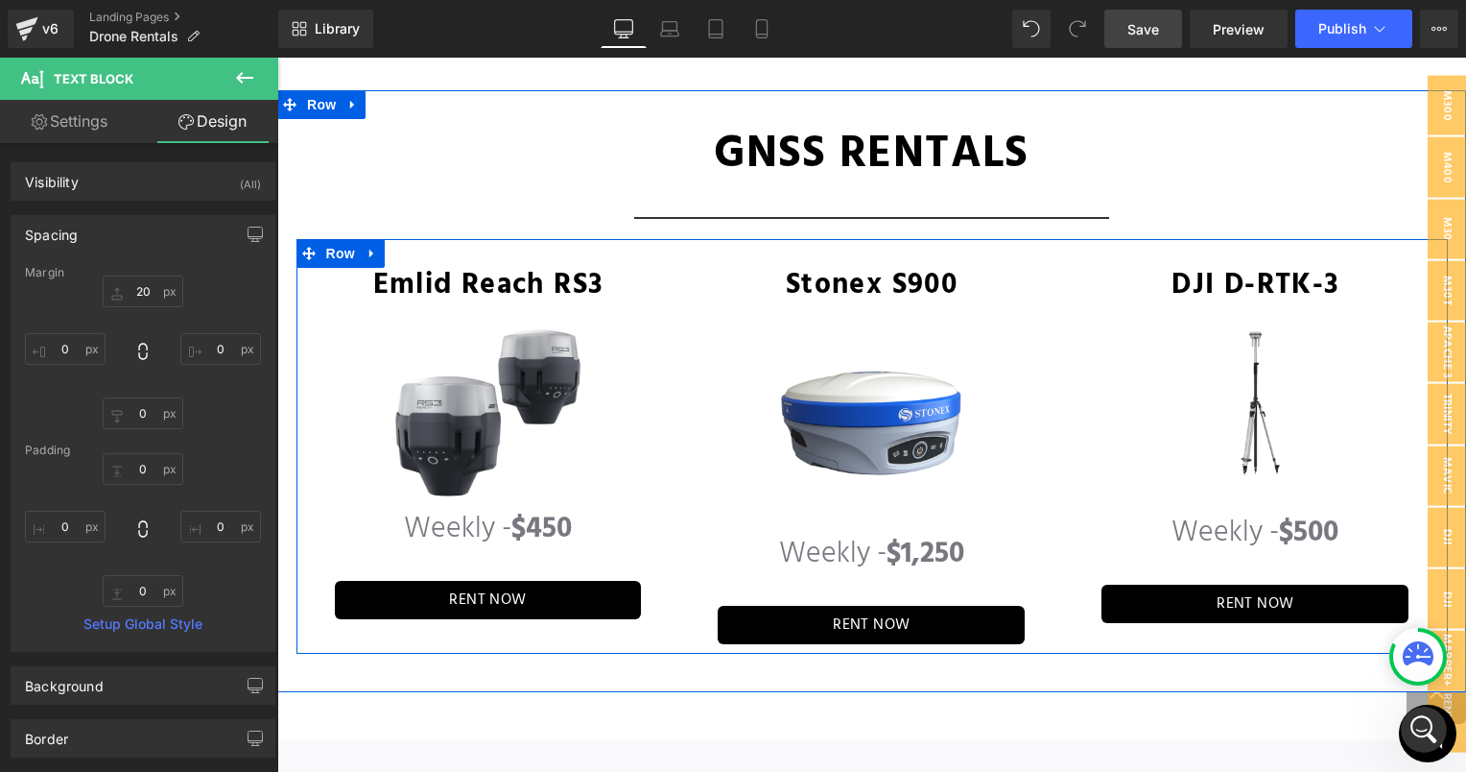
scroll to position [5388, 0]
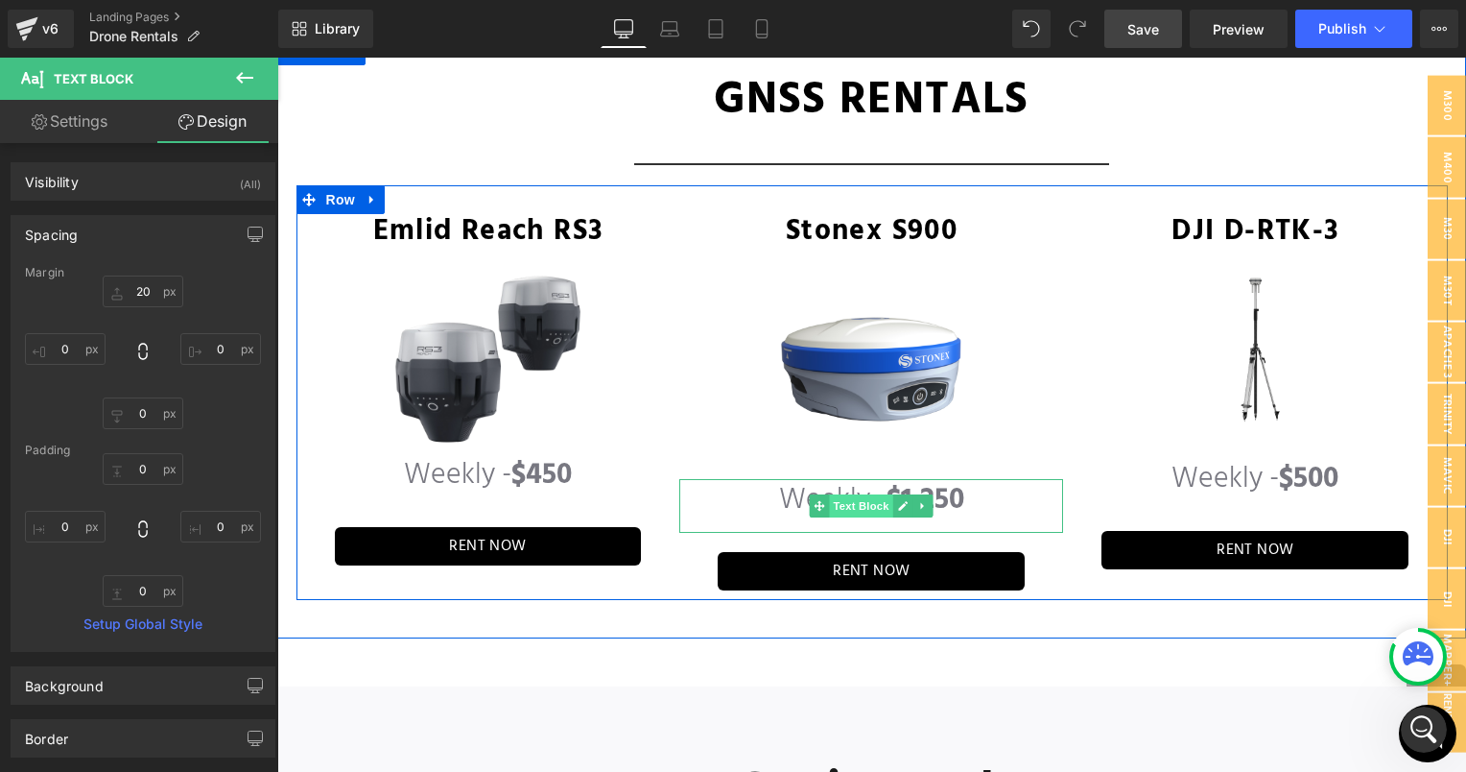
click at [856, 494] on span "Text Block" at bounding box center [861, 505] width 63 height 23
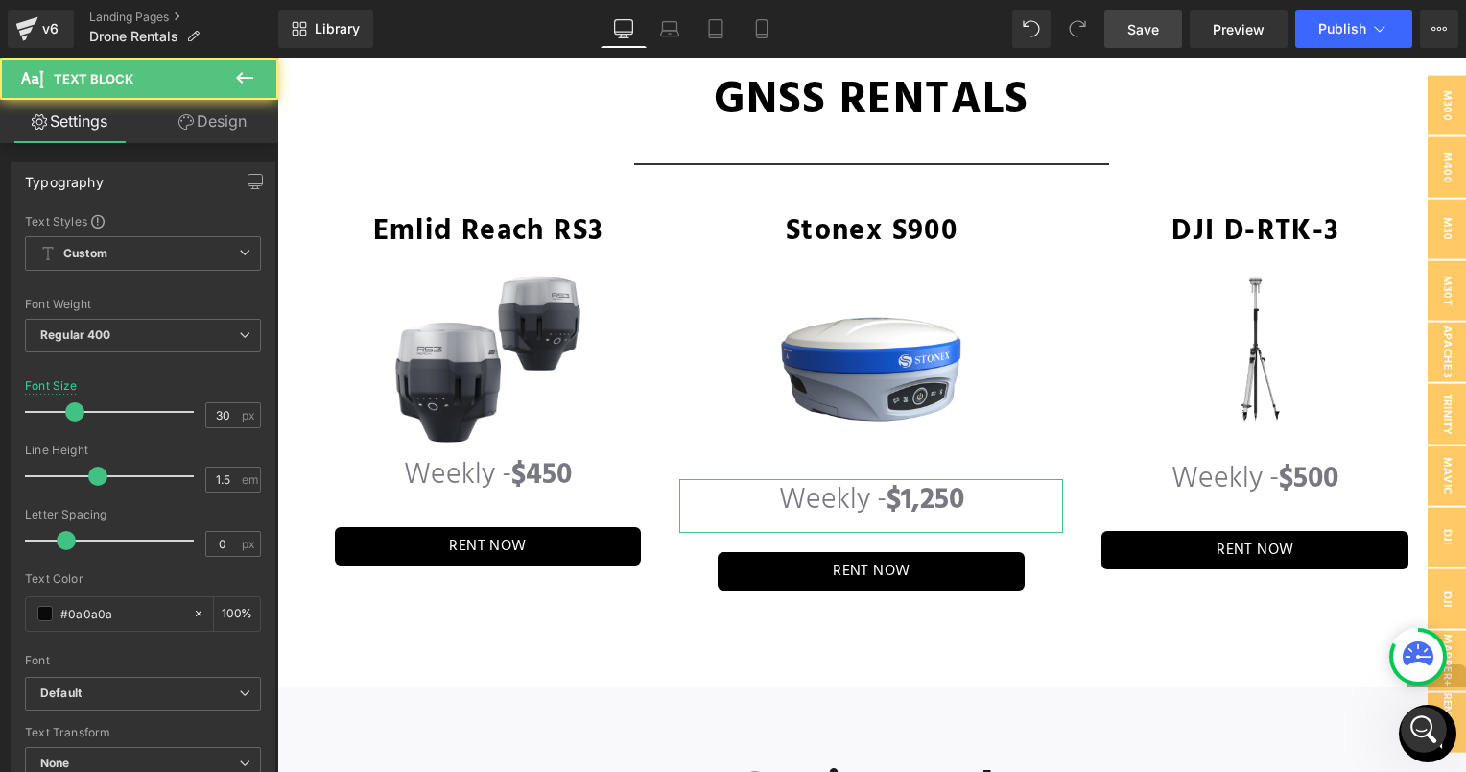
click at [205, 130] on link "Design" at bounding box center [212, 121] width 139 height 43
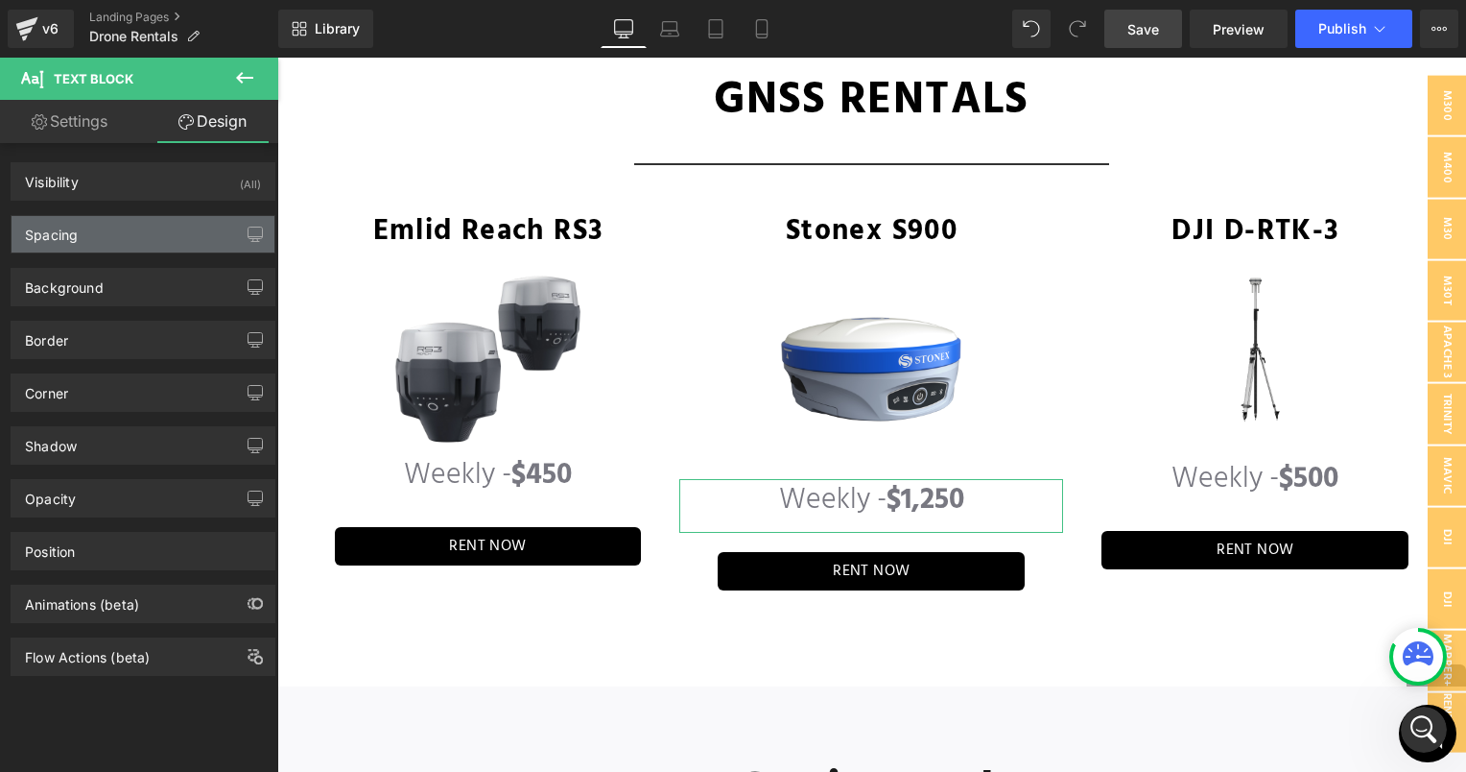
click at [166, 217] on div "Spacing" at bounding box center [143, 234] width 263 height 36
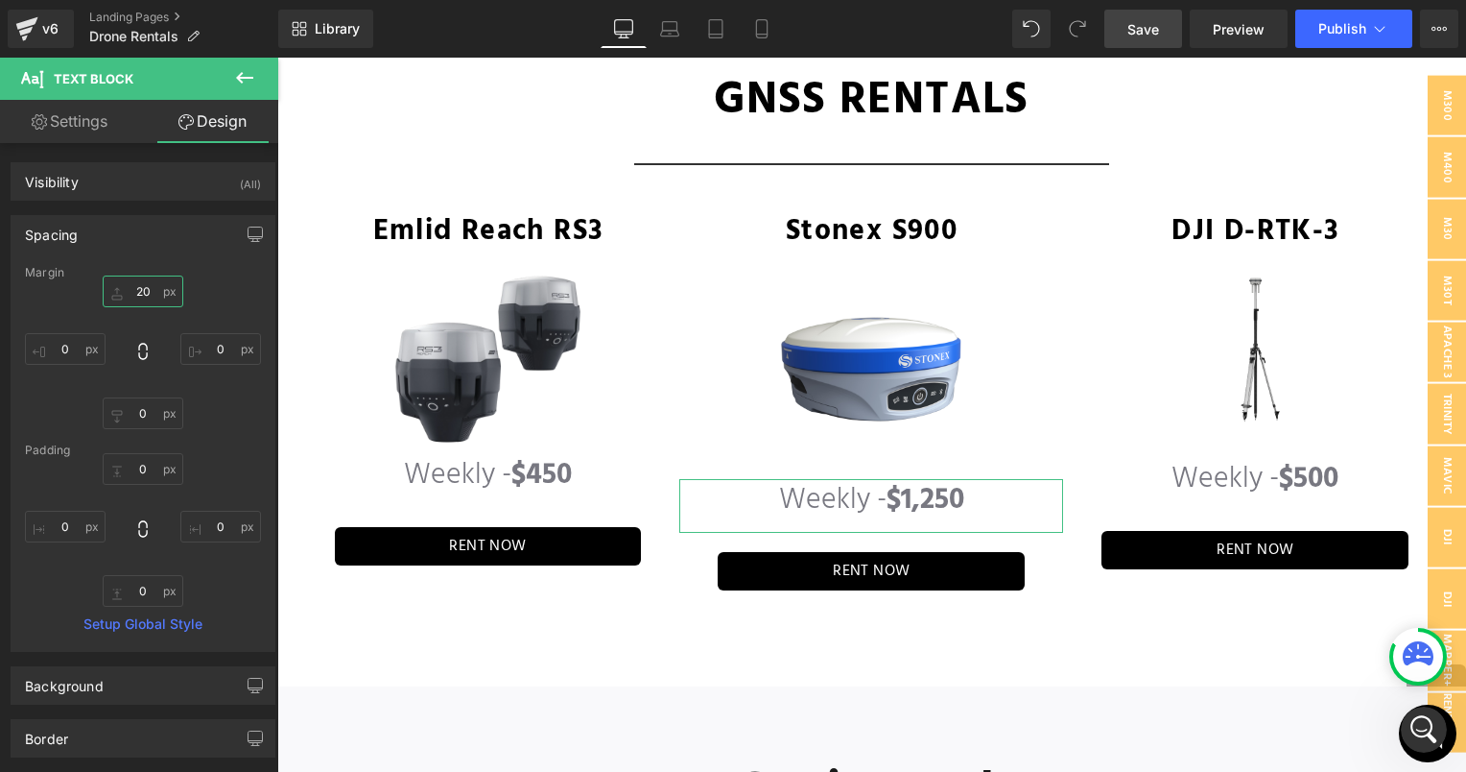
click at [143, 282] on input "text" at bounding box center [143, 291] width 81 height 32
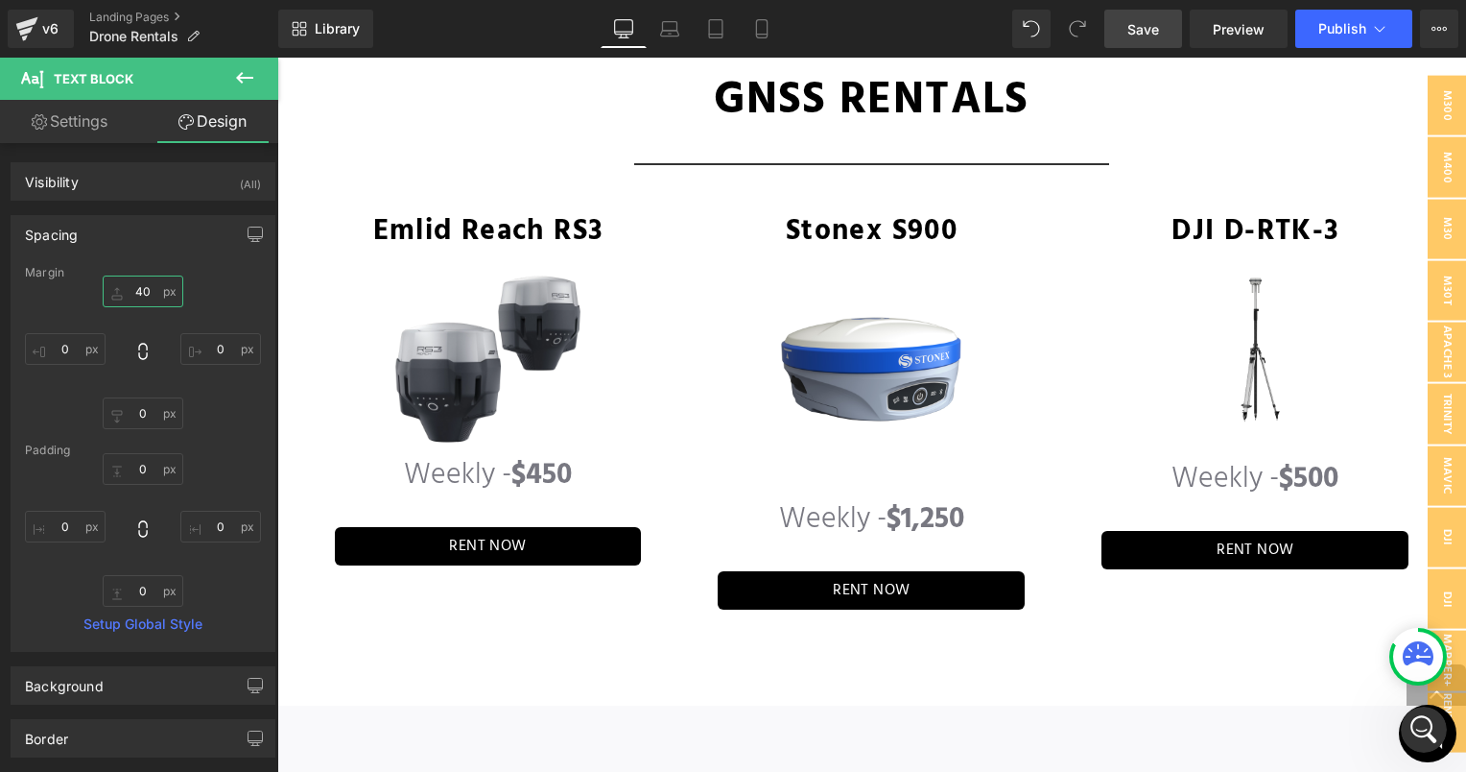
type input "40"
click at [1128, 28] on link "Save" at bounding box center [1144, 29] width 78 height 38
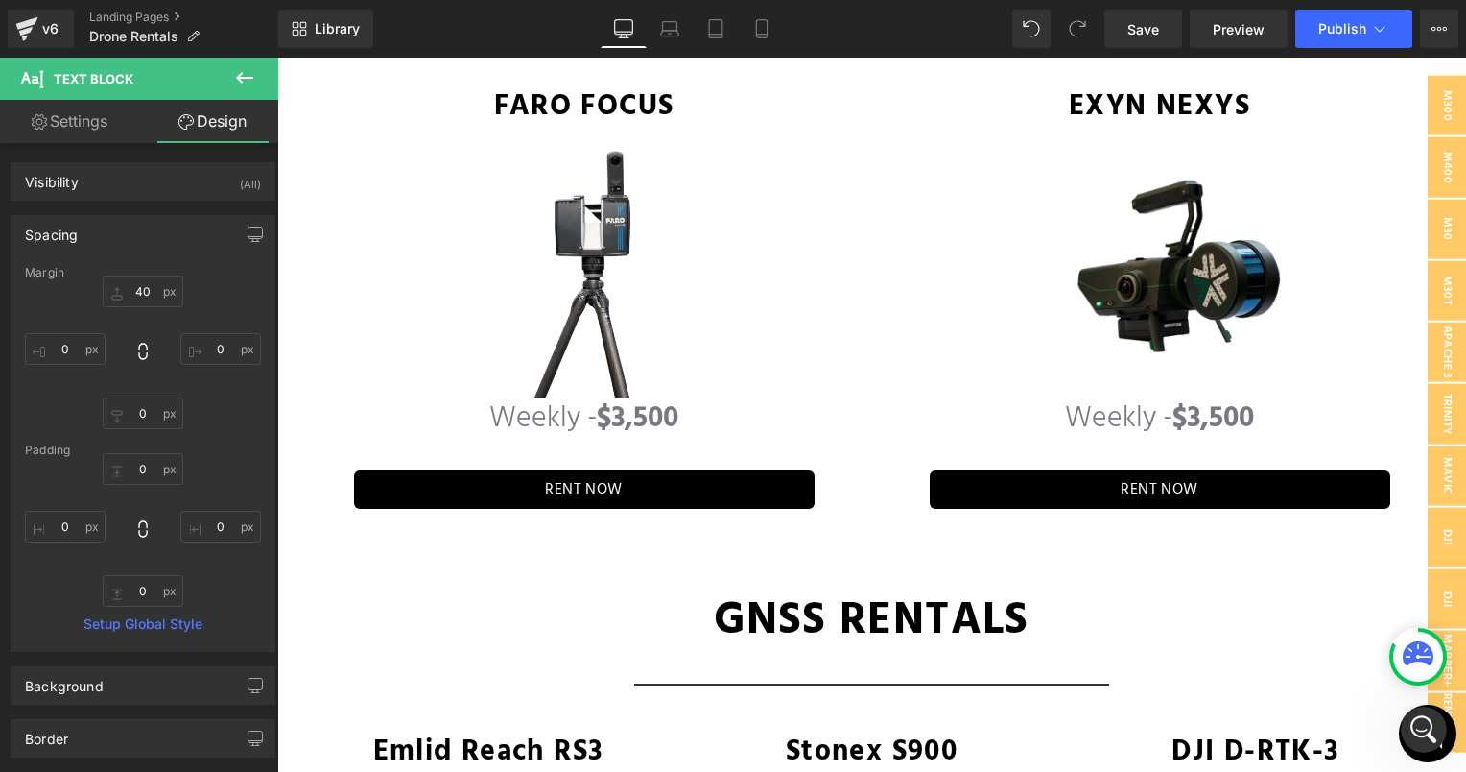
scroll to position [4812, 0]
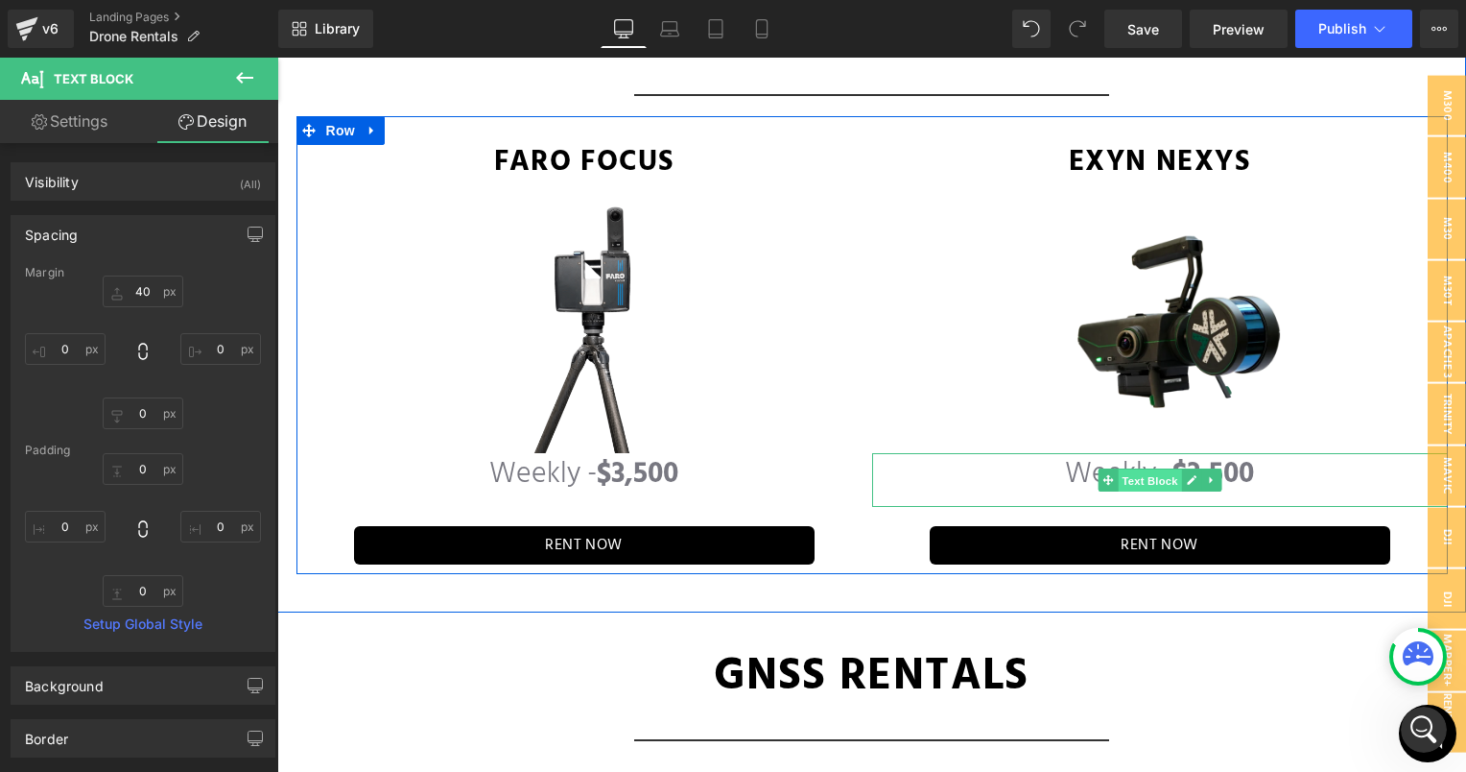
click at [1123, 469] on span "Text Block" at bounding box center [1149, 480] width 63 height 23
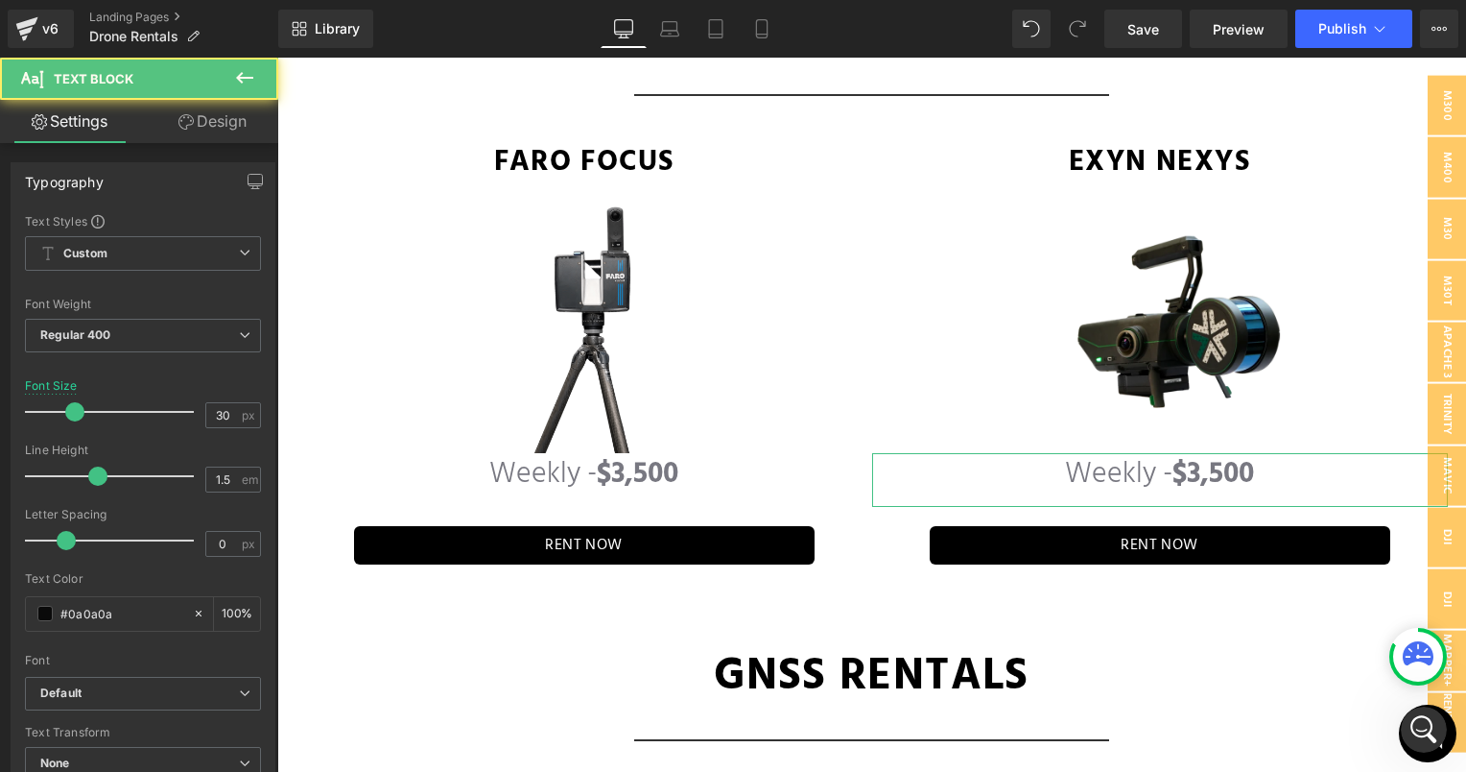
click at [192, 131] on link "Design" at bounding box center [212, 121] width 139 height 43
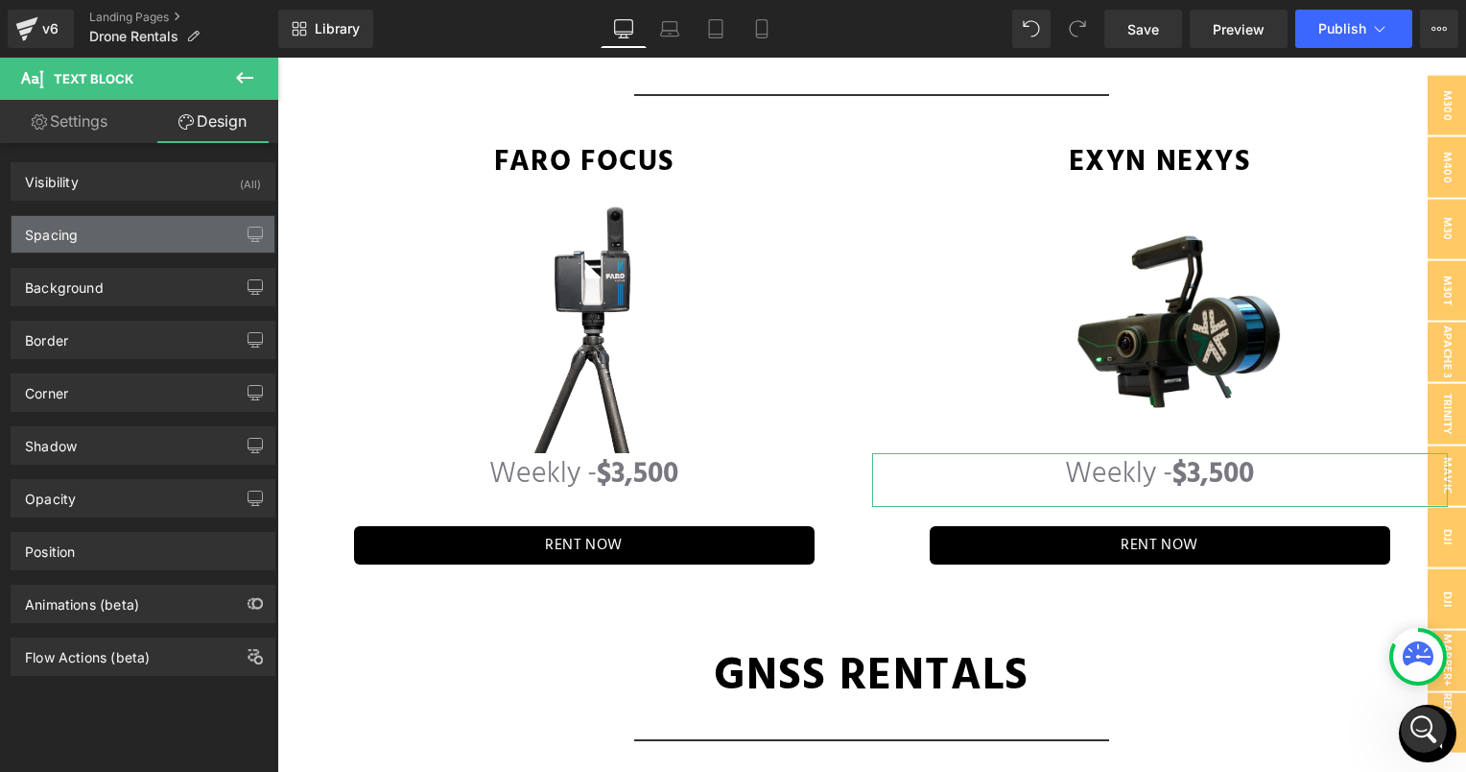
click at [157, 234] on div "Spacing" at bounding box center [143, 234] width 263 height 36
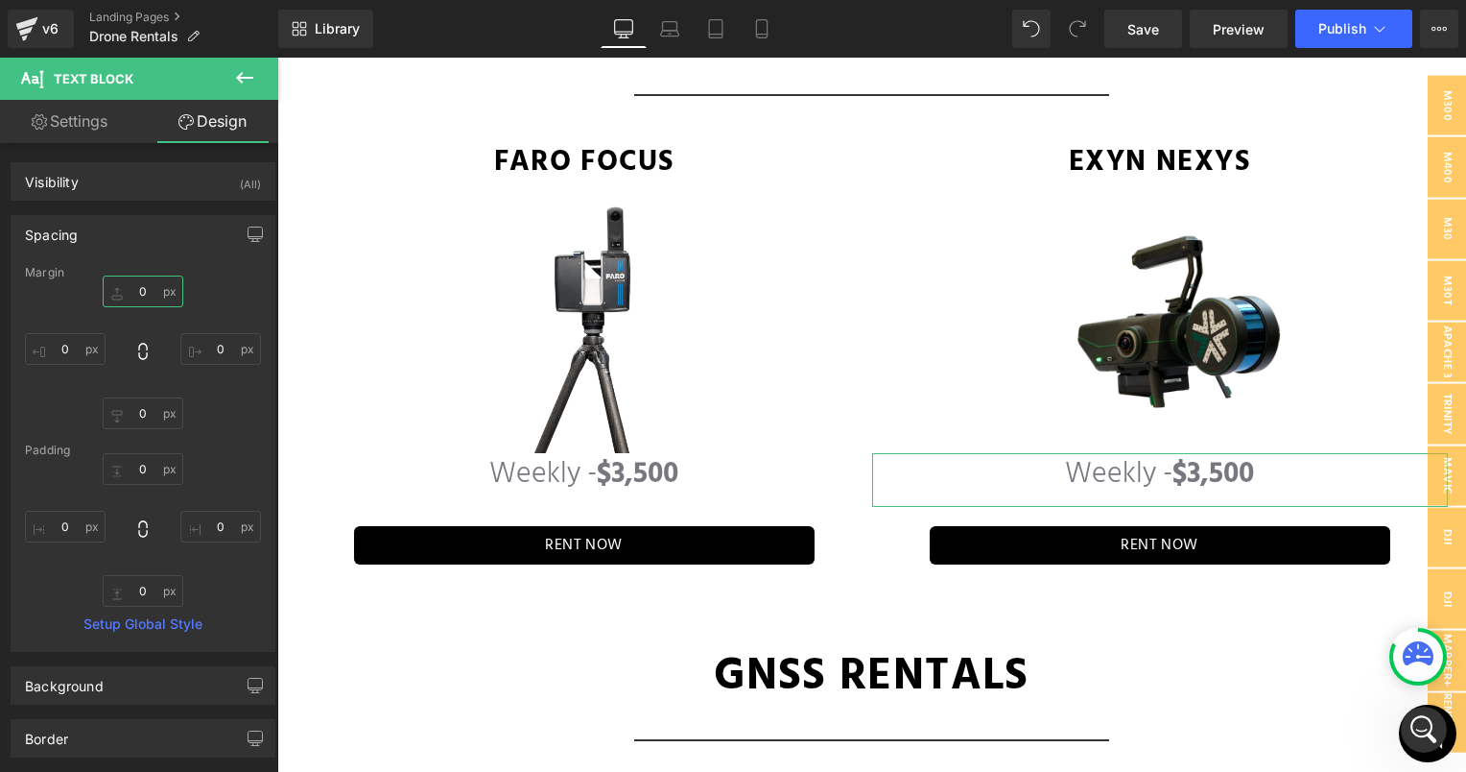
click at [134, 288] on input "0" at bounding box center [143, 291] width 81 height 32
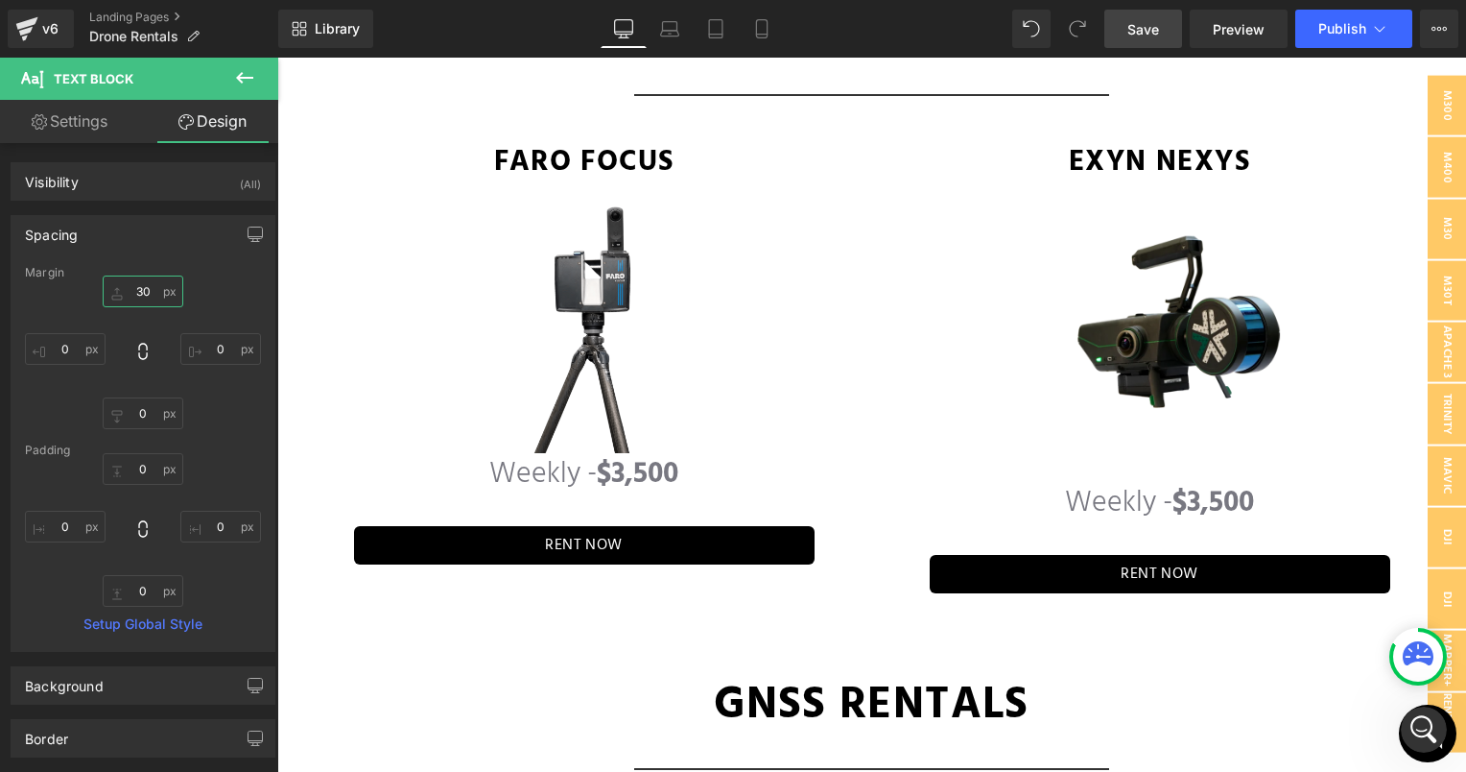
type input "30"
click at [1121, 24] on link "Save" at bounding box center [1144, 29] width 78 height 38
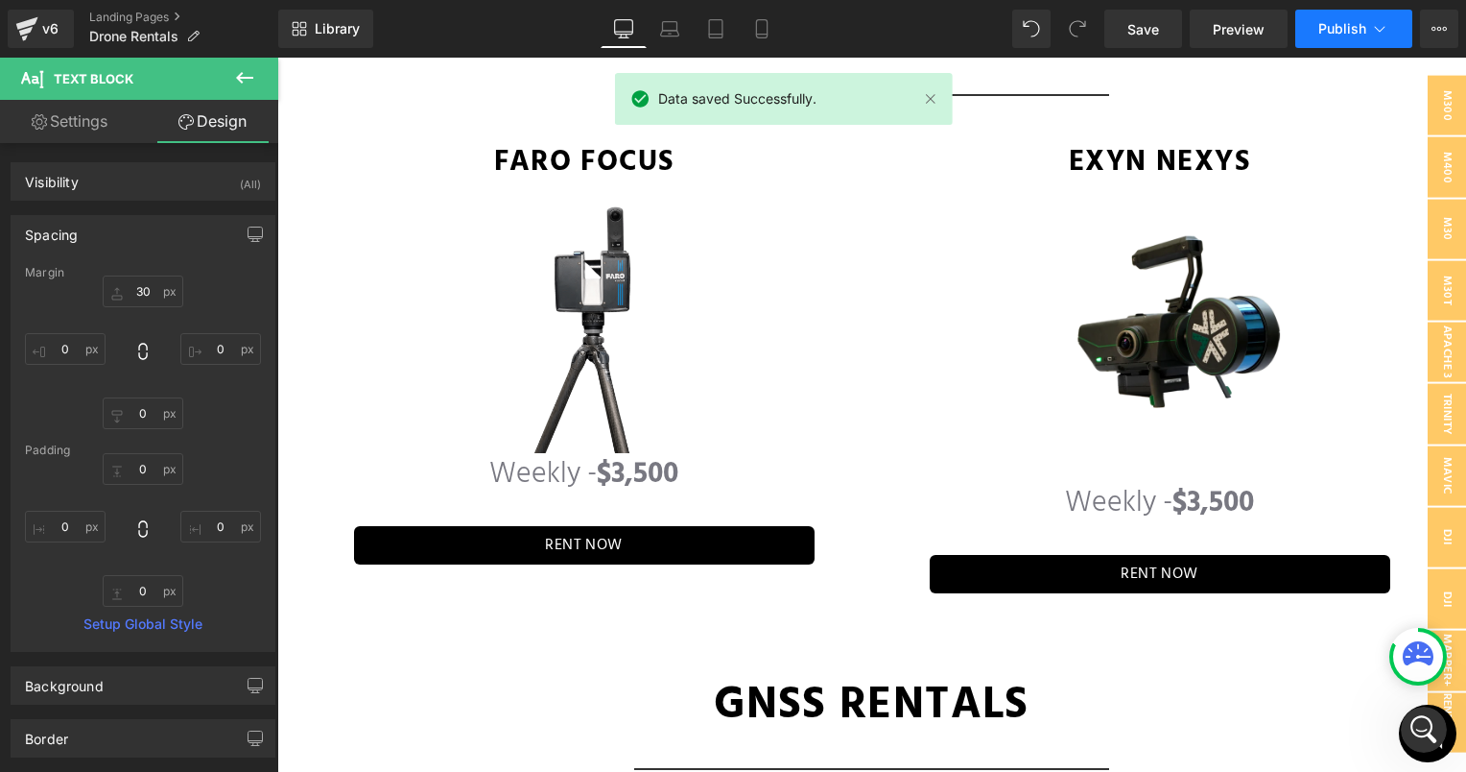
click at [1340, 29] on span "Publish" at bounding box center [1343, 28] width 48 height 15
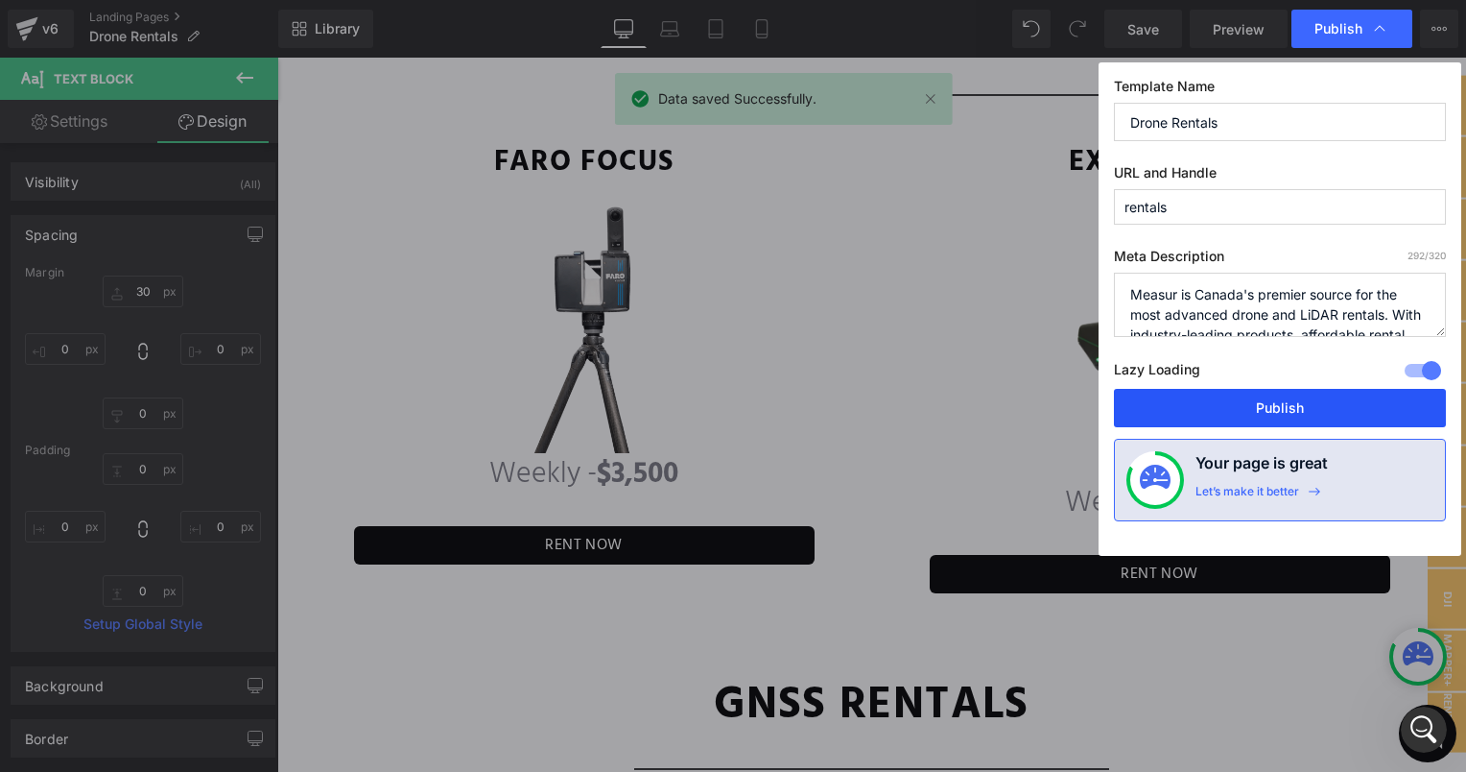
click at [1210, 410] on button "Publish" at bounding box center [1280, 408] width 332 height 38
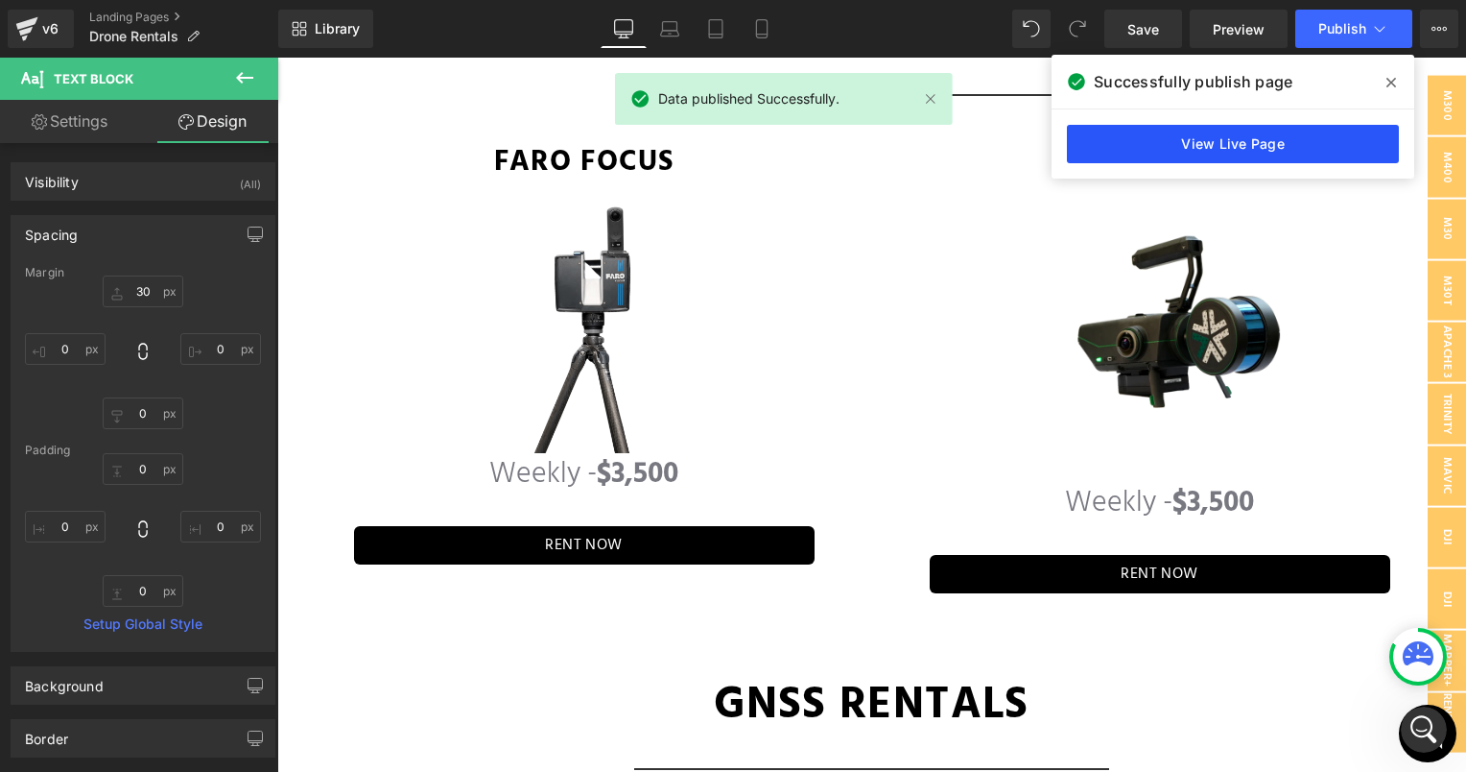
click at [1243, 135] on link "View Live Page" at bounding box center [1233, 144] width 332 height 38
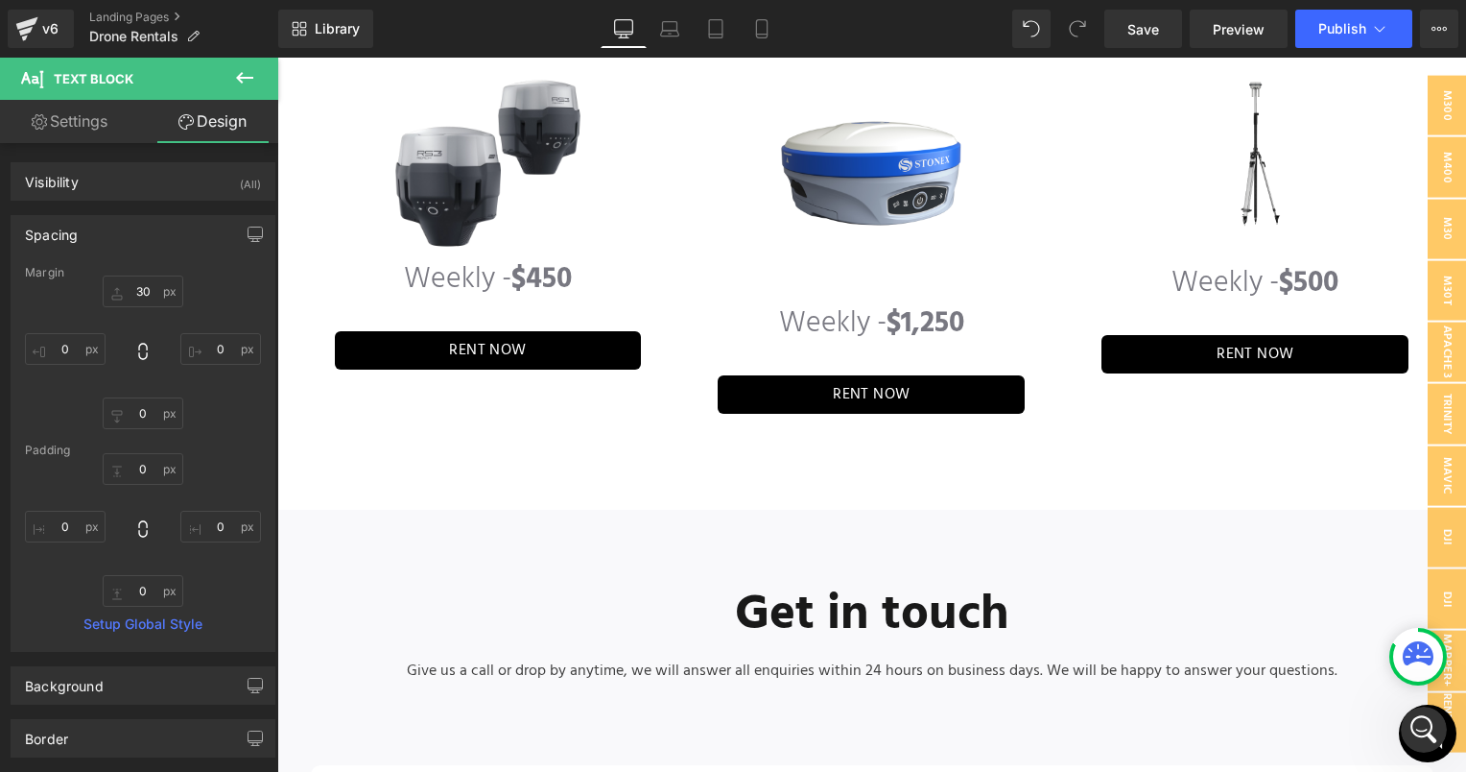
scroll to position [5580, 0]
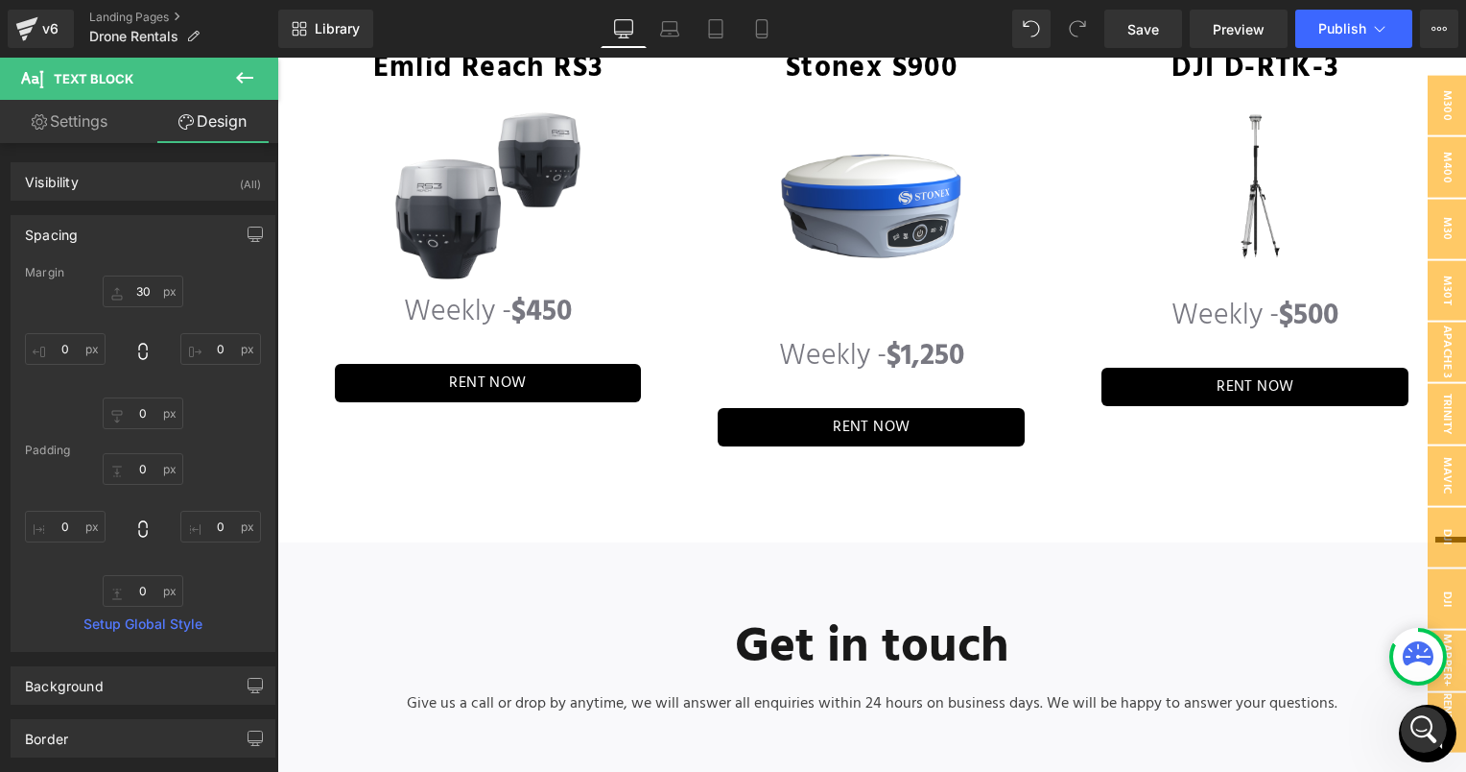
click at [800, 333] on span "Weekly - $1,250" at bounding box center [871, 356] width 185 height 46
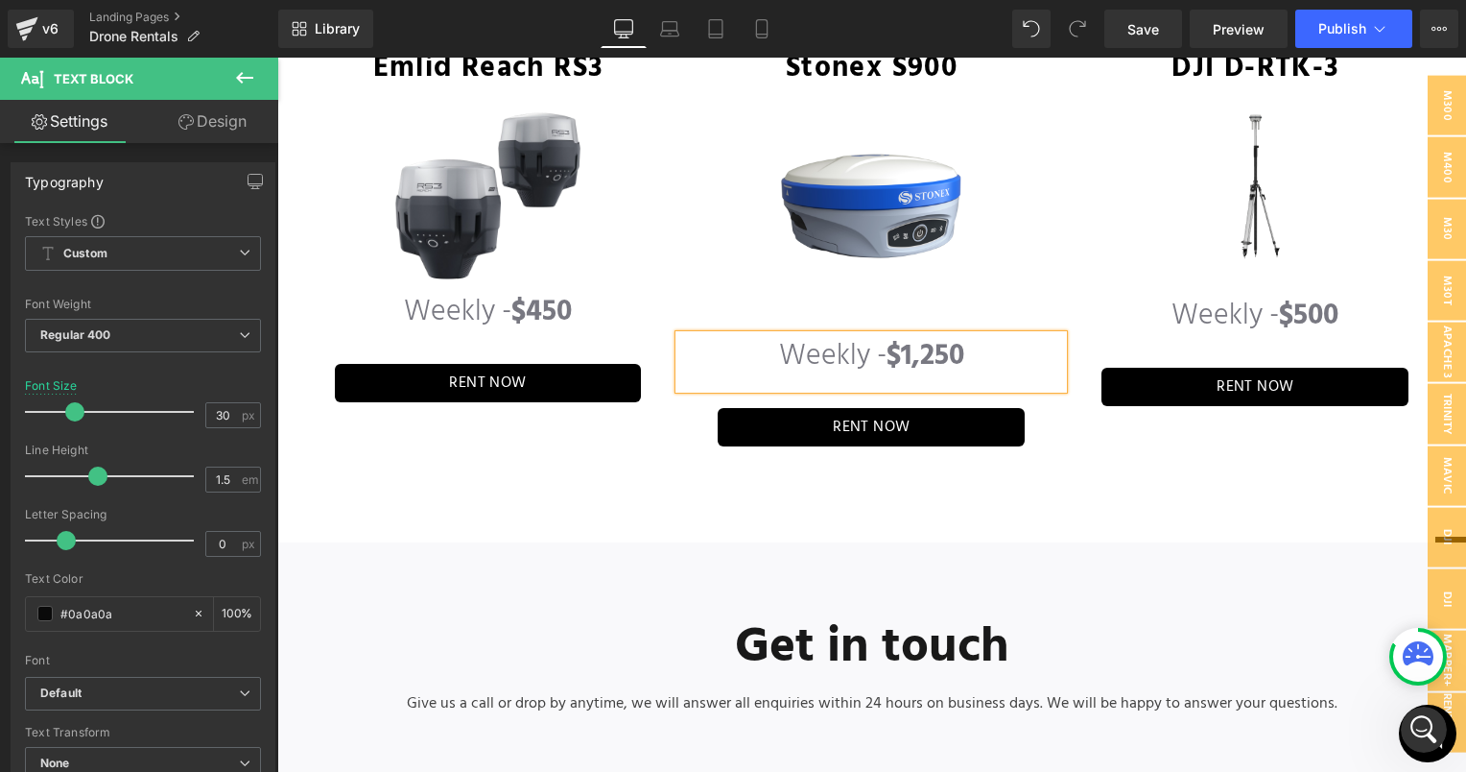
click at [224, 122] on link "Design" at bounding box center [212, 121] width 139 height 43
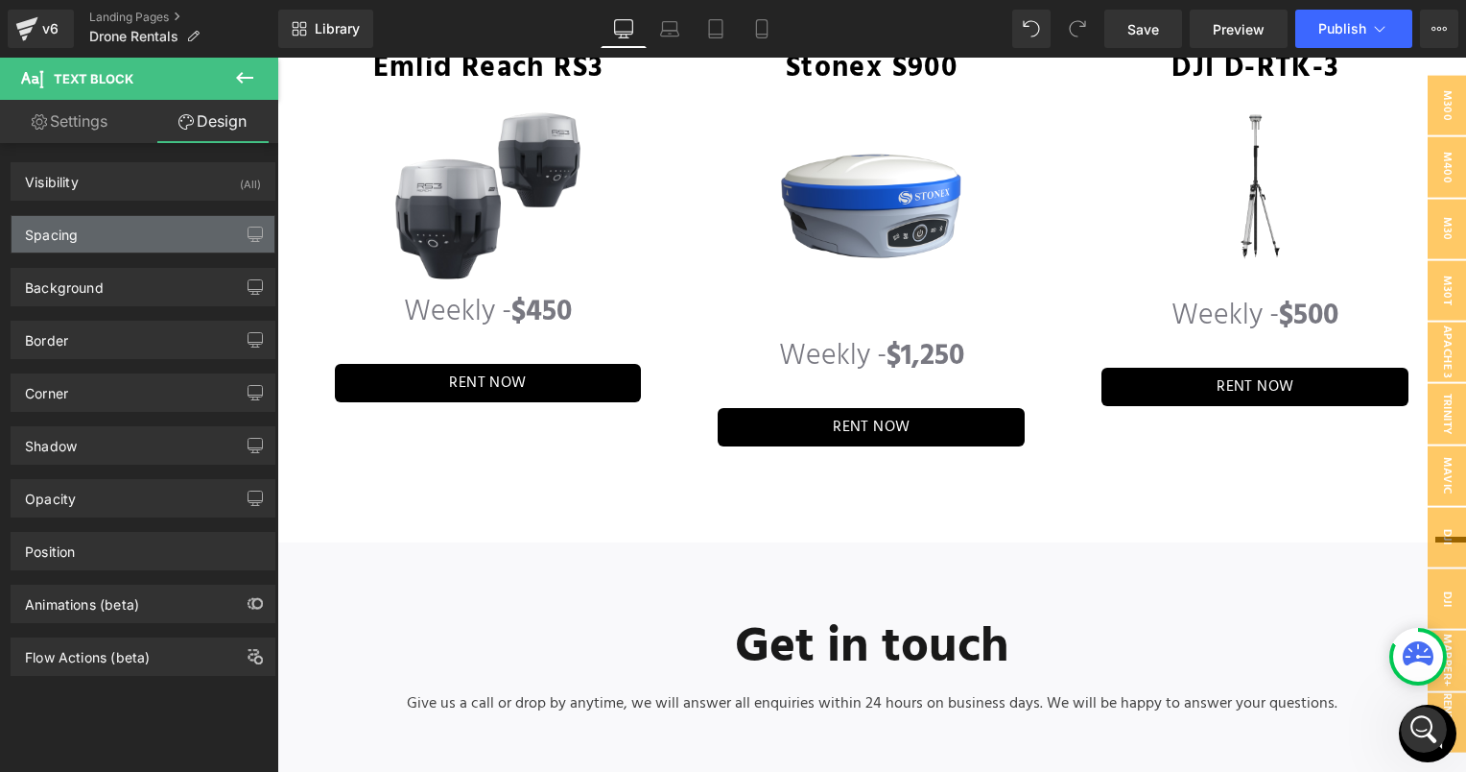
drag, startPoint x: 109, startPoint y: 234, endPoint x: 122, endPoint y: 238, distance: 13.1
click at [109, 235] on div "Spacing" at bounding box center [143, 234] width 263 height 36
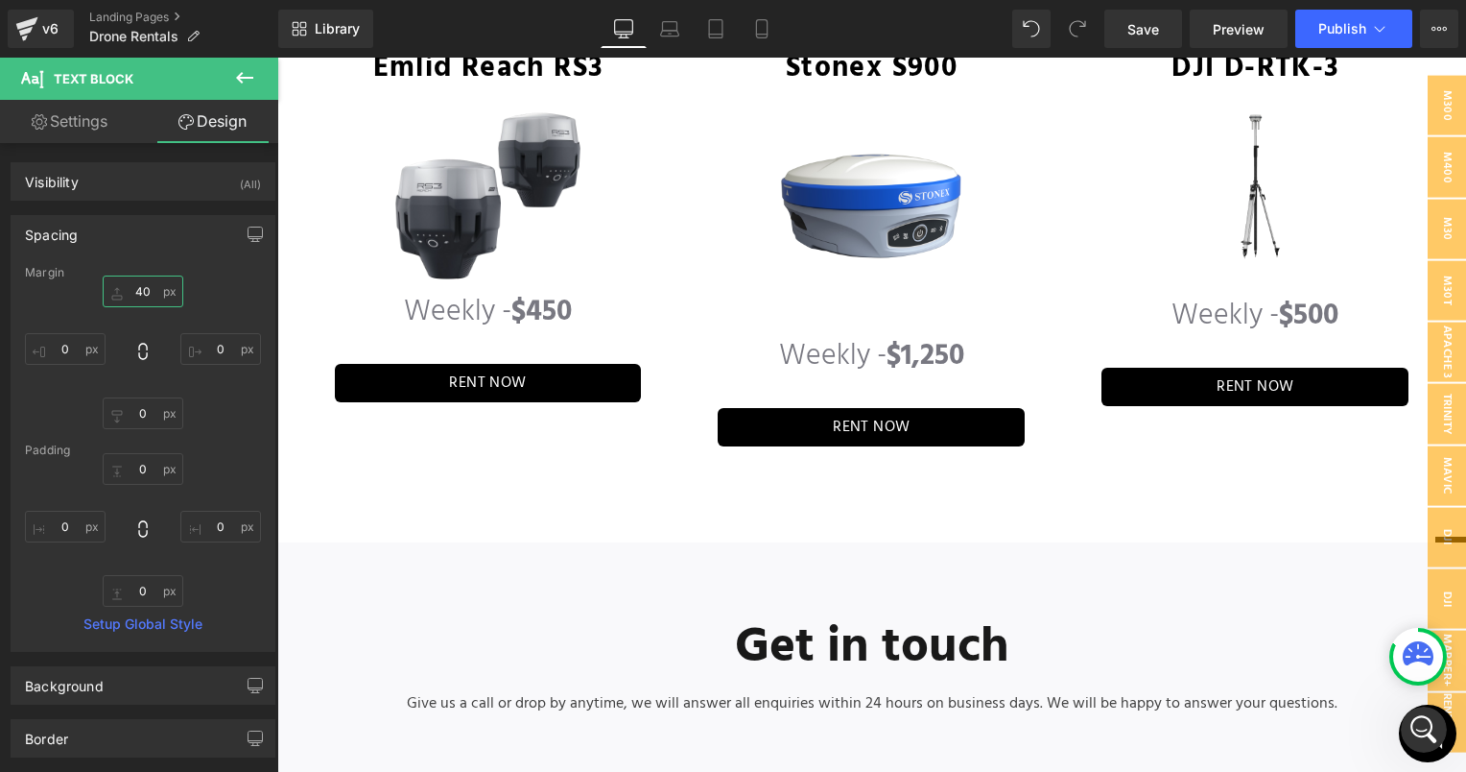
click at [141, 288] on input "40" at bounding box center [143, 291] width 81 height 32
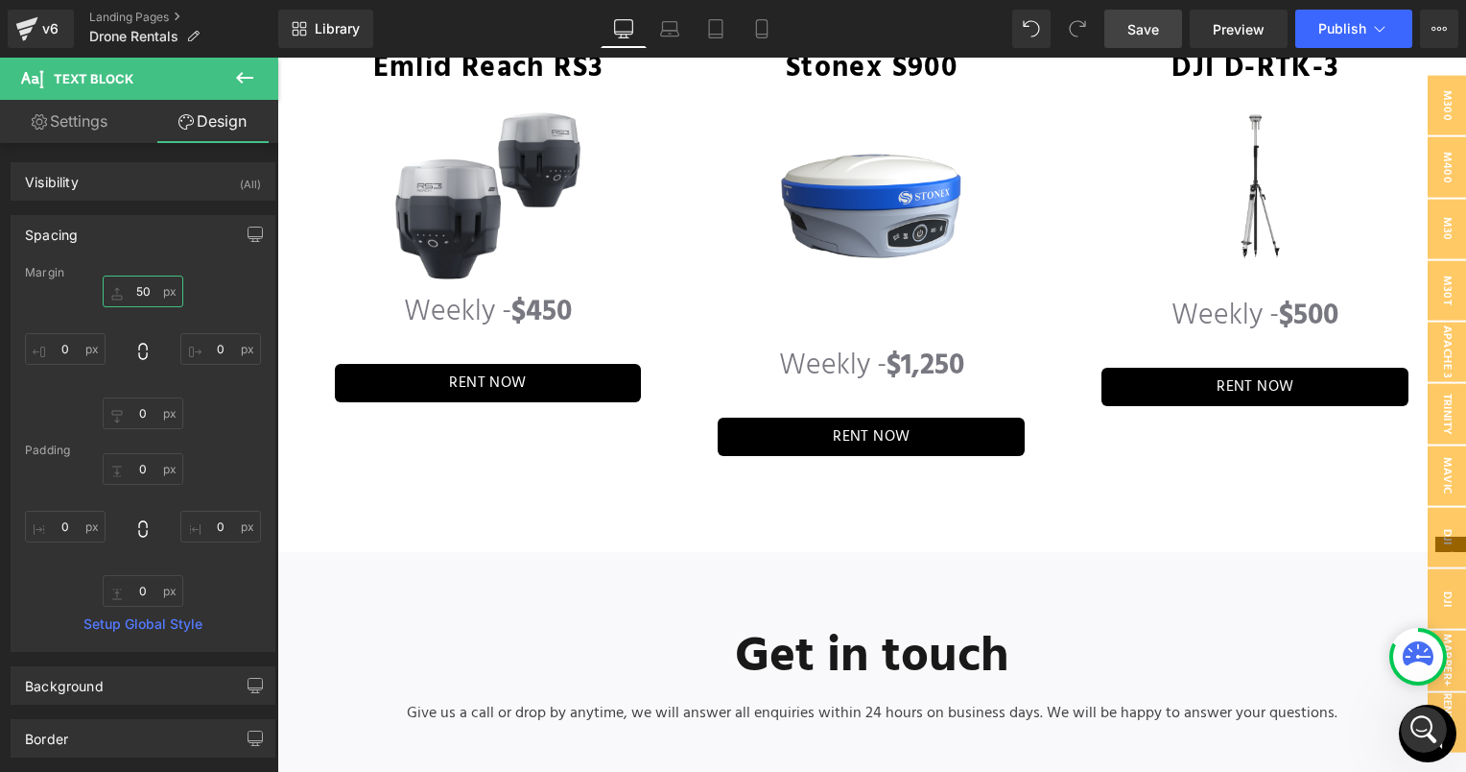
type input "50"
click at [1137, 20] on span "Save" at bounding box center [1144, 29] width 32 height 20
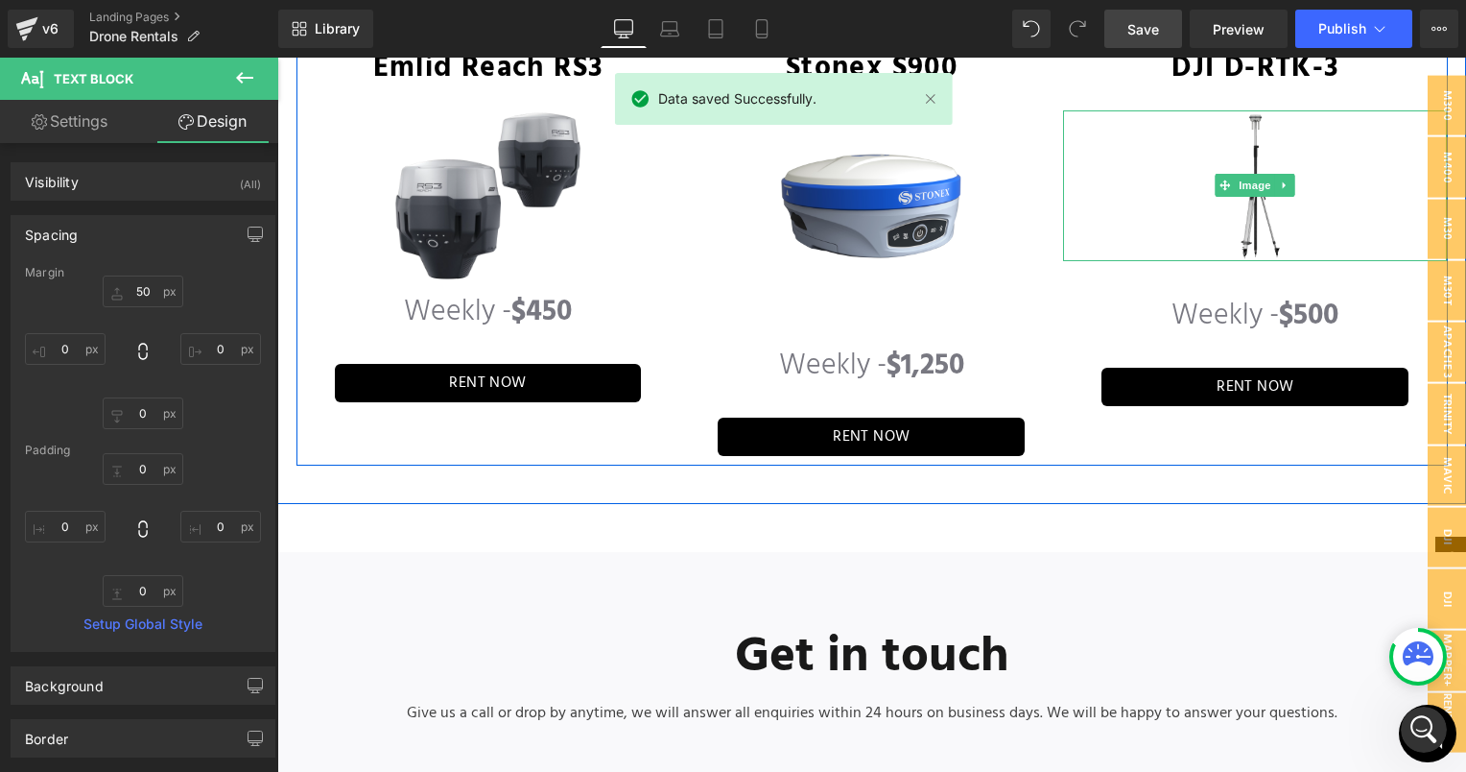
scroll to position [5196, 0]
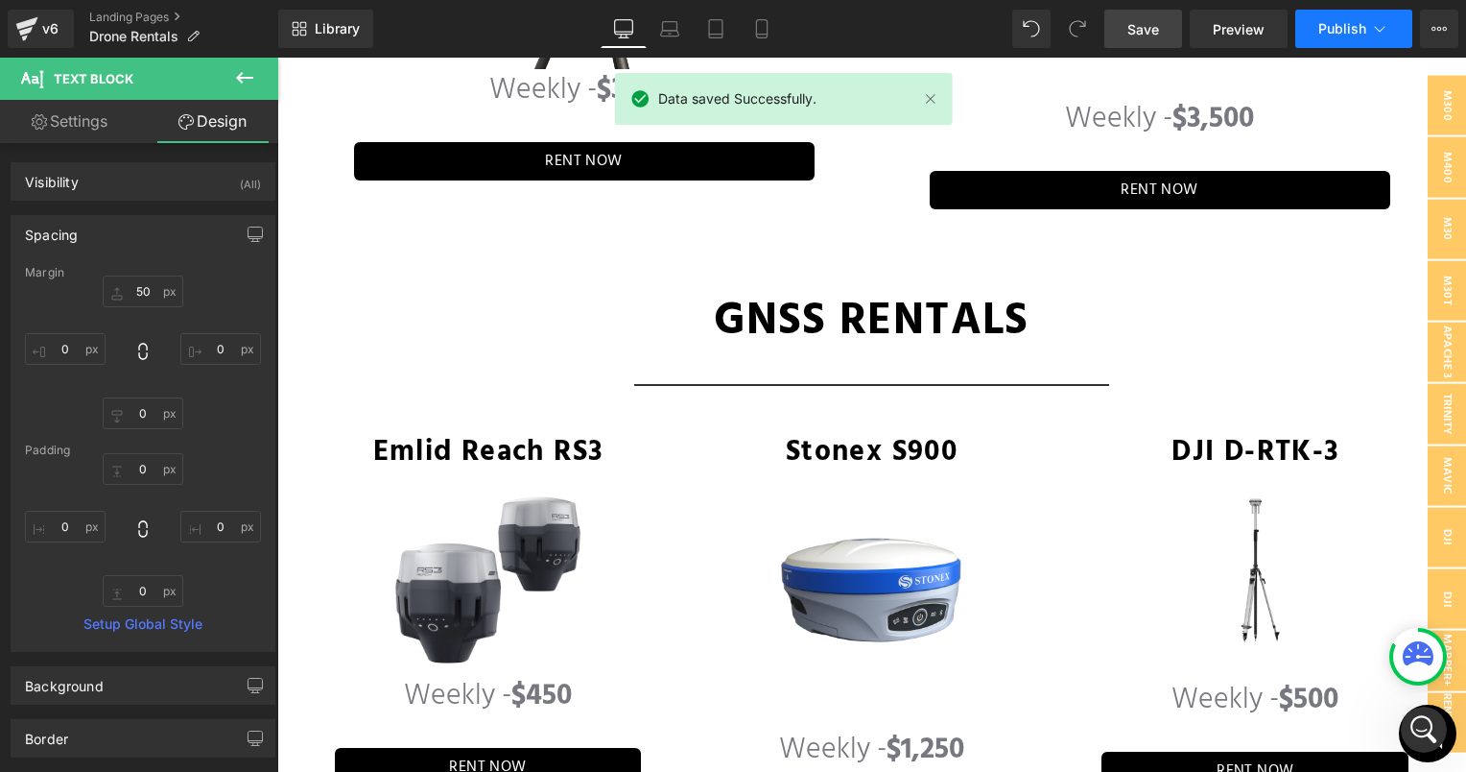
click at [1372, 42] on button "Publish" at bounding box center [1354, 29] width 117 height 38
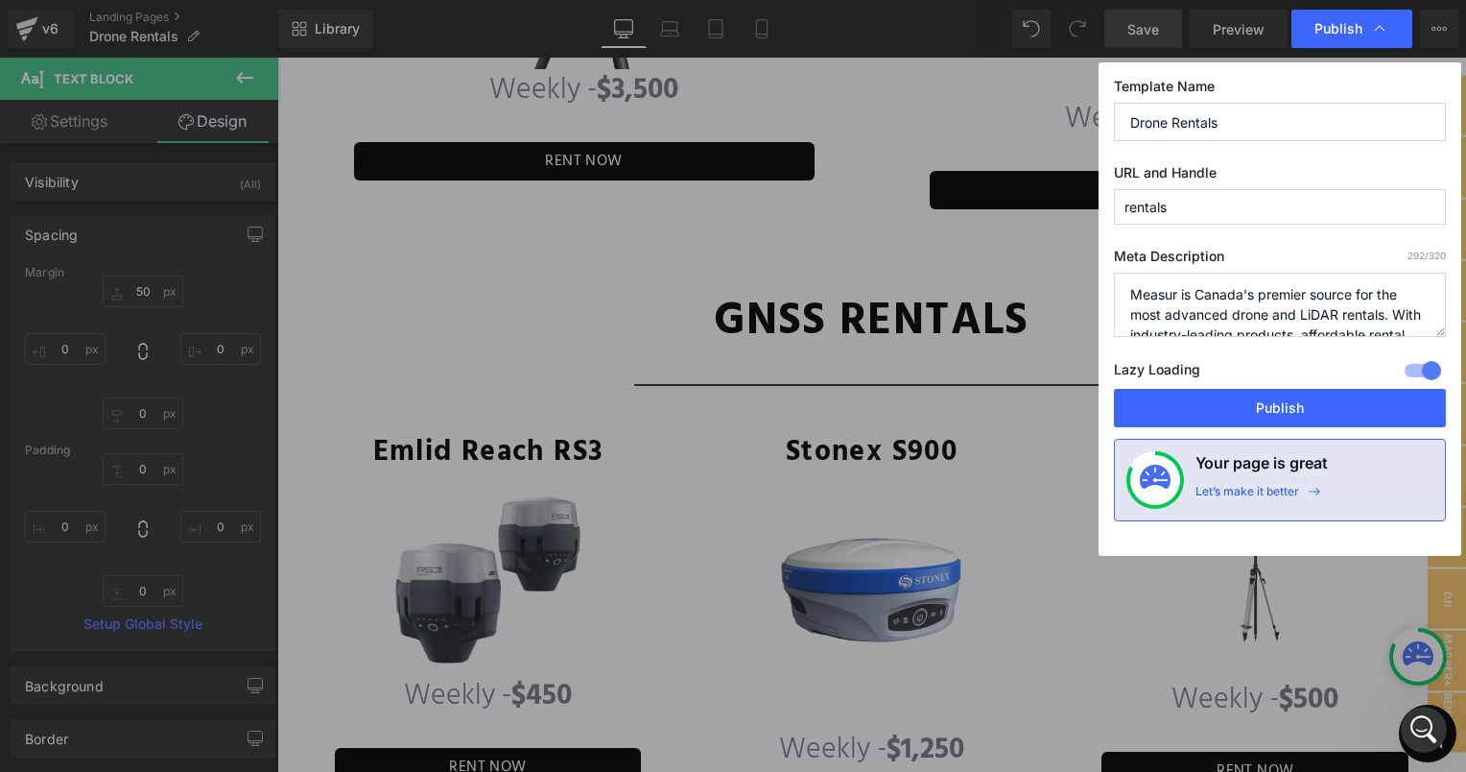
click at [1350, 431] on div "Template Name Drone Rentals URL and Handle rentals Meta Description 292 /320 Me…" at bounding box center [1280, 308] width 363 height 493
click at [1347, 416] on button "Publish" at bounding box center [1280, 408] width 332 height 38
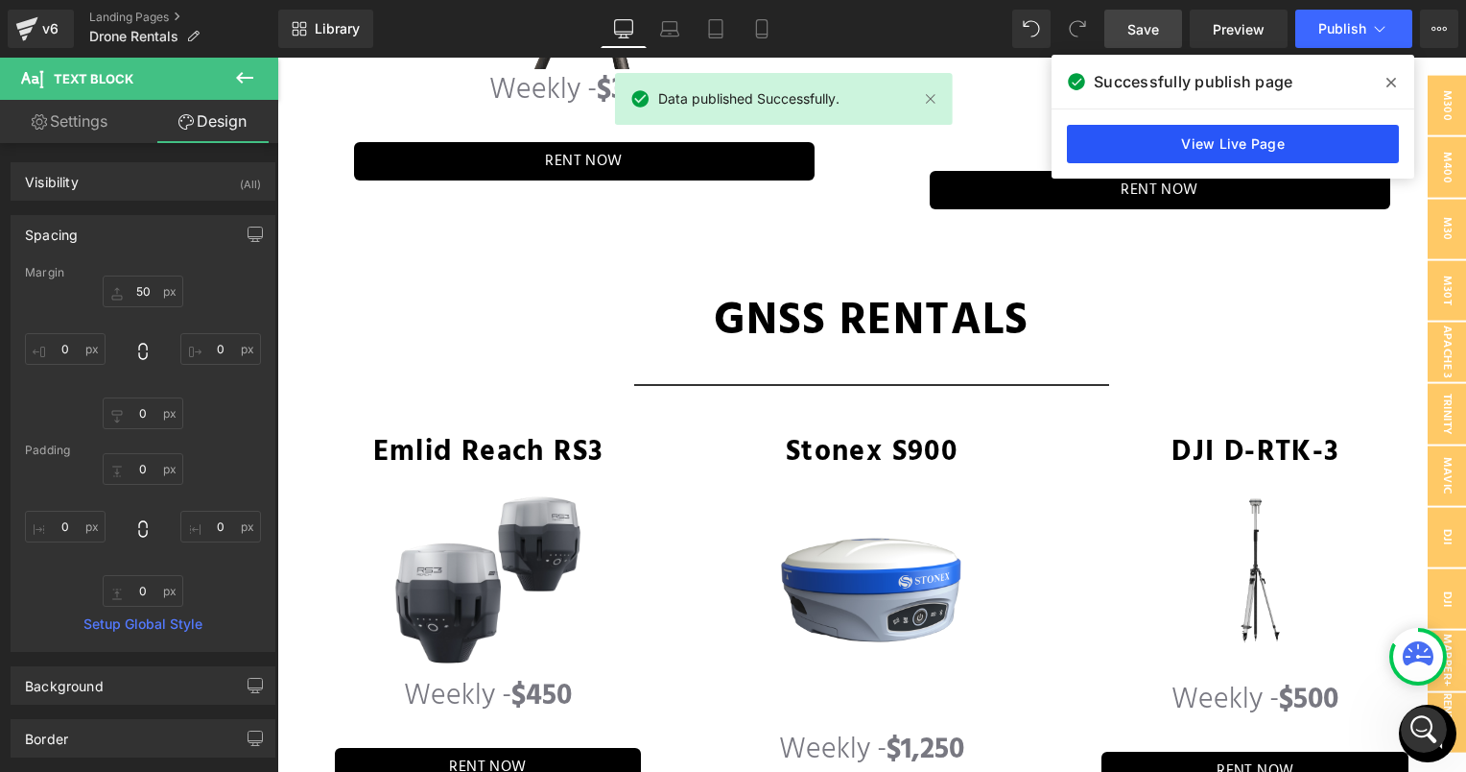
click at [1212, 132] on link "View Live Page" at bounding box center [1233, 144] width 332 height 38
